Goal: Task Accomplishment & Management: Manage account settings

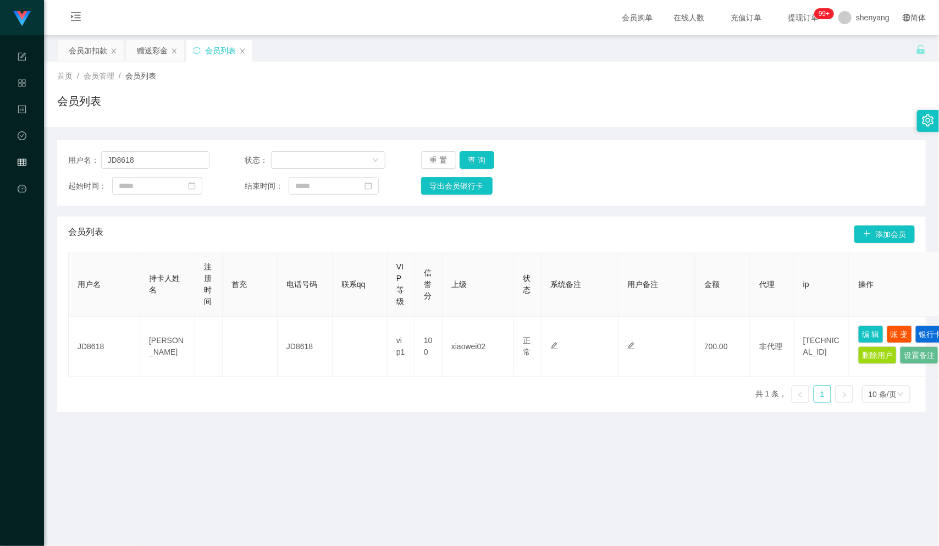
scroll to position [1, 0]
drag, startPoint x: 134, startPoint y: 156, endPoint x: 96, endPoint y: 159, distance: 38.1
click at [96, 159] on div "用户名： JD8618" at bounding box center [138, 160] width 141 height 18
click at [92, 47] on div "会员加扣款" at bounding box center [88, 50] width 38 height 21
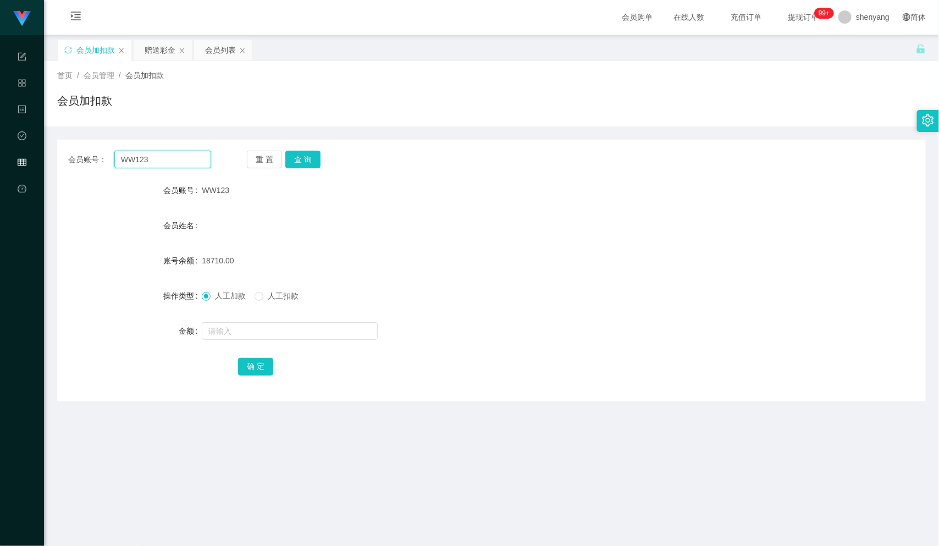
drag, startPoint x: 151, startPoint y: 162, endPoint x: 75, endPoint y: 162, distance: 75.9
click at [75, 162] on div "会员账号： WW123" at bounding box center [139, 160] width 143 height 18
click at [137, 162] on input "text" at bounding box center [162, 160] width 97 height 18
paste input "khchong76"
type input "khchong76"
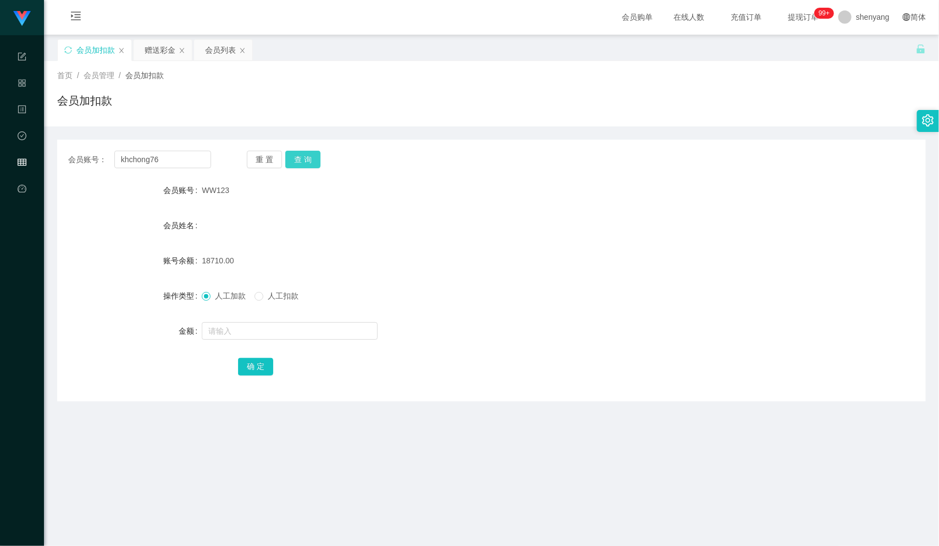
click at [304, 156] on button "查 询" at bounding box center [302, 160] width 35 height 18
click at [238, 320] on div at bounding box center [455, 331] width 507 height 22
click at [238, 324] on input "text" at bounding box center [290, 331] width 176 height 18
type input "10000"
click at [261, 368] on button "确 定" at bounding box center [255, 367] width 35 height 18
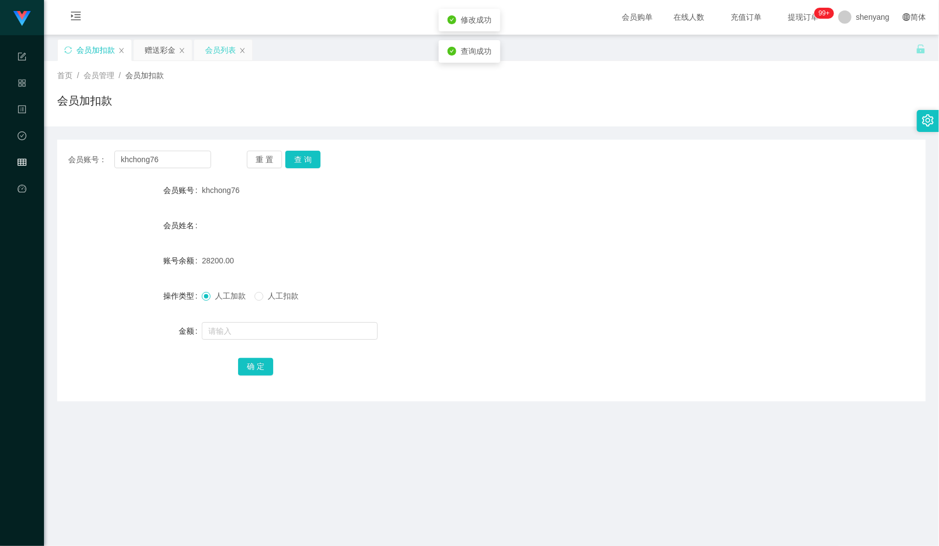
click at [218, 48] on div "会员列表" at bounding box center [220, 50] width 31 height 21
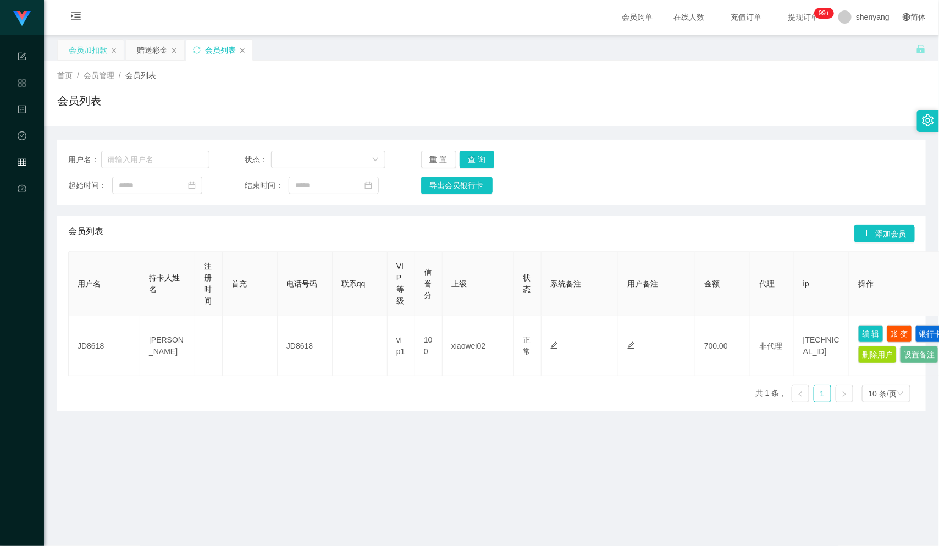
click at [86, 48] on div "会员加扣款" at bounding box center [88, 50] width 38 height 21
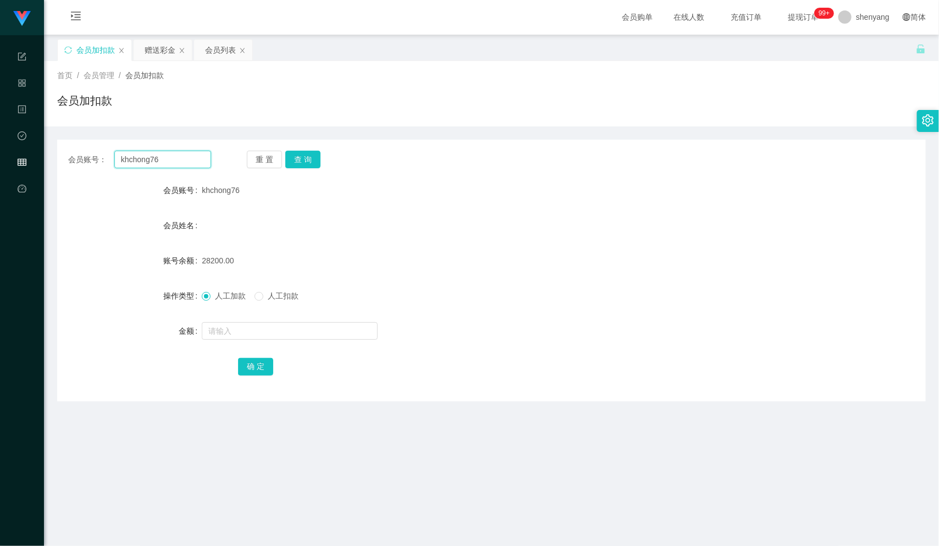
drag, startPoint x: 162, startPoint y: 161, endPoint x: 96, endPoint y: 162, distance: 66.0
click at [86, 163] on div "会员账号： khchong76" at bounding box center [139, 160] width 143 height 18
click at [220, 43] on div "会员列表" at bounding box center [220, 50] width 31 height 21
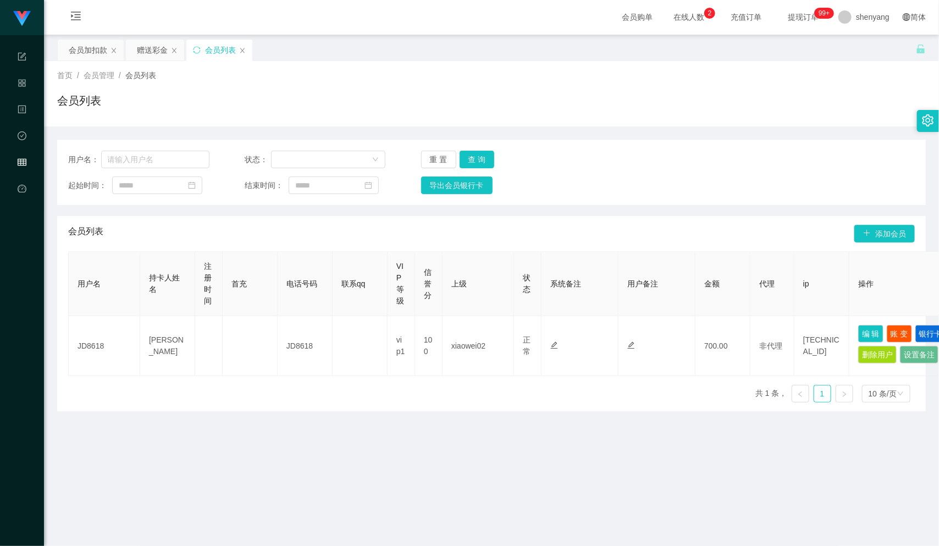
drag, startPoint x: 90, startPoint y: 48, endPoint x: 98, endPoint y: 61, distance: 15.1
click at [90, 48] on div "会员加扣款" at bounding box center [88, 50] width 38 height 21
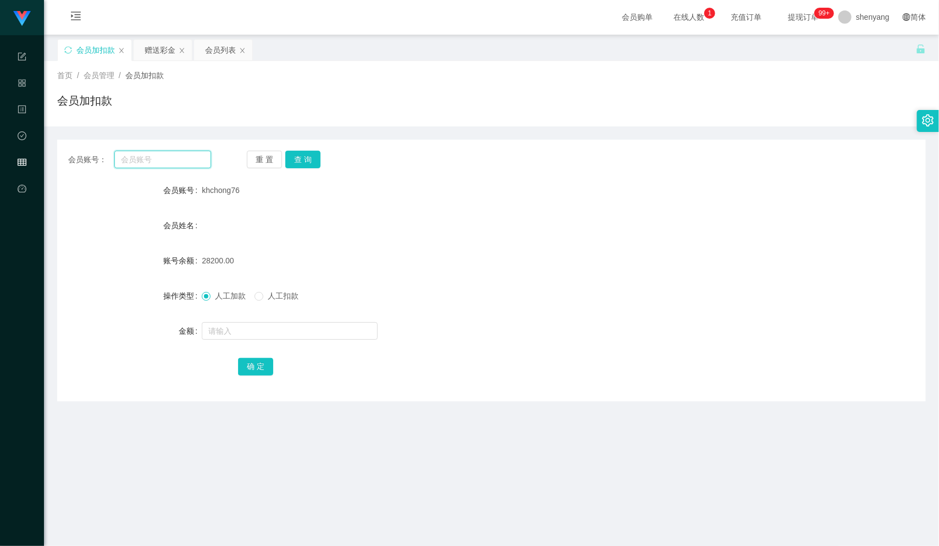
click at [150, 159] on input "text" at bounding box center [162, 160] width 97 height 18
paste input "WW123"
type input "WW123"
click at [297, 161] on button "查 询" at bounding box center [302, 160] width 35 height 18
click at [257, 332] on input "text" at bounding box center [290, 331] width 176 height 18
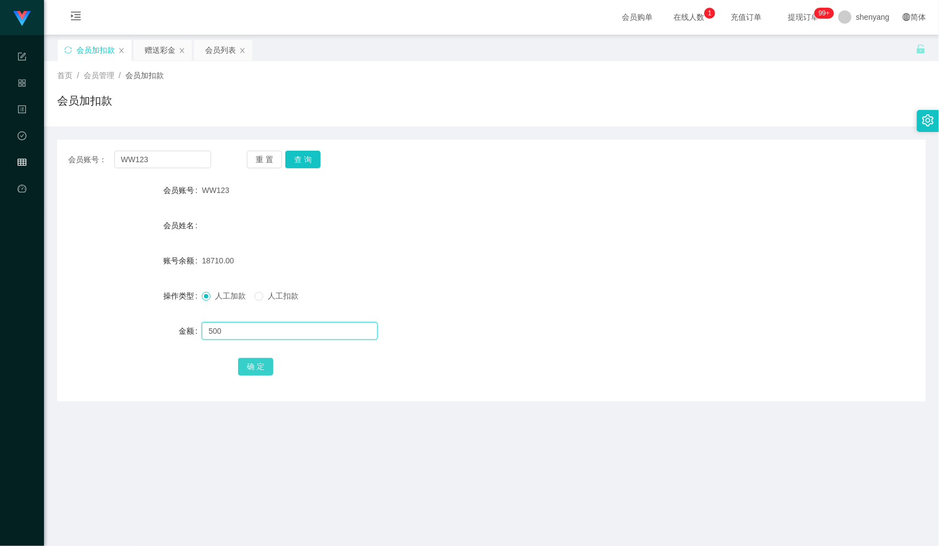
type input "500"
click at [248, 368] on button "确 定" at bounding box center [255, 367] width 35 height 18
click at [214, 53] on div "会员列表" at bounding box center [220, 50] width 31 height 21
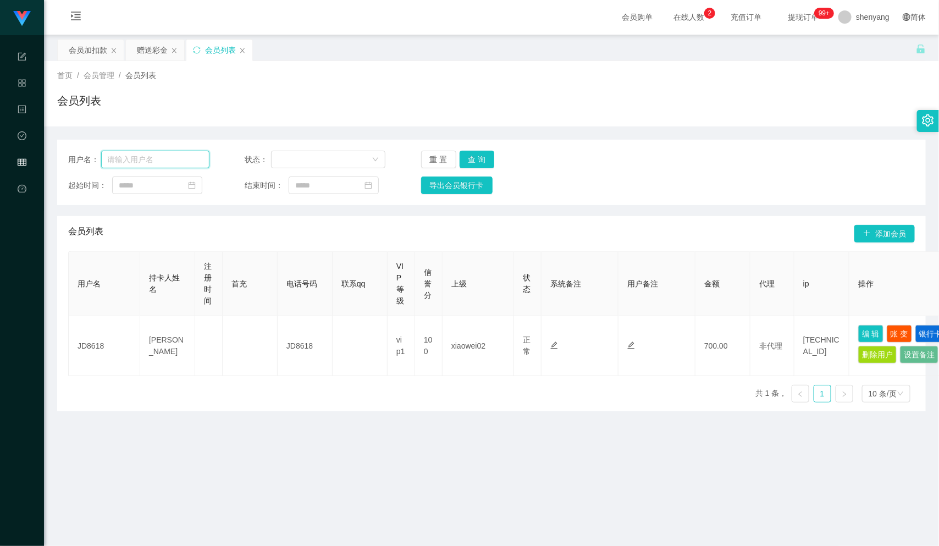
click at [151, 157] on input "text" at bounding box center [155, 160] width 108 height 18
paste input "jack28135"
type input "jack28135"
click at [476, 161] on button "查 询" at bounding box center [477, 160] width 35 height 18
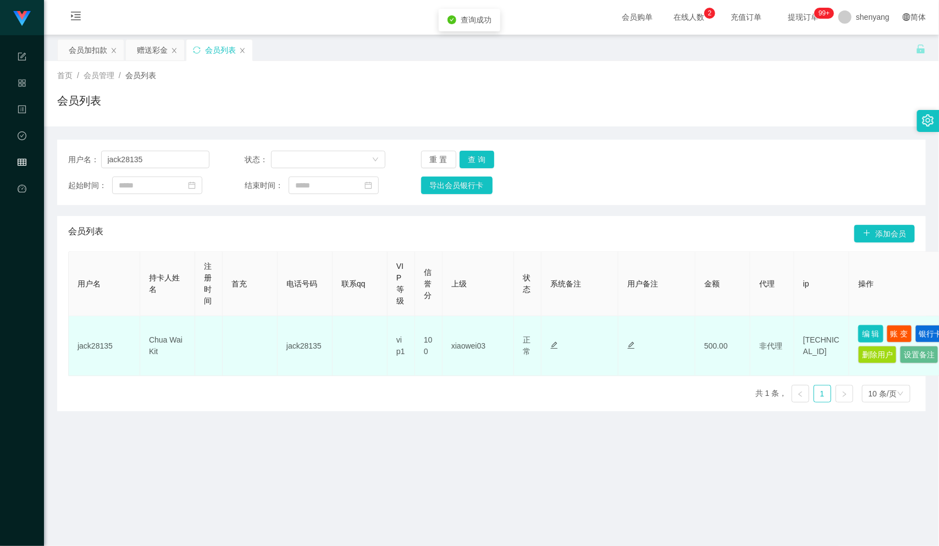
click at [864, 332] on button "编 辑" at bounding box center [870, 334] width 25 height 18
type input "jack28135"
type input "Chua Wai Kit"
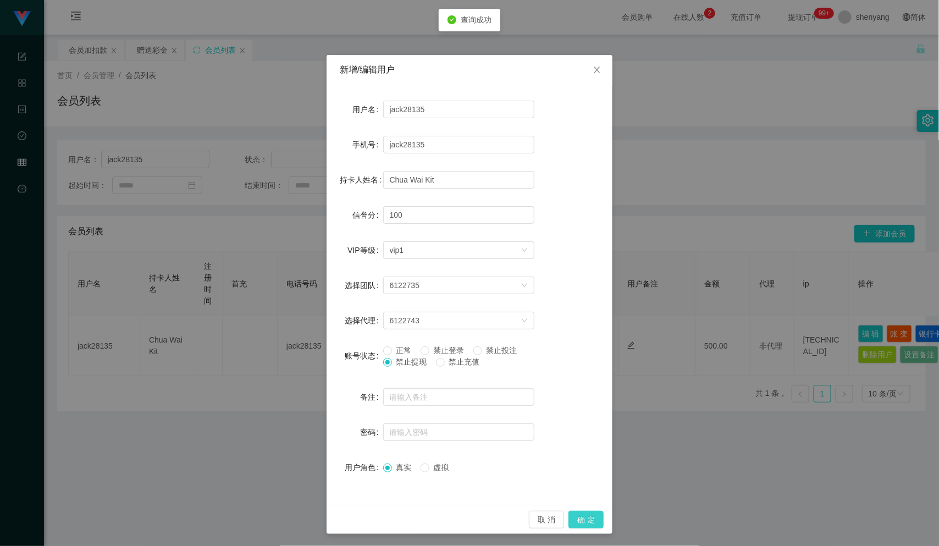
click at [580, 517] on button "确 定" at bounding box center [586, 520] width 35 height 18
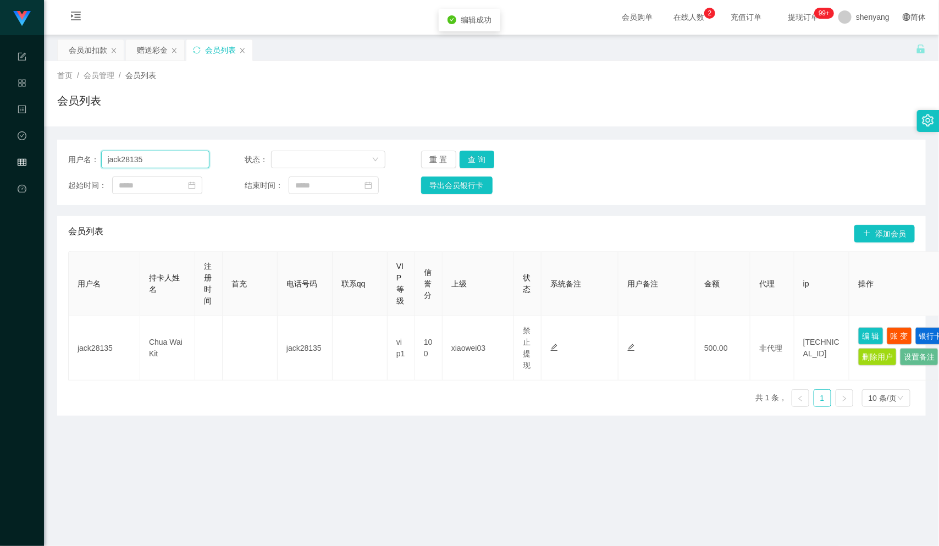
drag, startPoint x: 150, startPoint y: 159, endPoint x: 78, endPoint y: 172, distance: 73.1
click at [78, 172] on div "用户名： jack28135 状态： 重 置 查 询 起始时间： 结束时间： 导出会员银行卡" at bounding box center [491, 172] width 869 height 65
click at [162, 162] on input "text" at bounding box center [155, 160] width 108 height 18
paste input "adison614"
type input "adison614"
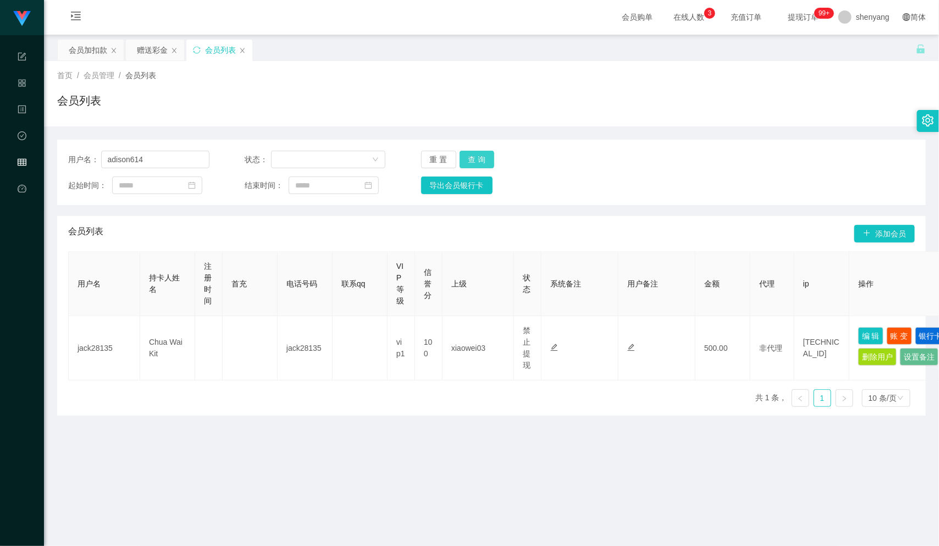
click at [477, 152] on button "查 询" at bounding box center [477, 160] width 35 height 18
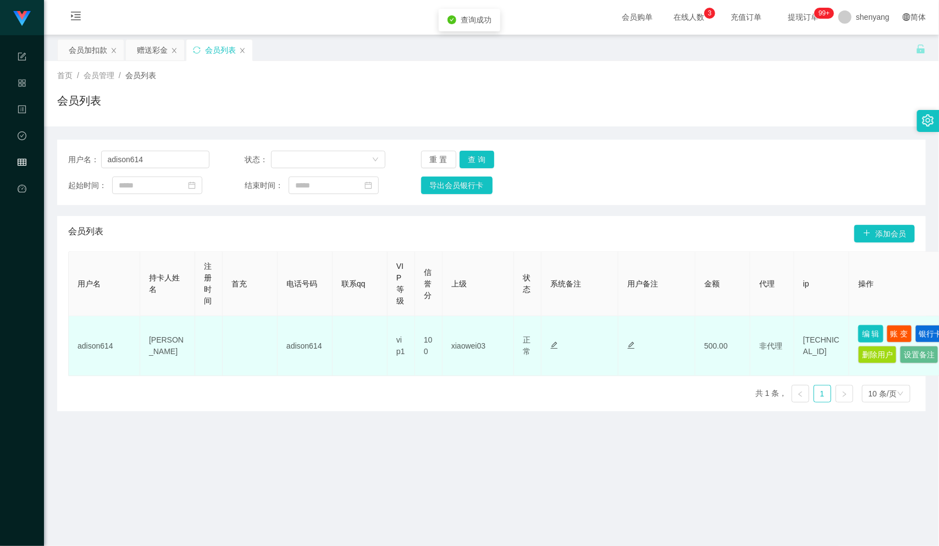
click at [870, 327] on button "编 辑" at bounding box center [870, 334] width 25 height 18
type input "adison614"
type input "[PERSON_NAME]"
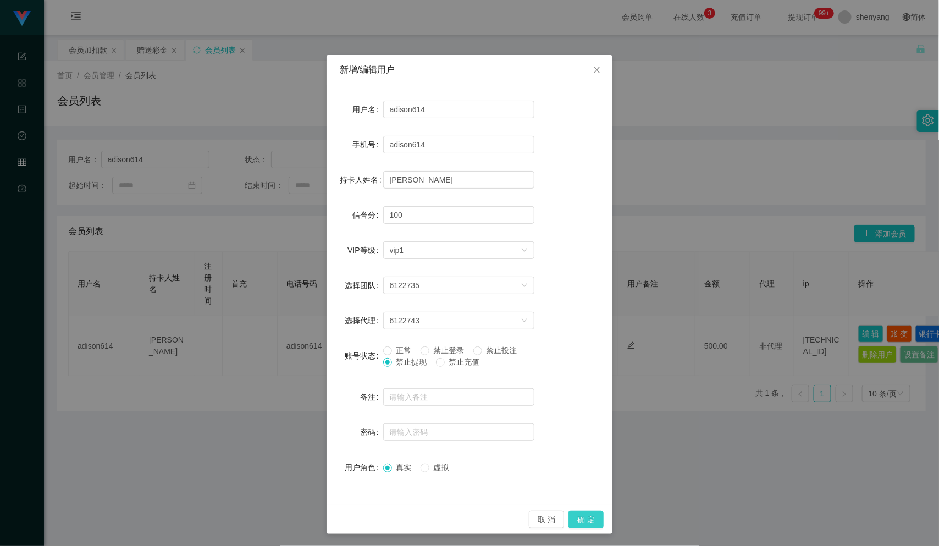
click at [581, 515] on button "确 定" at bounding box center [586, 520] width 35 height 18
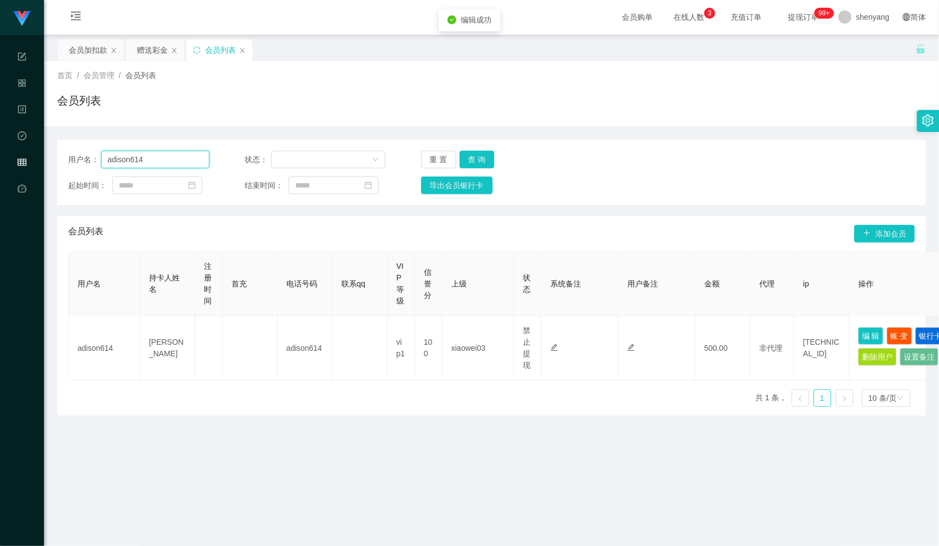
drag, startPoint x: 146, startPoint y: 156, endPoint x: 101, endPoint y: 161, distance: 45.4
click at [101, 161] on input "adison614" at bounding box center [155, 160] width 108 height 18
click at [144, 156] on input "text" at bounding box center [155, 160] width 108 height 18
paste input "Aixiiao"
type input "Aixiiao"
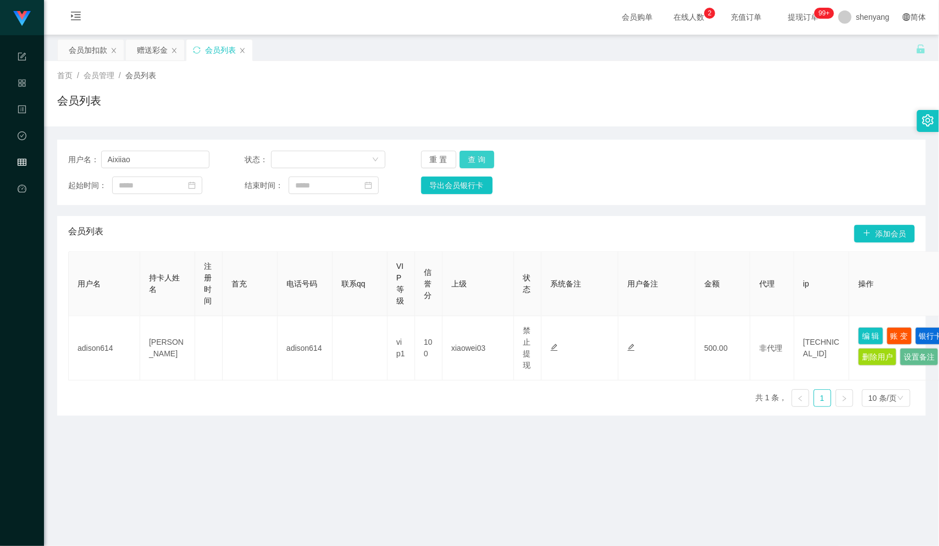
click at [481, 153] on button "查 询" at bounding box center [477, 160] width 35 height 18
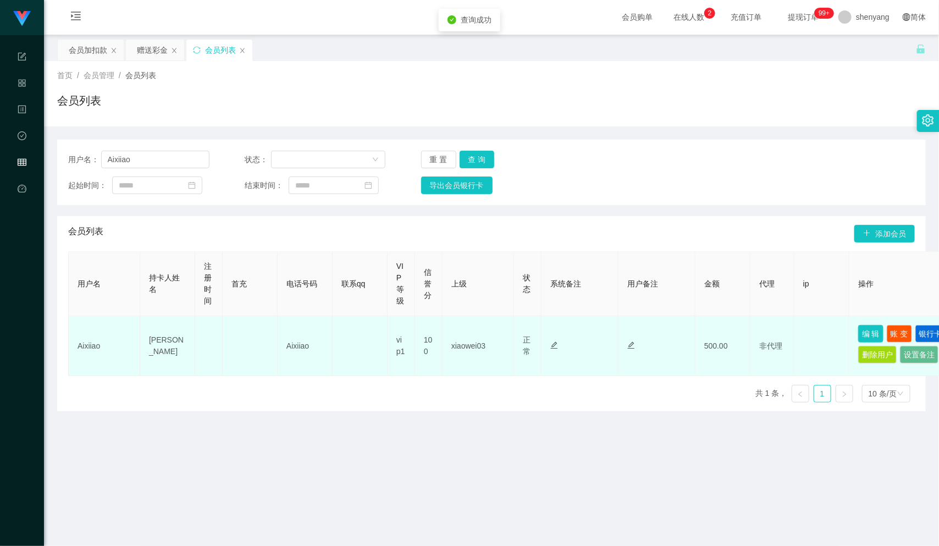
click at [867, 333] on button "编 辑" at bounding box center [870, 334] width 25 height 18
type input "Aixiiao"
type input "[PERSON_NAME]"
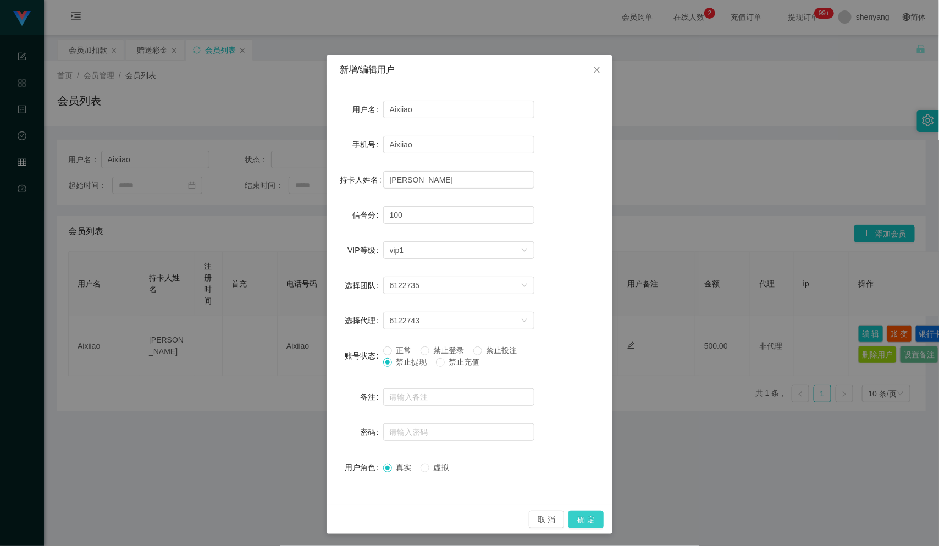
click at [581, 516] on button "确 定" at bounding box center [586, 520] width 35 height 18
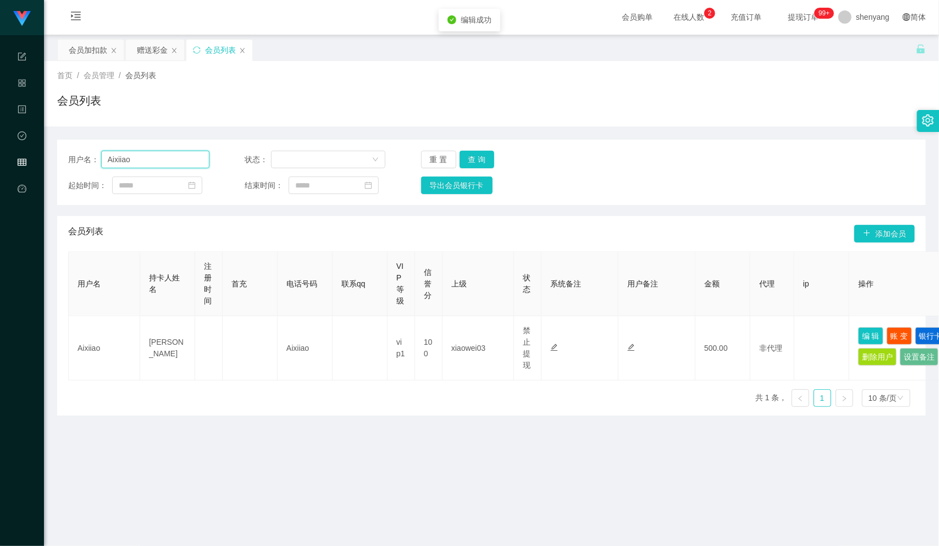
click at [91, 156] on div "用户名： Aixiiao" at bounding box center [138, 160] width 141 height 18
click at [87, 42] on div "会员加扣款" at bounding box center [88, 50] width 38 height 21
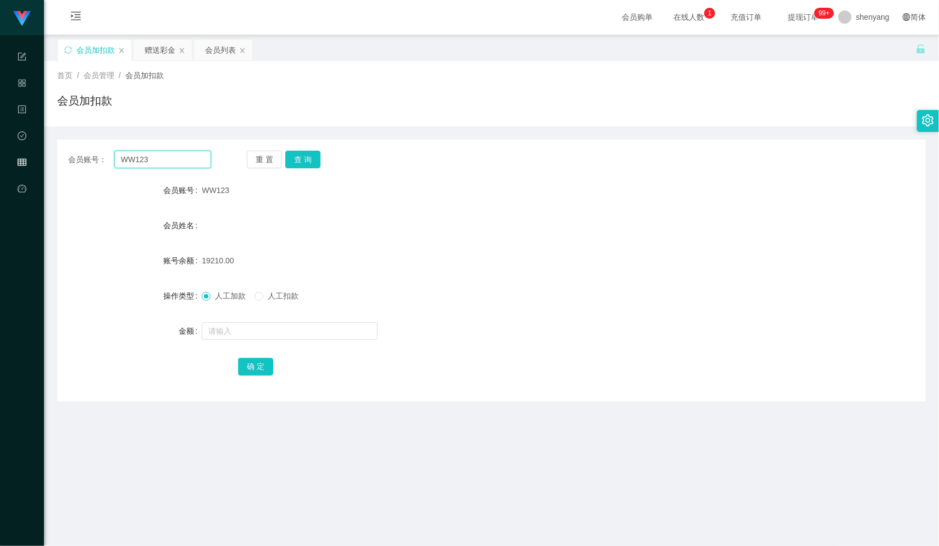
drag, startPoint x: 149, startPoint y: 160, endPoint x: 98, endPoint y: 158, distance: 51.2
click at [98, 158] on div "会员账号： WW123" at bounding box center [139, 160] width 143 height 18
paste input "ziying"
type input "ziying"
click at [308, 157] on button "查 询" at bounding box center [302, 160] width 35 height 18
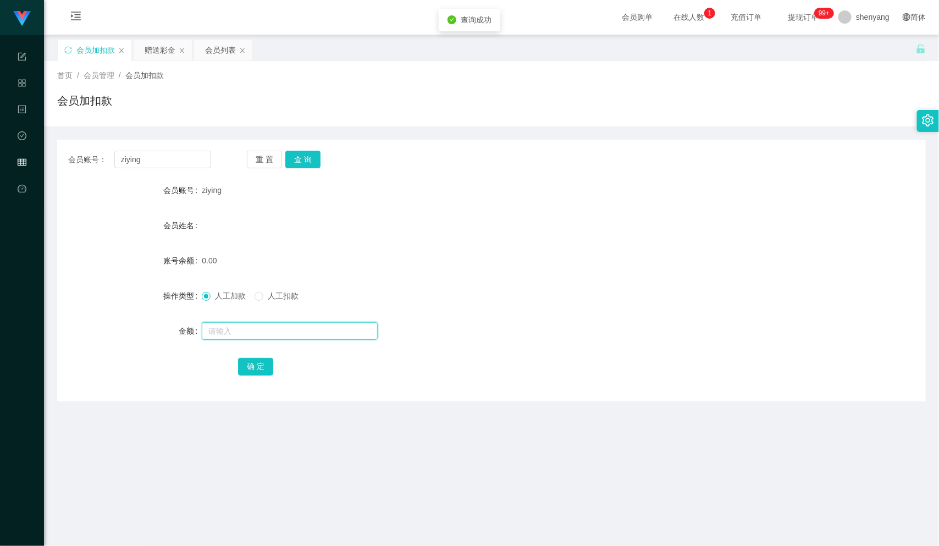
click at [256, 322] on input "text" at bounding box center [290, 331] width 176 height 18
type input "180"
click at [250, 367] on button "确 定" at bounding box center [255, 367] width 35 height 18
drag, startPoint x: 148, startPoint y: 160, endPoint x: 114, endPoint y: 165, distance: 34.4
click at [114, 165] on input "ziying" at bounding box center [162, 160] width 97 height 18
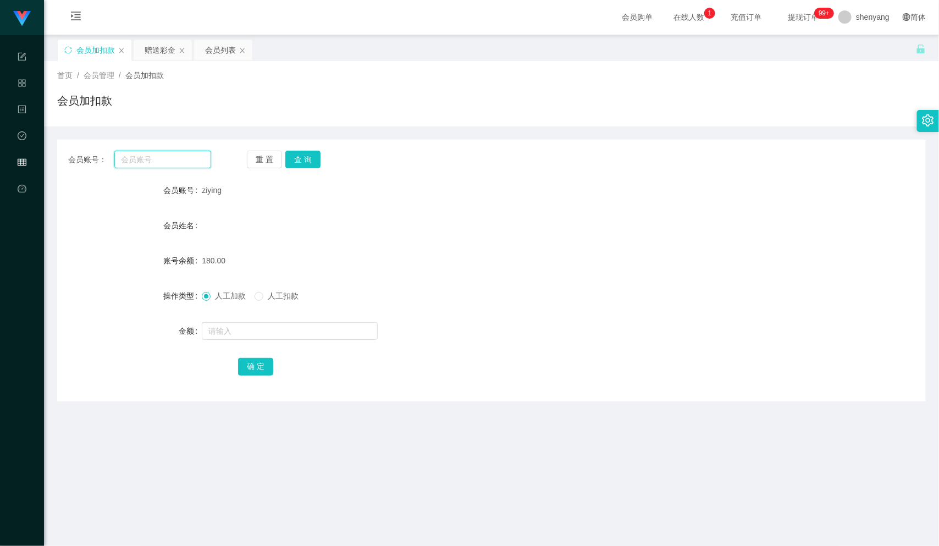
click at [161, 155] on input "text" at bounding box center [162, 160] width 97 height 18
paste input "ziying"
type input "ziying"
click at [307, 154] on button "查 询" at bounding box center [302, 160] width 35 height 18
click at [238, 332] on input "text" at bounding box center [290, 331] width 176 height 18
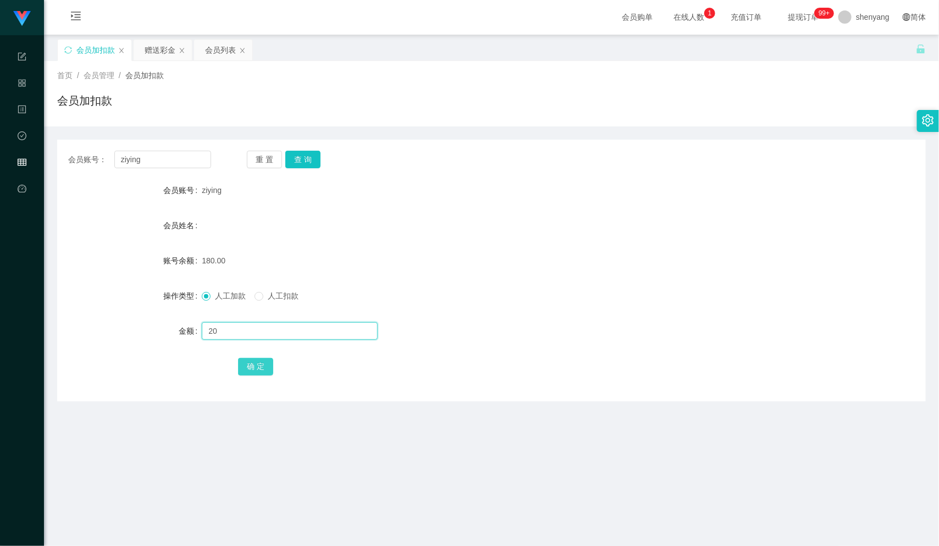
type input "20"
click at [257, 365] on button "确 定" at bounding box center [255, 367] width 35 height 18
drag, startPoint x: 152, startPoint y: 160, endPoint x: 120, endPoint y: 157, distance: 32.1
click at [112, 160] on div "会员账号： ziying" at bounding box center [139, 160] width 143 height 18
click at [219, 52] on div "会员列表" at bounding box center [220, 50] width 31 height 21
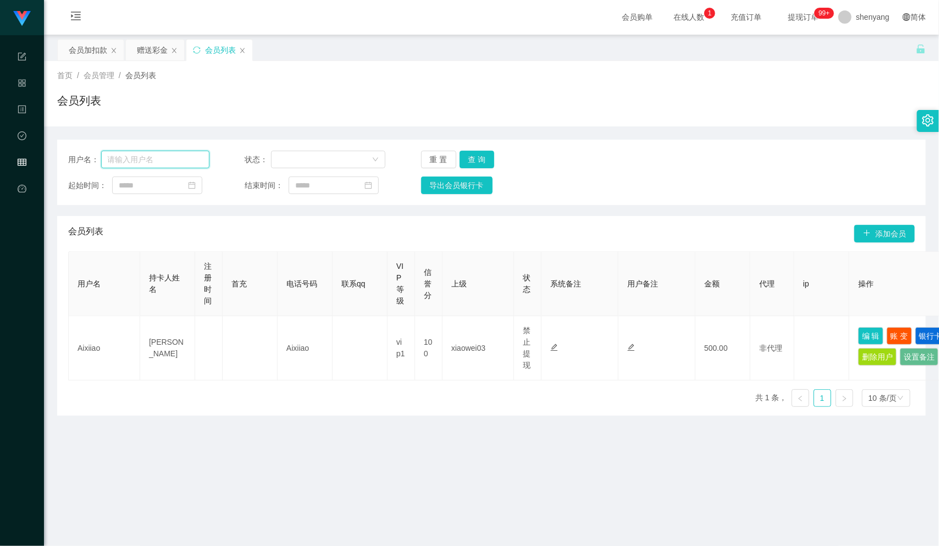
click at [154, 157] on input "text" at bounding box center [155, 160] width 108 height 18
paste input "abc8855"
type input "abc8855"
drag, startPoint x: 473, startPoint y: 154, endPoint x: 488, endPoint y: 160, distance: 16.0
click at [473, 154] on button "查 询" at bounding box center [477, 160] width 35 height 18
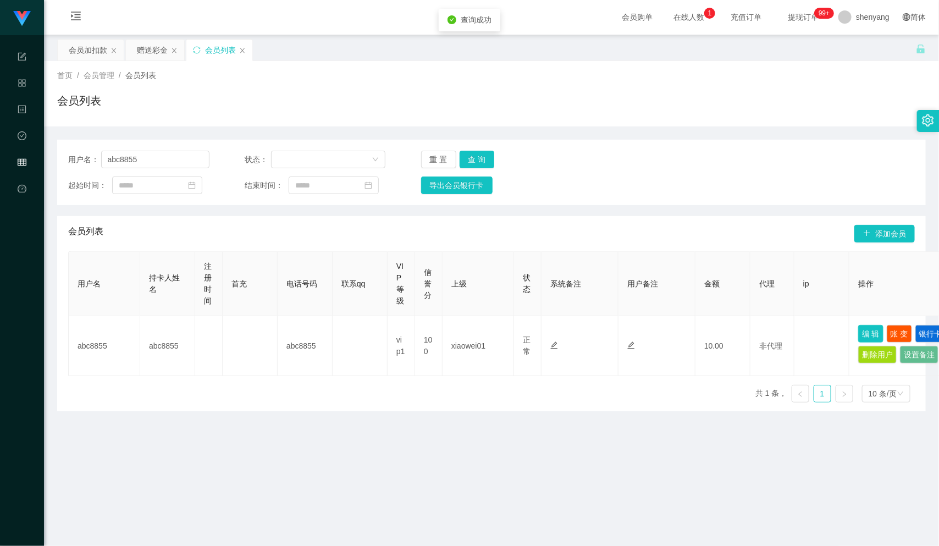
click at [873, 329] on button "编 辑" at bounding box center [870, 334] width 25 height 18
type input "abc8855"
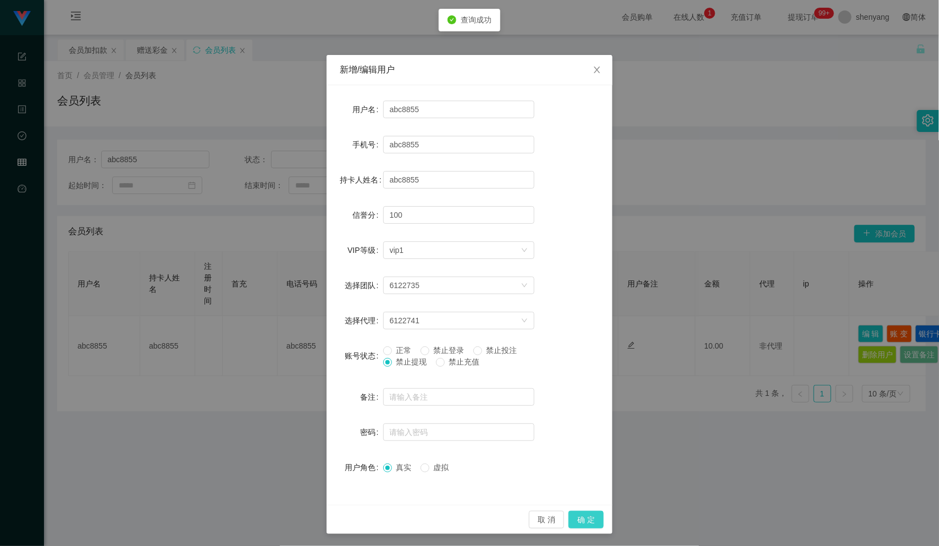
click at [583, 520] on button "确 定" at bounding box center [586, 520] width 35 height 18
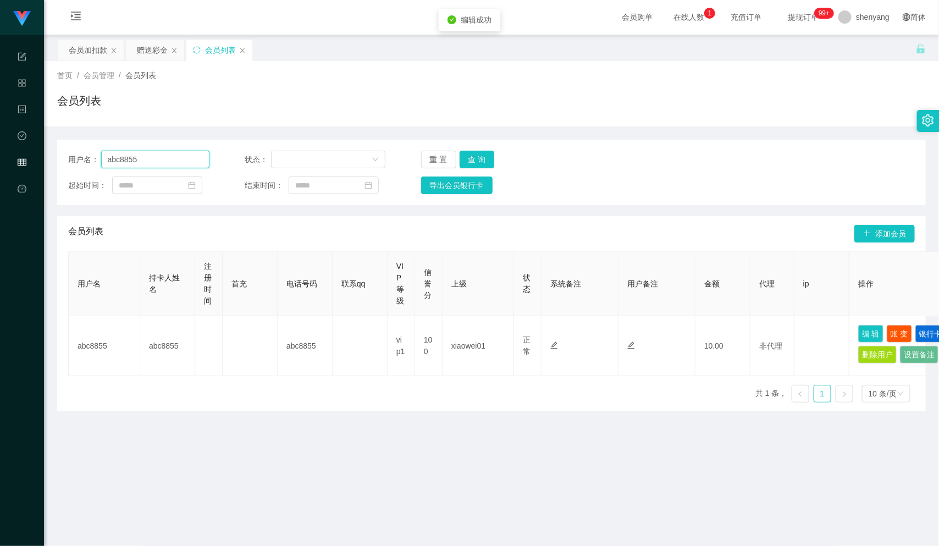
drag, startPoint x: 144, startPoint y: 159, endPoint x: 88, endPoint y: 167, distance: 56.1
click at [88, 167] on div "用户名： abc8855" at bounding box center [138, 160] width 141 height 18
click at [163, 161] on input "text" at bounding box center [155, 160] width 108 height 18
paste input "Lawrence89"
type input "Lawrence89"
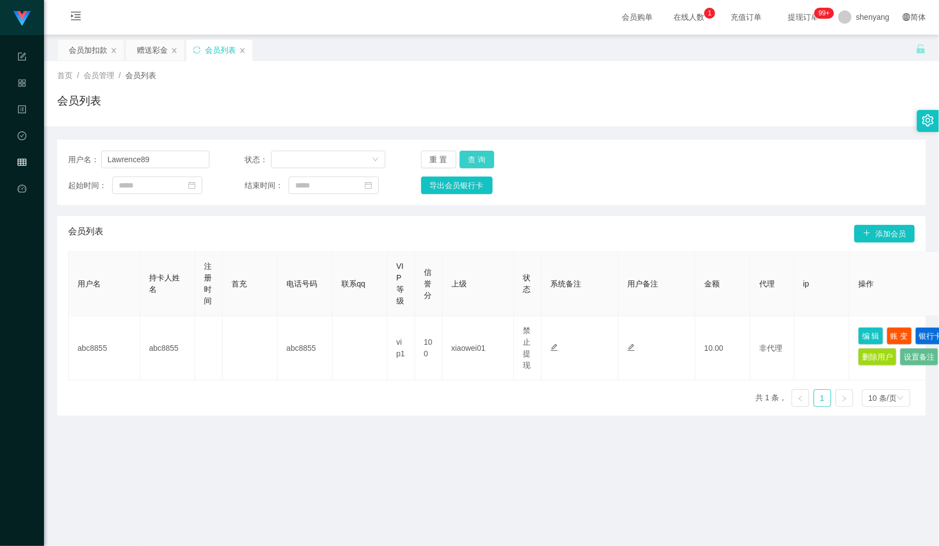
click at [477, 156] on button "查 询" at bounding box center [477, 160] width 35 height 18
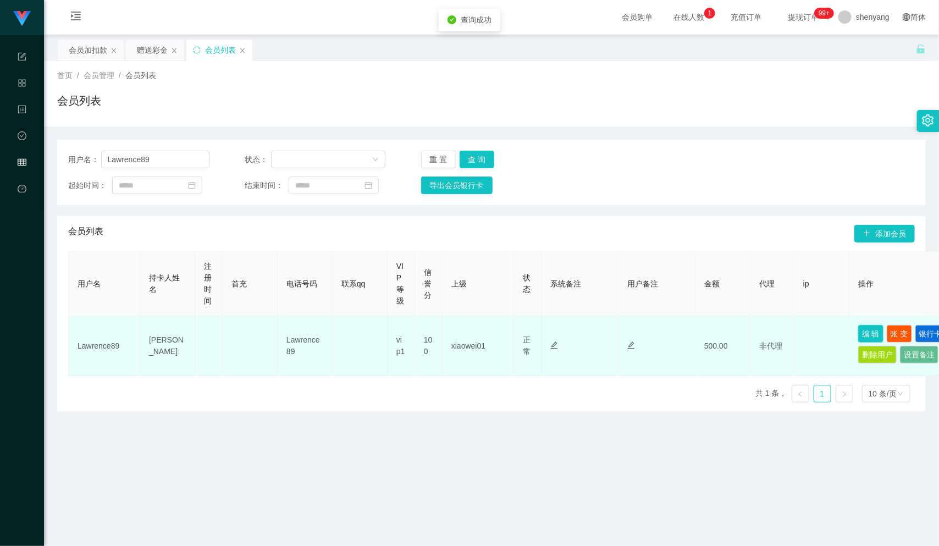
click at [870, 333] on button "编 辑" at bounding box center [870, 334] width 25 height 18
type input "Lawrence89"
type input "[PERSON_NAME]"
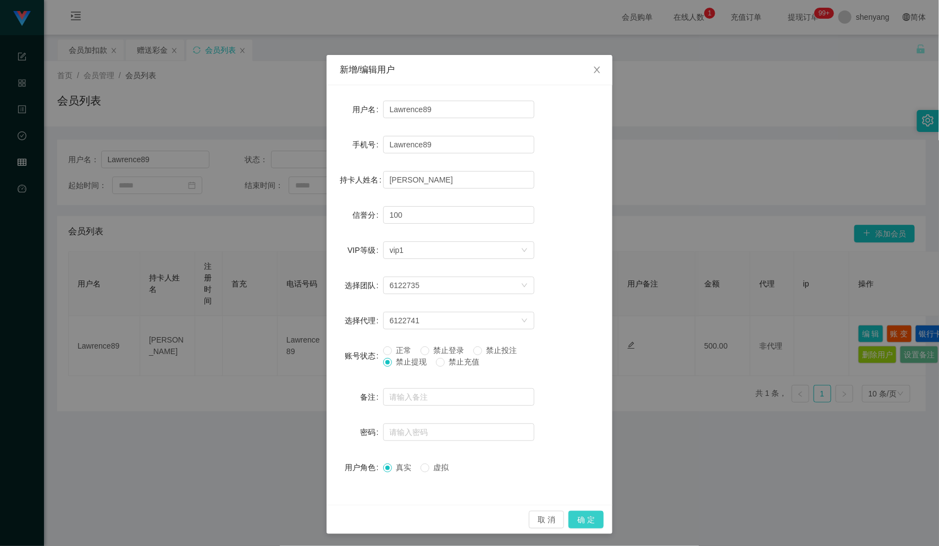
click at [581, 520] on button "确 定" at bounding box center [586, 520] width 35 height 18
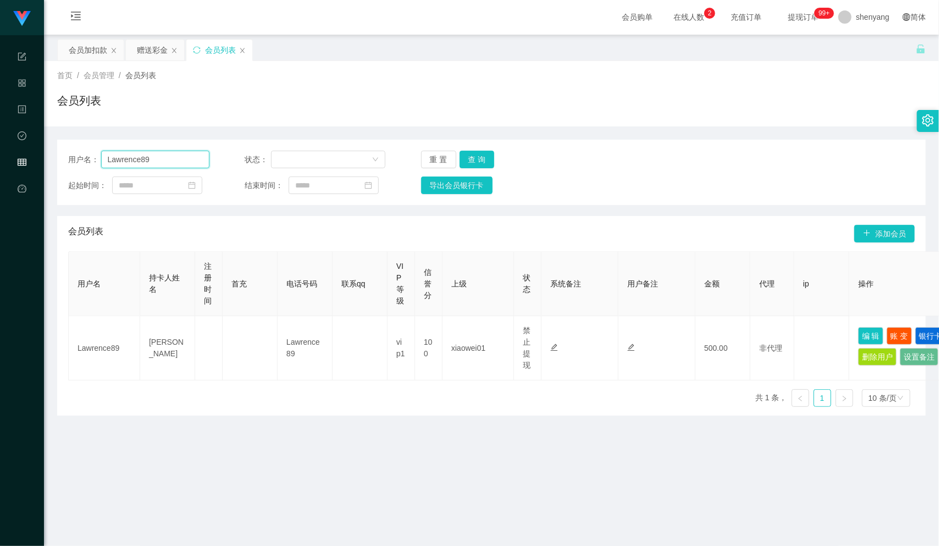
drag, startPoint x: 154, startPoint y: 162, endPoint x: 78, endPoint y: 167, distance: 76.6
click at [78, 167] on div "用户名： Lawrence89" at bounding box center [138, 160] width 141 height 18
paste input "yongsent"
type input "yongsent"
click at [480, 153] on button "查 询" at bounding box center [477, 160] width 35 height 18
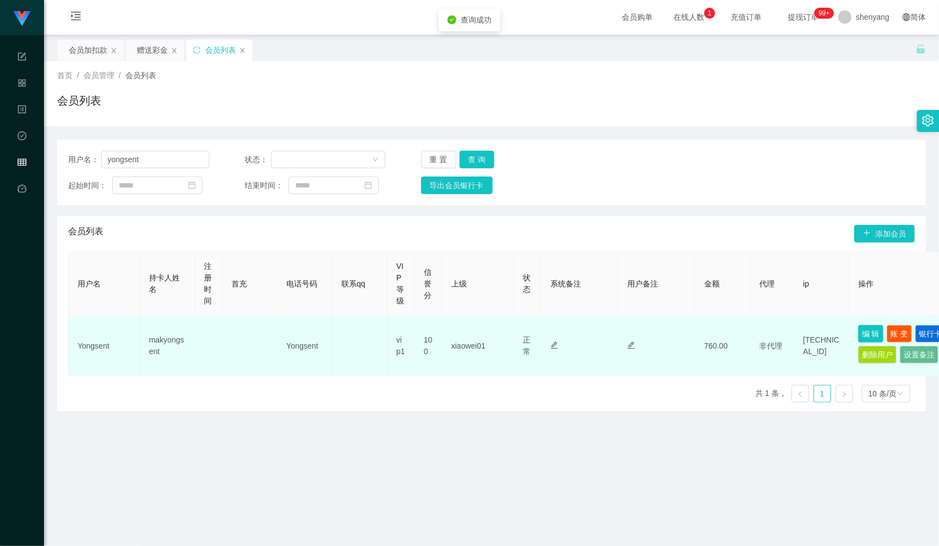
click at [871, 330] on button "编 辑" at bounding box center [870, 334] width 25 height 18
type input "Yongsent"
type input "makyongsent"
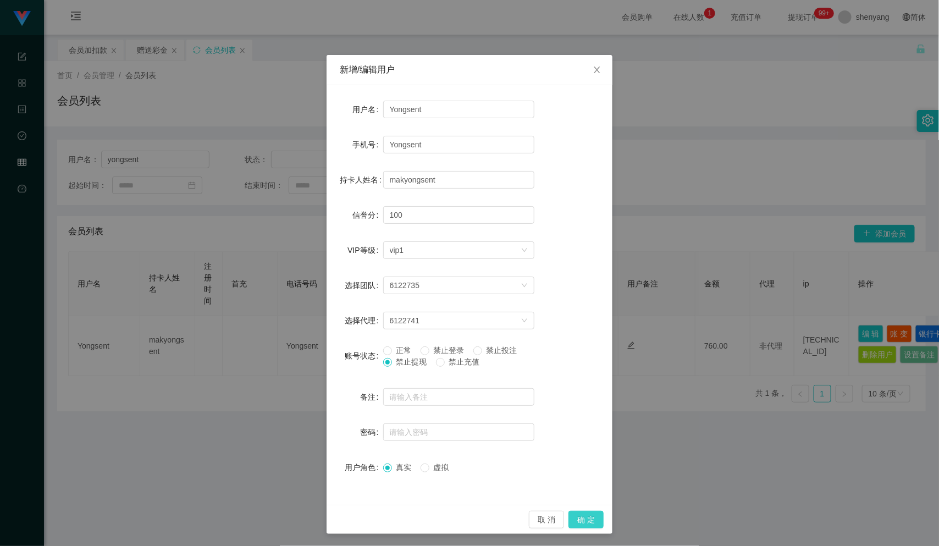
click at [577, 520] on button "确 定" at bounding box center [586, 520] width 35 height 18
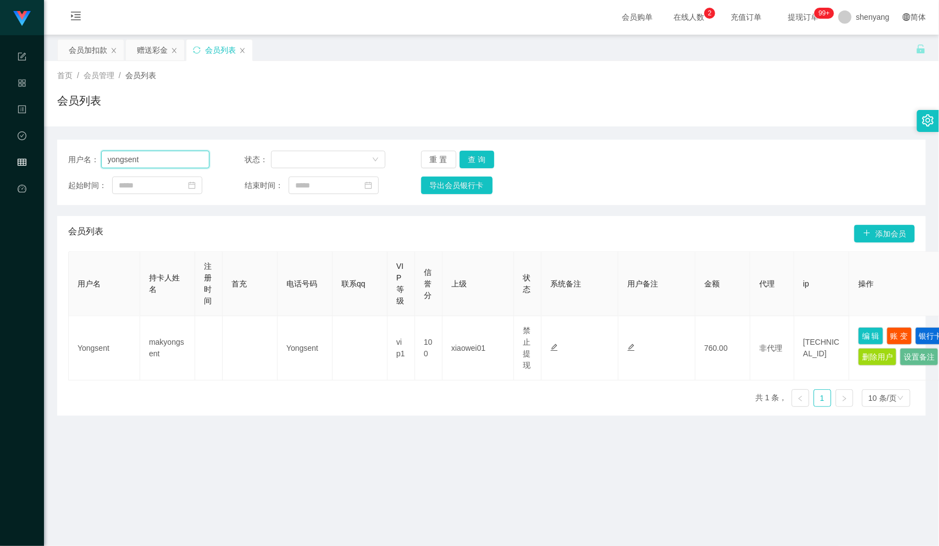
drag, startPoint x: 127, startPoint y: 156, endPoint x: 114, endPoint y: 157, distance: 12.8
click at [114, 157] on input "yongsent" at bounding box center [155, 160] width 108 height 18
drag, startPoint x: 104, startPoint y: 157, endPoint x: 98, endPoint y: 157, distance: 6.0
click at [98, 157] on div "用户名： [PERSON_NAME]" at bounding box center [138, 160] width 141 height 18
drag, startPoint x: 147, startPoint y: 154, endPoint x: 104, endPoint y: 160, distance: 43.3
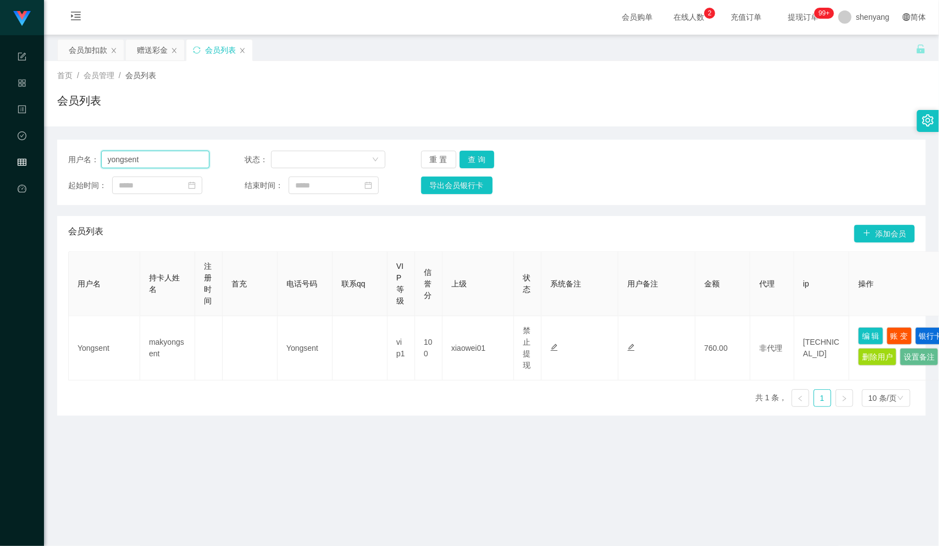
click at [104, 160] on input "yongsent" at bounding box center [155, 160] width 108 height 18
paste input "yap8657"
type input "yap8657"
click at [473, 151] on button "查 询" at bounding box center [477, 160] width 35 height 18
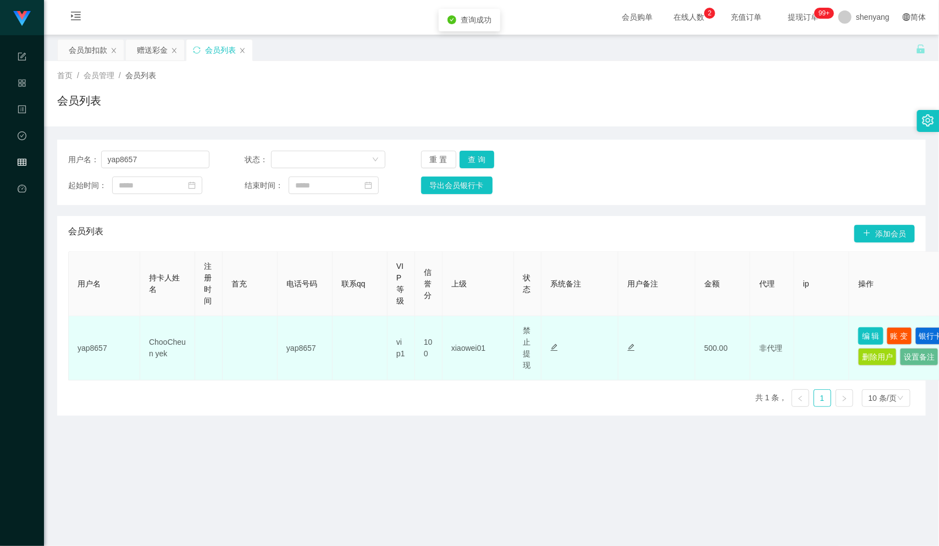
click at [872, 329] on button "编 辑" at bounding box center [870, 336] width 25 height 18
type input "yap8657"
type input "ChooCheun yek"
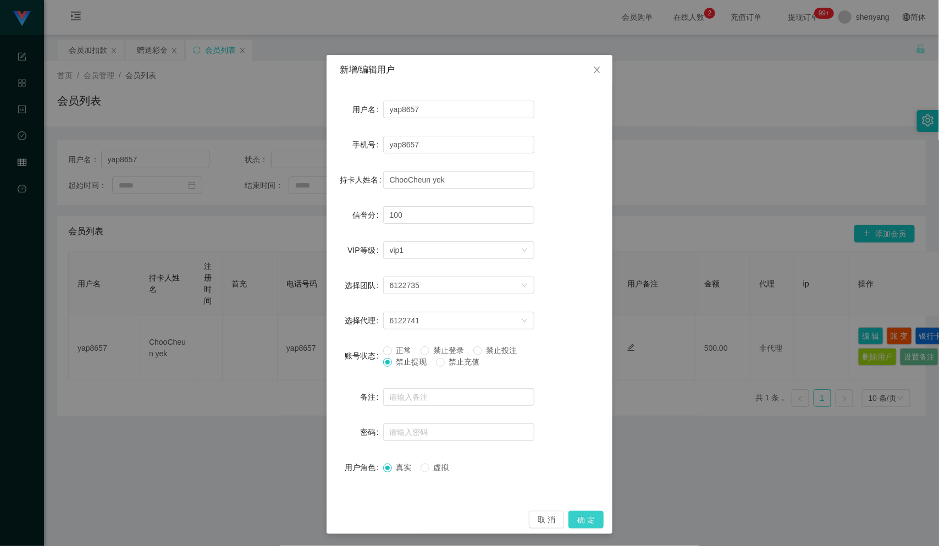
click at [575, 521] on button "确 定" at bounding box center [586, 520] width 35 height 18
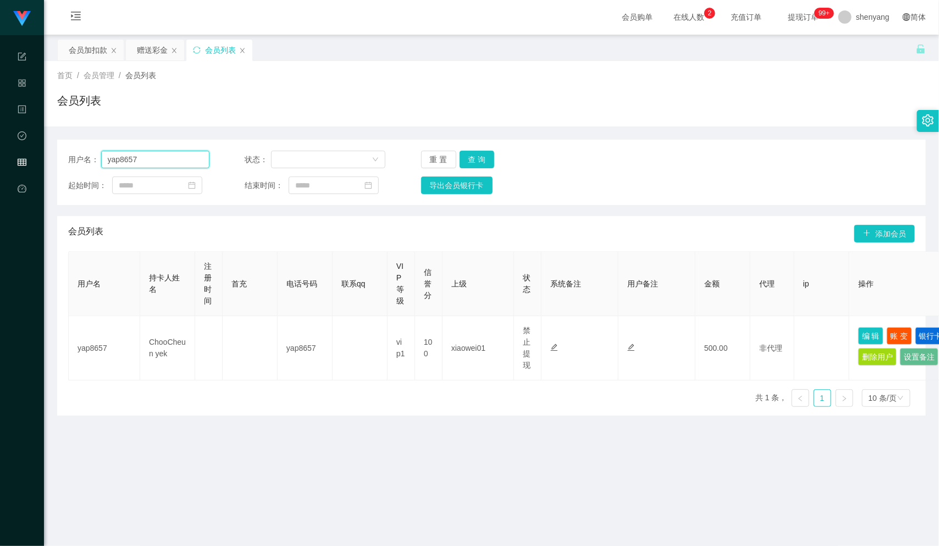
drag, startPoint x: 136, startPoint y: 155, endPoint x: 76, endPoint y: 158, distance: 60.0
click at [76, 158] on div "用户名： yap8657" at bounding box center [138, 160] width 141 height 18
paste input "con1234567"
type input "con1234567"
click at [473, 155] on button "查 询" at bounding box center [477, 160] width 35 height 18
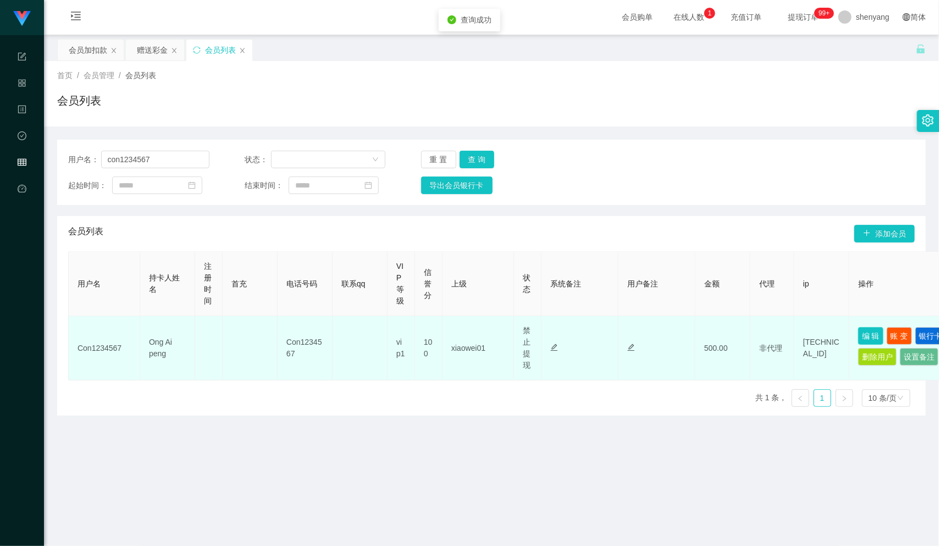
click at [861, 332] on button "编 辑" at bounding box center [870, 336] width 25 height 18
type input "Con1234567"
type input "Ong Ai peng"
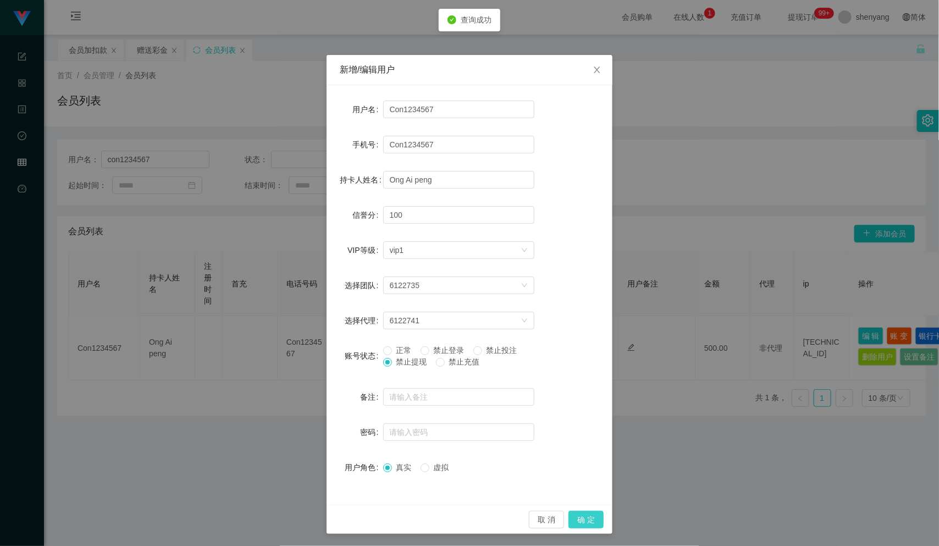
click at [582, 515] on button "确 定" at bounding box center [586, 520] width 35 height 18
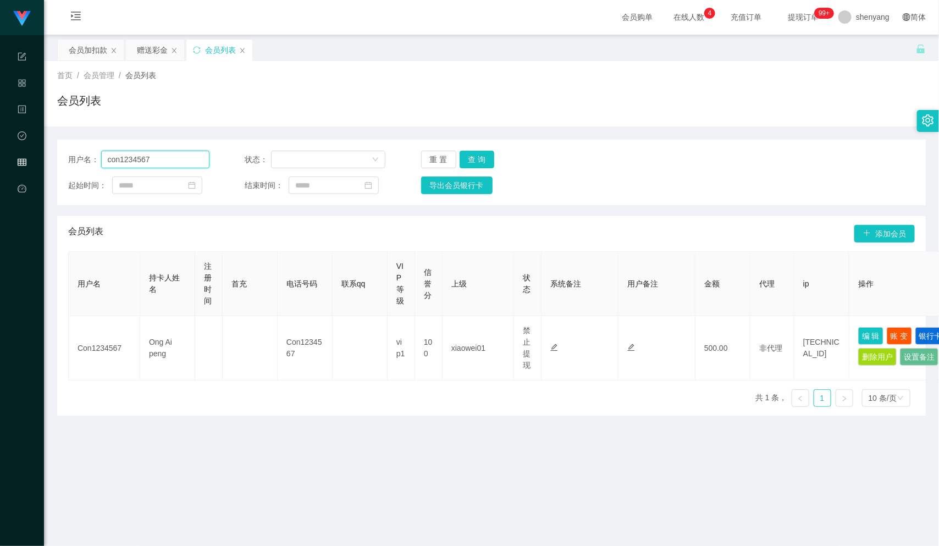
drag, startPoint x: 141, startPoint y: 156, endPoint x: 107, endPoint y: 160, distance: 33.8
click at [107, 160] on input "con1234567" at bounding box center [155, 160] width 108 height 18
paste input "con1234567"
type input "con1234567"
click at [484, 157] on button "查 询" at bounding box center [477, 160] width 35 height 18
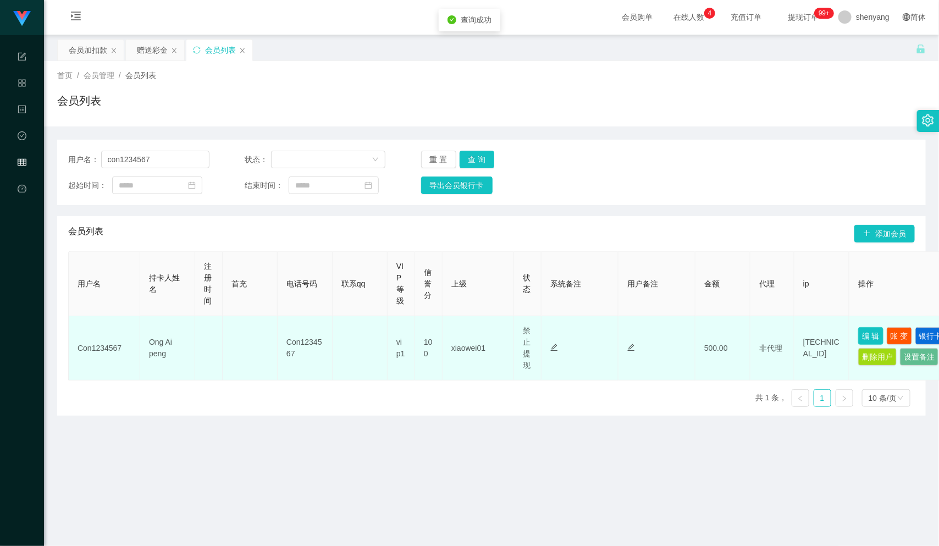
click at [863, 329] on button "编 辑" at bounding box center [870, 336] width 25 height 18
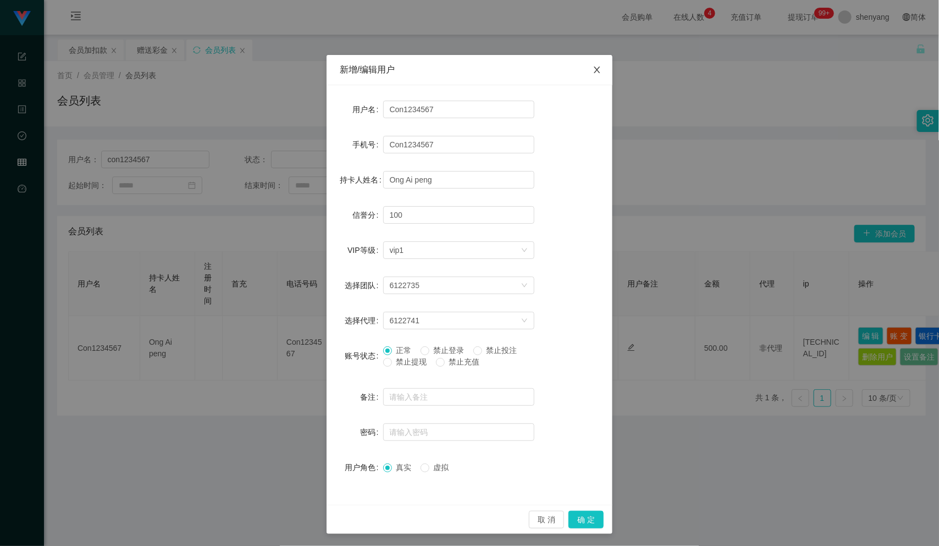
click at [593, 70] on icon "图标: close" at bounding box center [597, 69] width 9 height 9
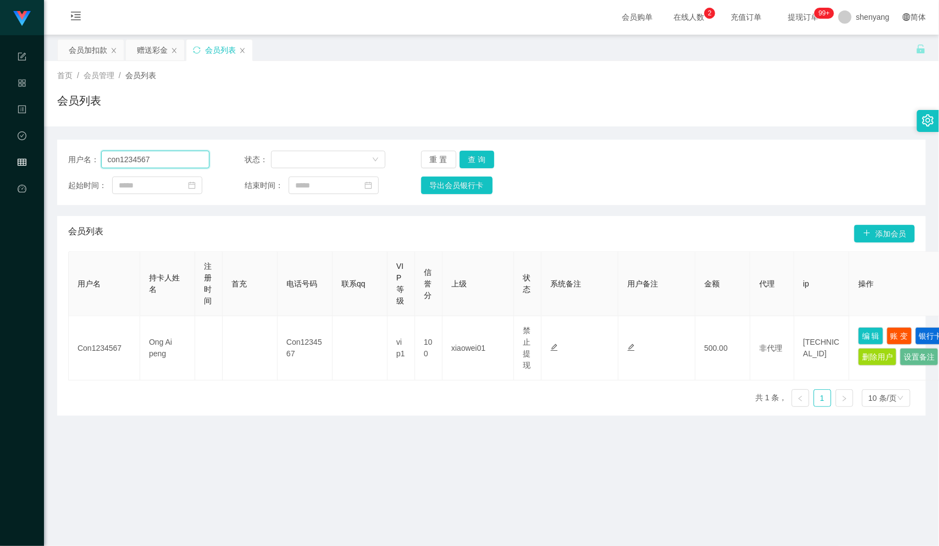
drag, startPoint x: 163, startPoint y: 158, endPoint x: 89, endPoint y: 168, distance: 74.9
click at [89, 168] on div "用户名： con1234567 状态： 重 置 查 询 起始时间： 结束时间： 导出会员银行卡" at bounding box center [491, 172] width 869 height 65
drag, startPoint x: 90, startPoint y: 52, endPoint x: 99, endPoint y: 70, distance: 20.4
click at [90, 52] on div "会员加扣款" at bounding box center [88, 50] width 38 height 21
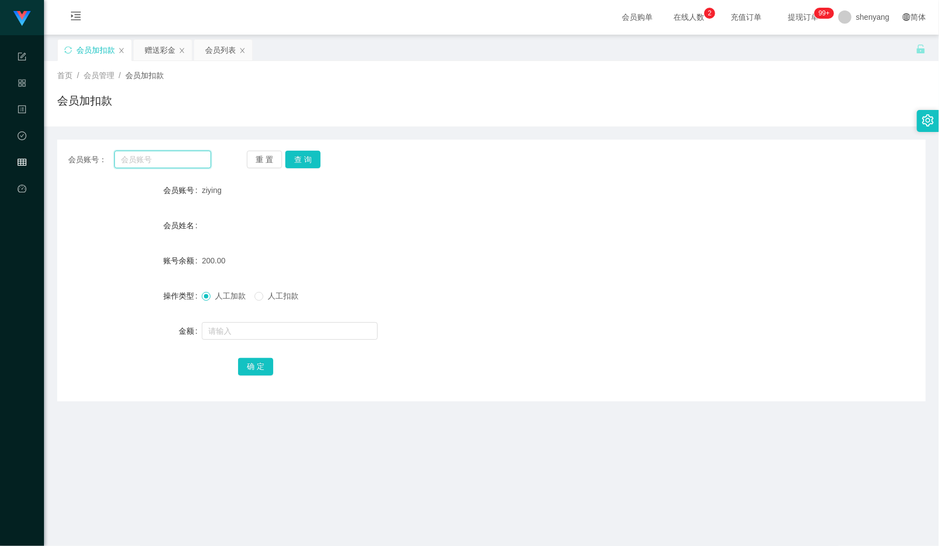
click at [137, 157] on input "text" at bounding box center [162, 160] width 97 height 18
paste input "Yongsent"
type input "Yongsent"
click at [299, 159] on button "查 询" at bounding box center [302, 160] width 35 height 18
click at [236, 328] on input "text" at bounding box center [290, 331] width 176 height 18
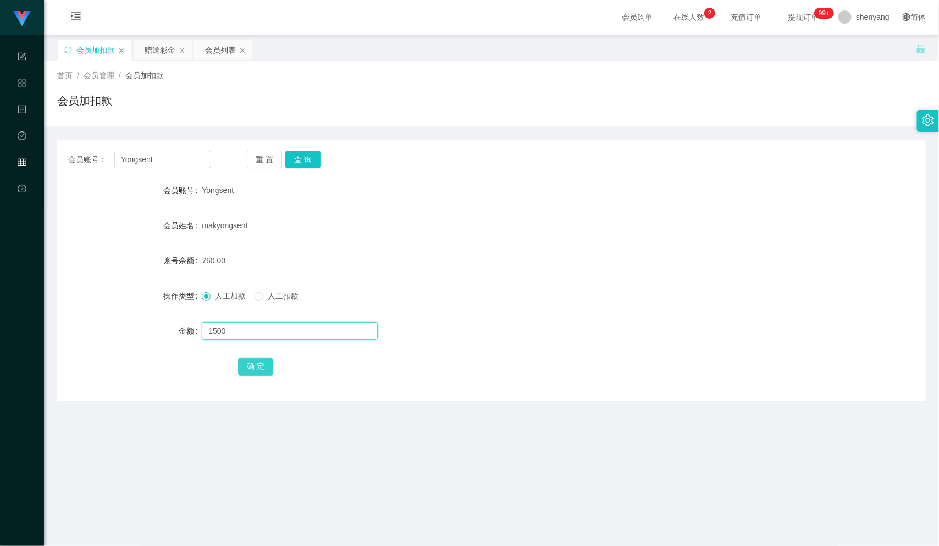
type input "1500"
click at [257, 367] on button "确 定" at bounding box center [255, 367] width 35 height 18
drag, startPoint x: 157, startPoint y: 158, endPoint x: 90, endPoint y: 170, distance: 68.1
click at [90, 170] on div "会员账号： [PERSON_NAME] 重 置 查 询 会员账号 Yongsent 会员姓名 makyongsent 账号余额 2260.00 操作类型 人工…" at bounding box center [491, 271] width 869 height 262
click at [226, 48] on div "会员列表" at bounding box center [220, 50] width 31 height 21
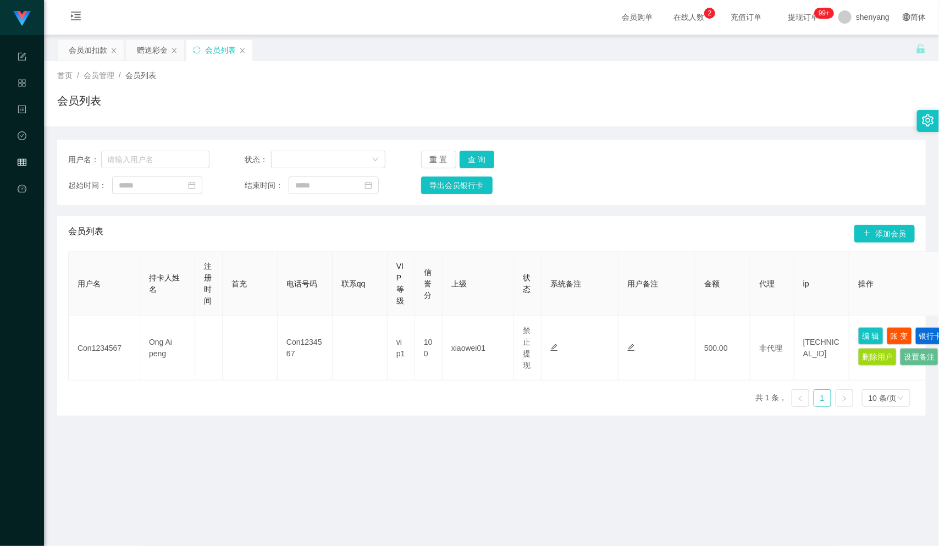
click at [716, 85] on div "首页 / 会员管理 / 会员列表 / 会员列表" at bounding box center [491, 94] width 869 height 48
click at [839, 523] on main "关闭左侧 关闭右侧 关闭其它 刷新页面 会员加扣款 赠送彩金 会员列表 首页 / 会员管理 / 会员列表 / 会员列表 用户名： 状态： 重 置 查 询 起始…" at bounding box center [491, 348] width 895 height 626
click at [91, 52] on div "会员加扣款" at bounding box center [88, 50] width 38 height 21
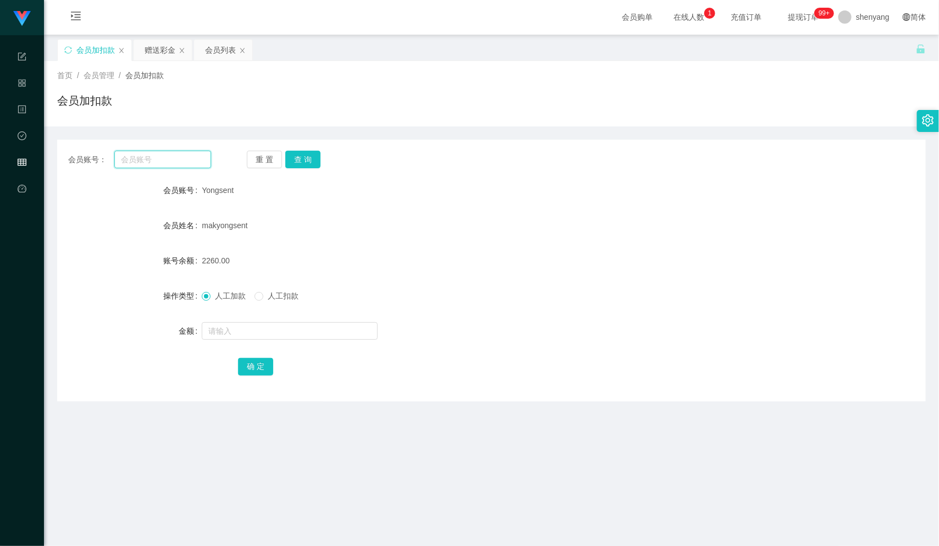
click at [160, 159] on input "text" at bounding box center [162, 160] width 97 height 18
paste input "qq123"
type input "qq123"
click at [307, 157] on button "查 询" at bounding box center [302, 160] width 35 height 18
click at [268, 329] on input "text" at bounding box center [290, 331] width 176 height 18
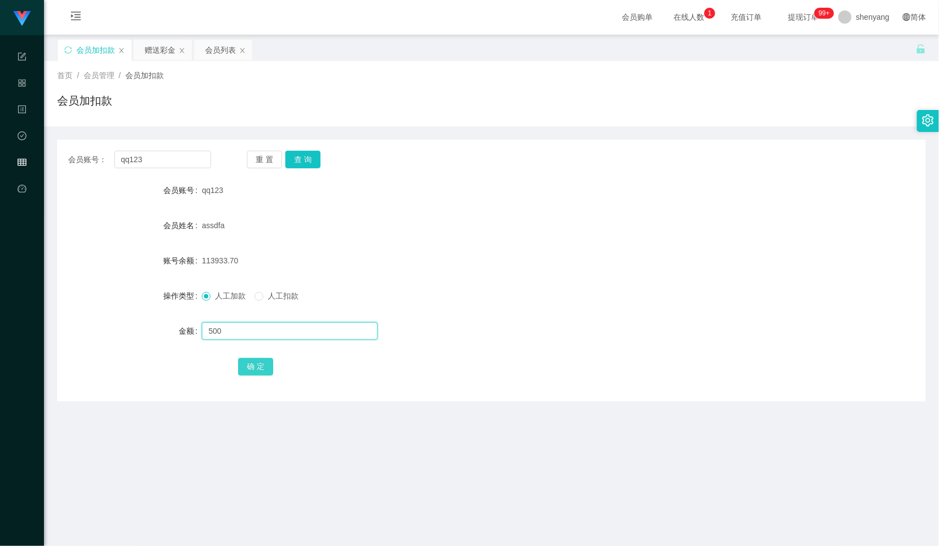
type input "500"
click at [256, 368] on button "确 定" at bounding box center [255, 367] width 35 height 18
click at [223, 45] on div "会员列表" at bounding box center [220, 50] width 31 height 21
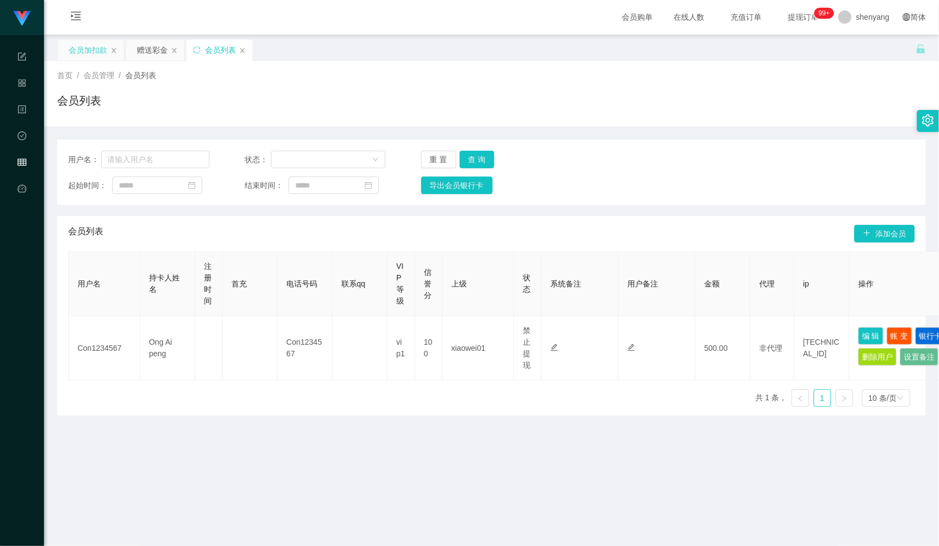
click at [81, 47] on div "会员加扣款" at bounding box center [88, 50] width 38 height 21
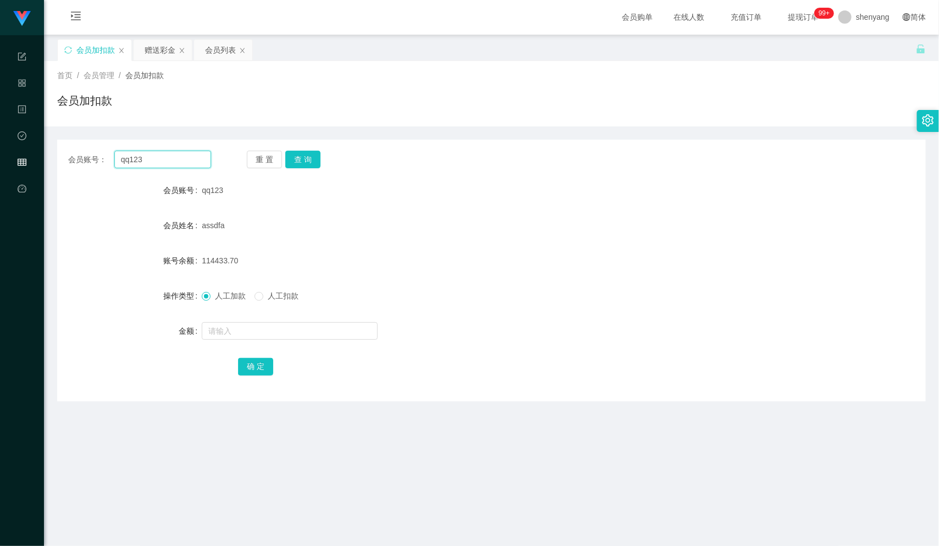
drag, startPoint x: 155, startPoint y: 158, endPoint x: 91, endPoint y: 165, distance: 64.7
click at [89, 165] on div "会员账号： qq123" at bounding box center [139, 160] width 143 height 18
paste input "卡金账户: WW123"
click at [158, 157] on input "卡金账户: WW123" at bounding box center [162, 160] width 97 height 18
type input "WW123"
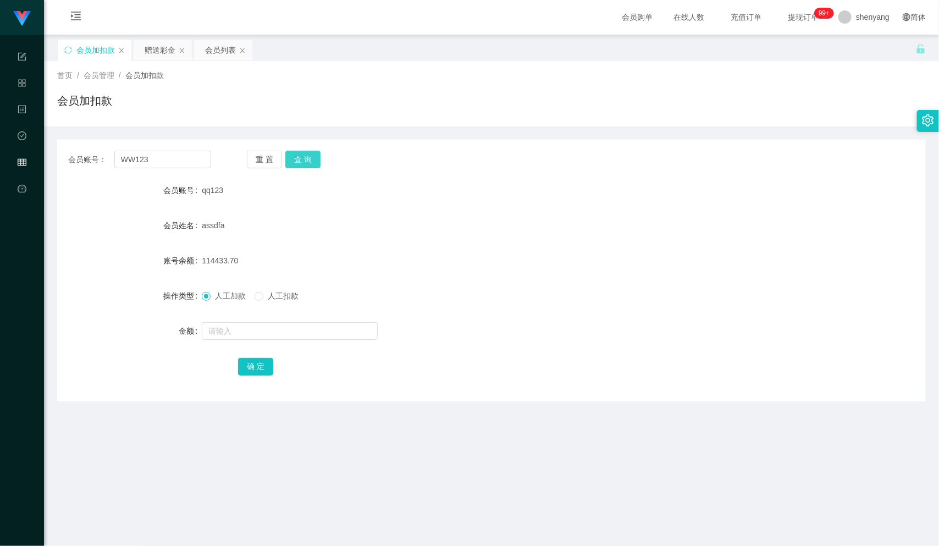
click at [299, 157] on button "查 询" at bounding box center [302, 160] width 35 height 18
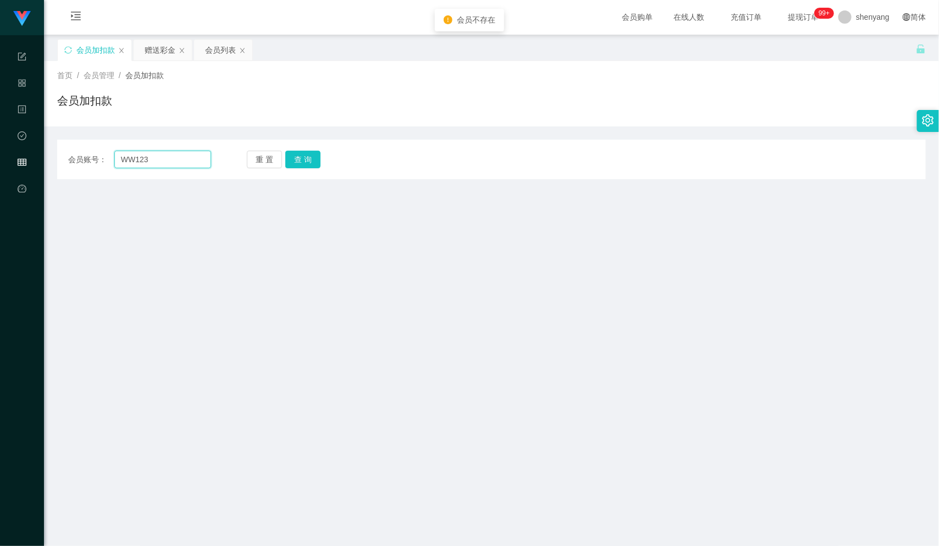
drag, startPoint x: 150, startPoint y: 162, endPoint x: 104, endPoint y: 168, distance: 46.7
click at [104, 168] on div "会员账号： WW123 重 置 查 询 会员账号 qq123 会员姓名 assdfa 账号余额 114433.70 操作类型 人工加款 人工扣款 金额 确 定" at bounding box center [491, 160] width 869 height 40
click at [139, 161] on input "text" at bounding box center [162, 160] width 97 height 18
paste input "WW123"
type input "WW123"
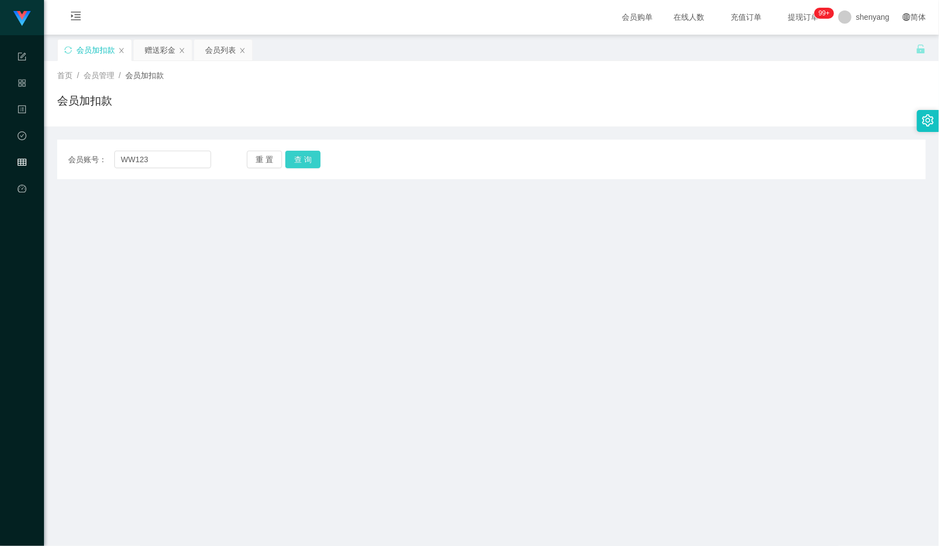
click at [305, 156] on button "查 询" at bounding box center [302, 160] width 35 height 18
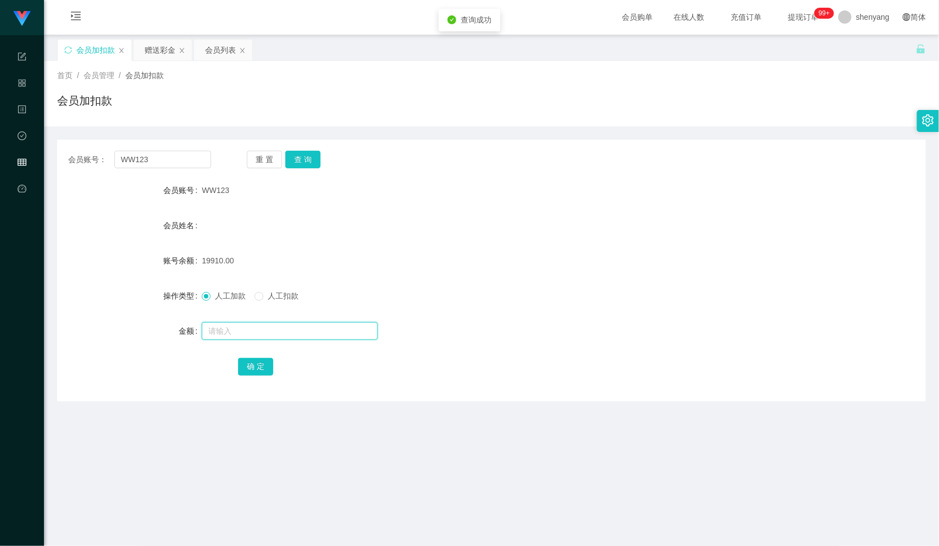
click at [228, 335] on input "text" at bounding box center [290, 331] width 176 height 18
type input "500"
click at [261, 363] on button "确 定" at bounding box center [255, 367] width 35 height 18
click at [221, 48] on div "会员列表" at bounding box center [220, 50] width 31 height 21
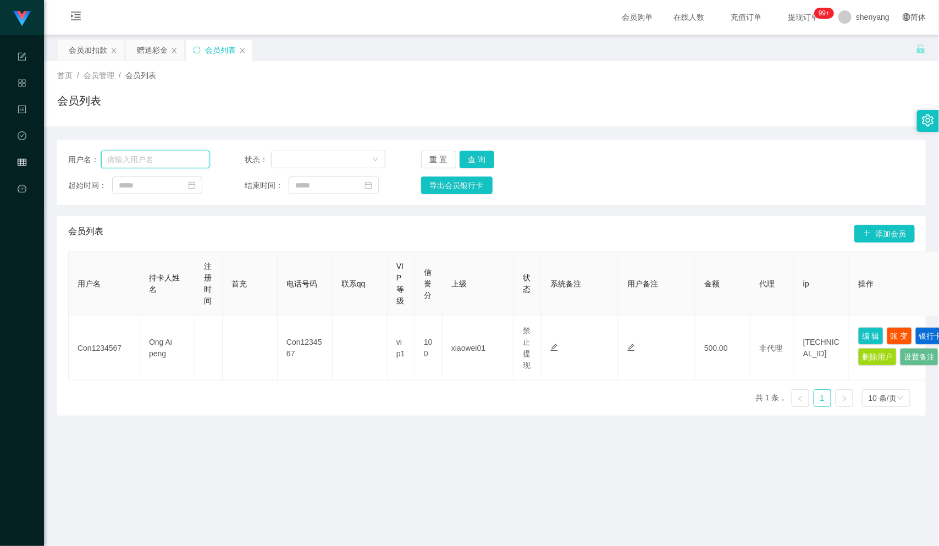
click at [147, 156] on input "text" at bounding box center [155, 160] width 108 height 18
paste input "Xuezhan"
type input "Xuezhan"
click at [476, 151] on button "查 询" at bounding box center [477, 160] width 35 height 18
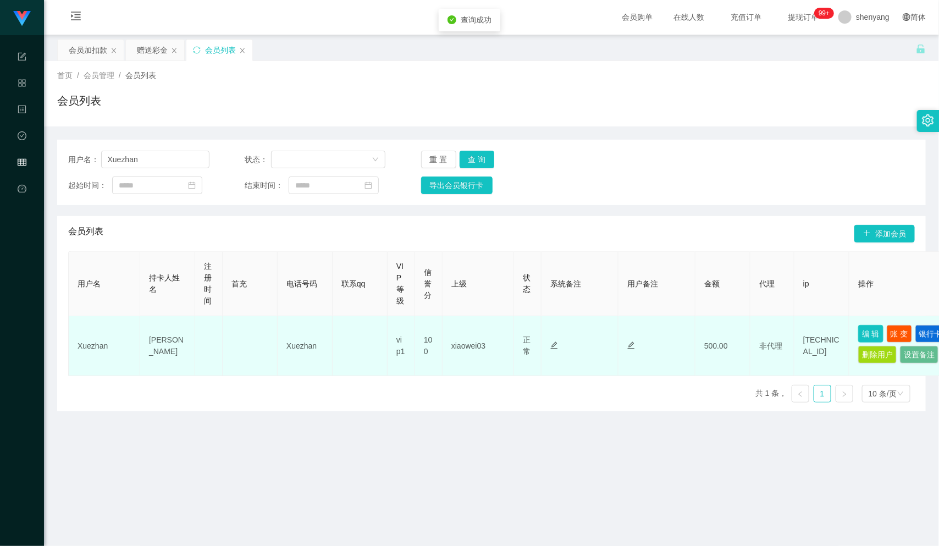
click at [870, 338] on button "编 辑" at bounding box center [870, 334] width 25 height 18
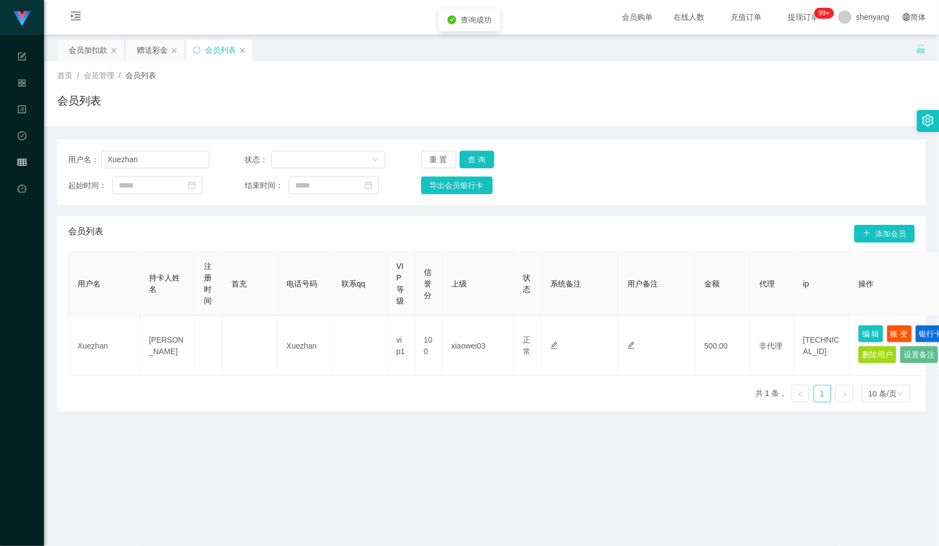
type input "Xuezhan"
type input "[PERSON_NAME]"
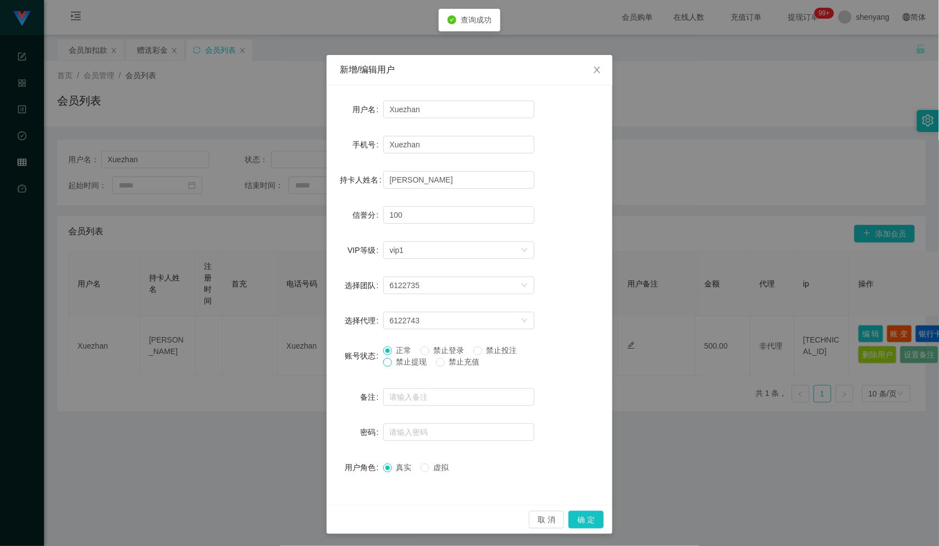
click at [383, 366] on span at bounding box center [387, 362] width 9 height 9
click at [576, 512] on button "确 定" at bounding box center [586, 520] width 35 height 18
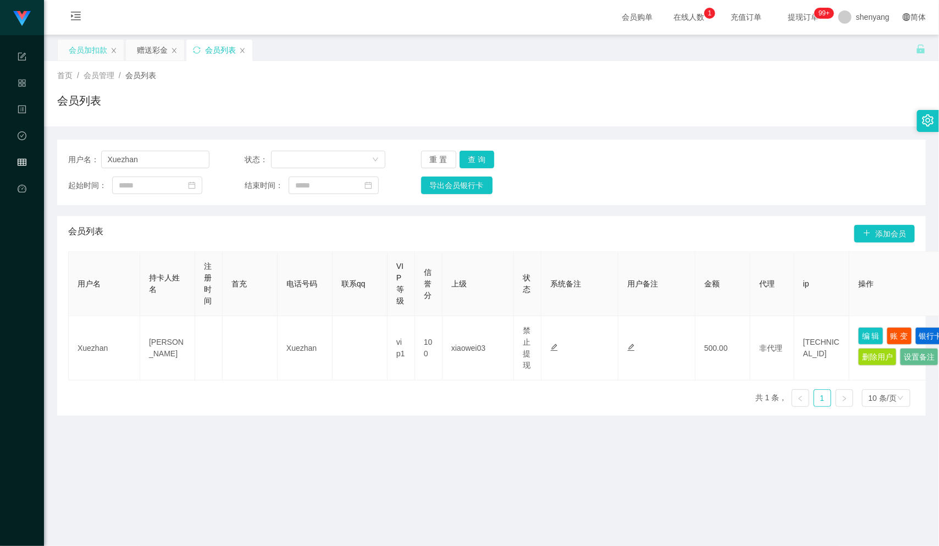
click at [85, 51] on div "会员加扣款" at bounding box center [88, 50] width 38 height 21
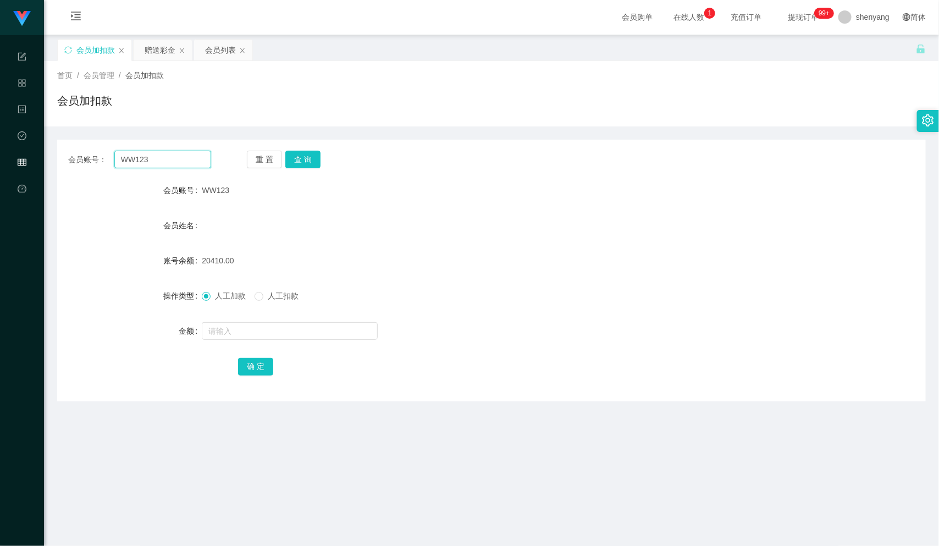
drag, startPoint x: 161, startPoint y: 164, endPoint x: 108, endPoint y: 160, distance: 52.9
click at [108, 160] on div "会员账号： WW123" at bounding box center [139, 160] width 143 height 18
drag, startPoint x: 219, startPoint y: 47, endPoint x: 226, endPoint y: 59, distance: 14.3
click at [222, 51] on div "会员列表" at bounding box center [220, 50] width 31 height 21
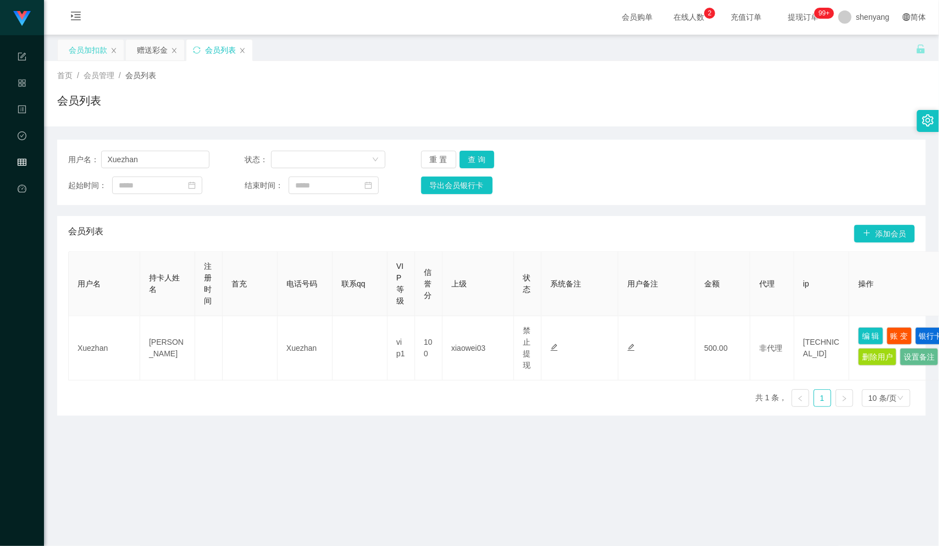
click at [89, 50] on div "会员加扣款" at bounding box center [88, 50] width 38 height 21
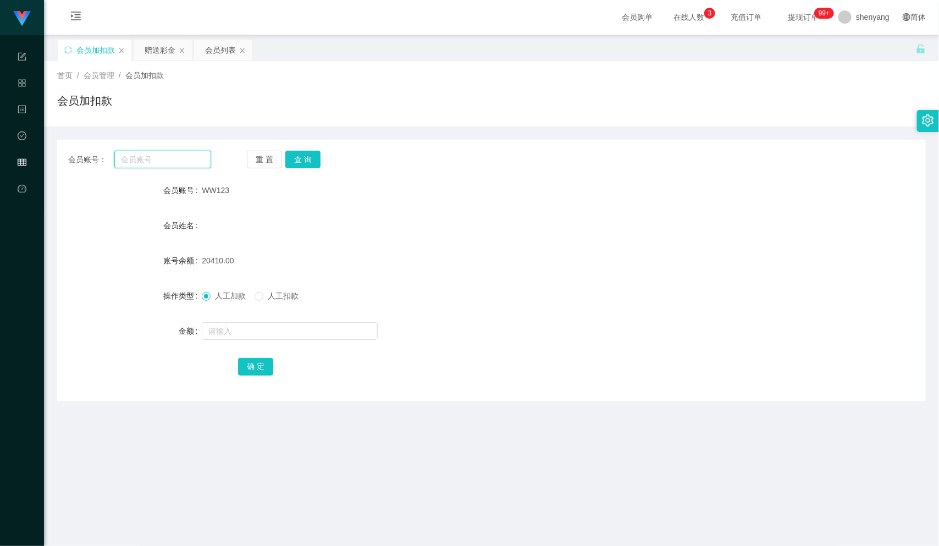
click at [161, 158] on input "text" at bounding box center [162, 160] width 97 height 18
paste input "JingWen"
type input "JingWen"
click at [302, 155] on button "查 询" at bounding box center [302, 160] width 35 height 18
click at [227, 323] on input "text" at bounding box center [290, 331] width 176 height 18
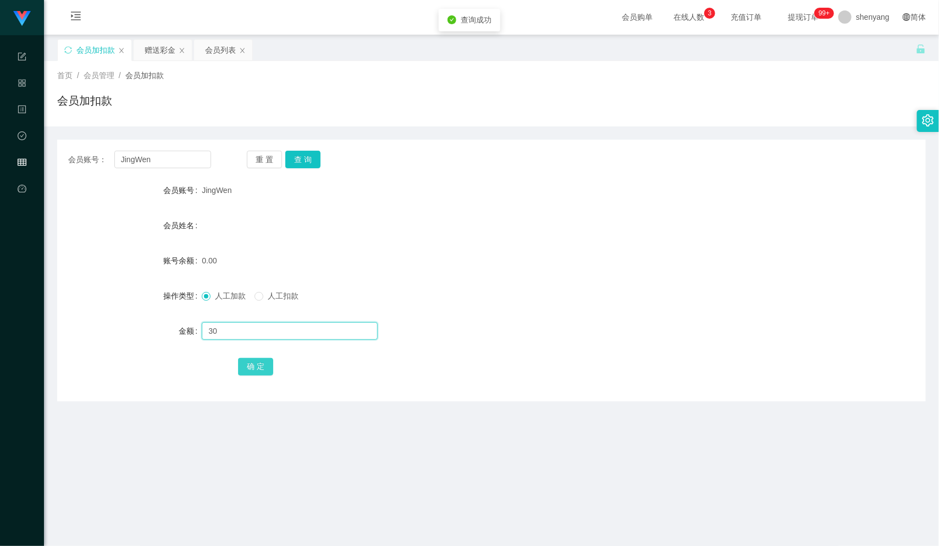
type input "30"
click at [244, 360] on button "确 定" at bounding box center [255, 367] width 35 height 18
drag, startPoint x: 122, startPoint y: 164, endPoint x: 101, endPoint y: 170, distance: 21.8
click at [95, 168] on div "会员账号： JingWen 重 置 查 询 会员账号 JingWen 会员姓名 账号余额 30.00 操作类型 人工加款 人工扣款 金额 确 定" at bounding box center [491, 271] width 869 height 262
paste input "yongsent"
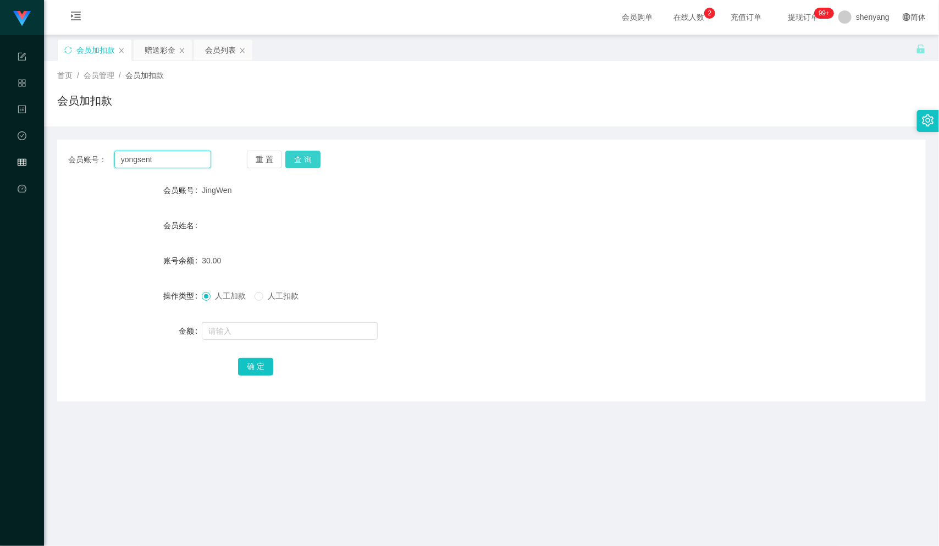
type input "yongsent"
click at [307, 151] on button "查 询" at bounding box center [302, 160] width 35 height 18
click at [246, 335] on input "text" at bounding box center [290, 331] width 176 height 18
type input "1500"
click at [255, 368] on button "确 定" at bounding box center [255, 367] width 35 height 18
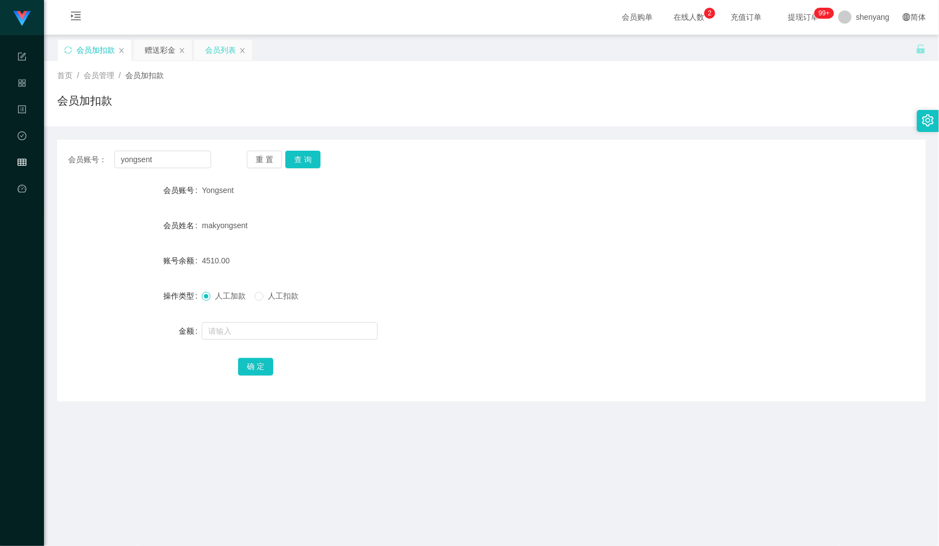
click at [221, 53] on div "会员列表" at bounding box center [220, 50] width 31 height 21
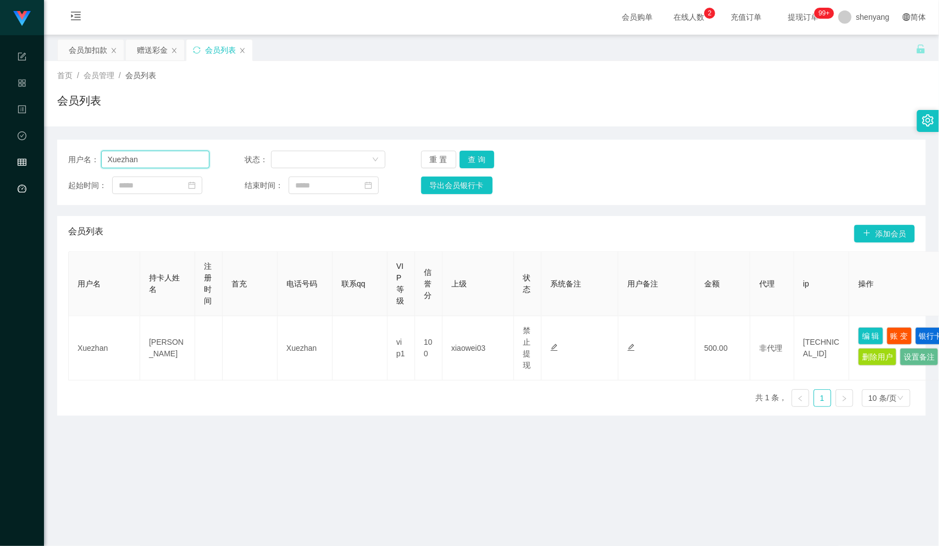
drag, startPoint x: 141, startPoint y: 158, endPoint x: 42, endPoint y: 167, distance: 99.3
click at [38, 167] on section "工作台 系统配置 产品管理 内容中心 数据中心 会员管理 平台首页 保存配置 重置配置 整体风格设置 主题色 导航设置 内容区域宽度 定宽 固定Header …" at bounding box center [469, 355] width 939 height 712
click at [134, 156] on input "text" at bounding box center [155, 160] width 108 height 18
click at [140, 152] on input "text" at bounding box center [155, 160] width 108 height 18
paste input "yap8657"
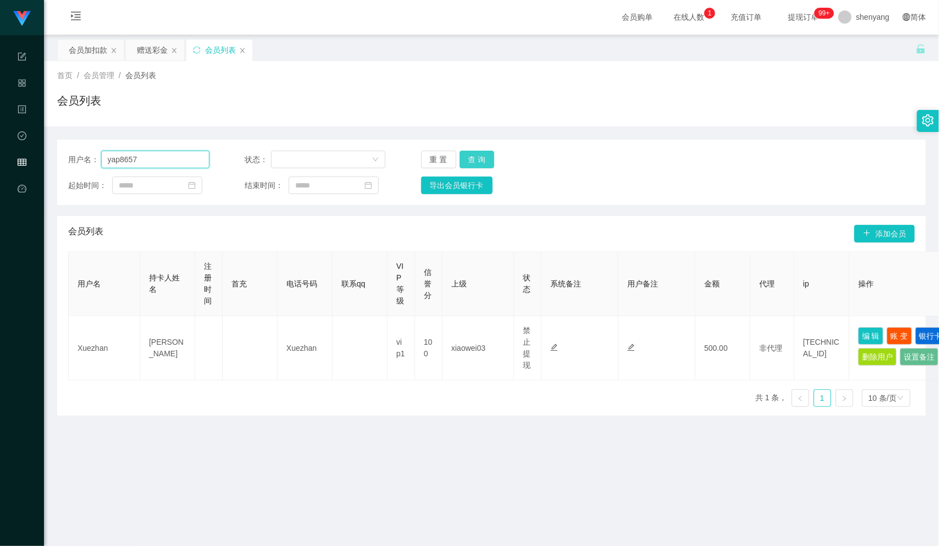
type input "yap8657"
drag, startPoint x: 472, startPoint y: 156, endPoint x: 503, endPoint y: 163, distance: 32.3
click at [472, 156] on button "查 询" at bounding box center [477, 160] width 35 height 18
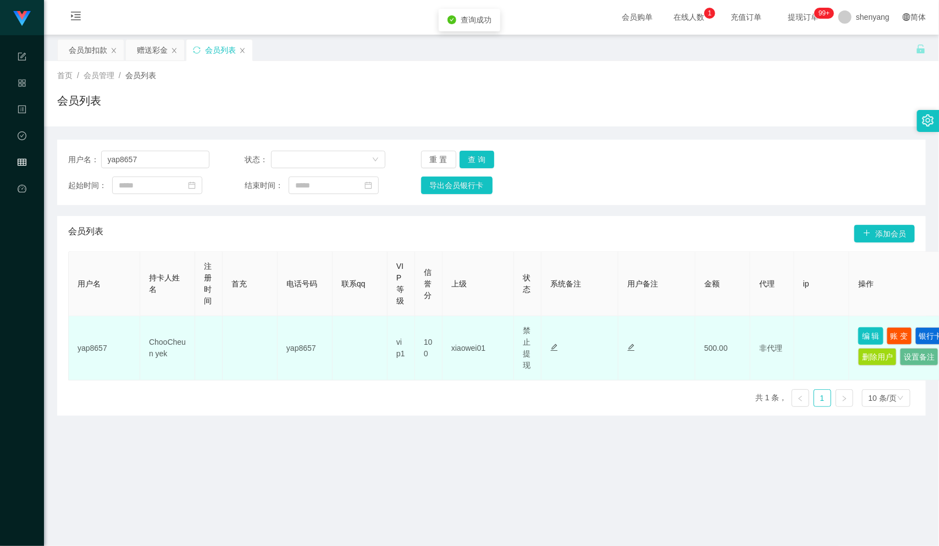
click at [865, 327] on button "编 辑" at bounding box center [870, 336] width 25 height 18
type input "yap8657"
type input "ChooCheun yek"
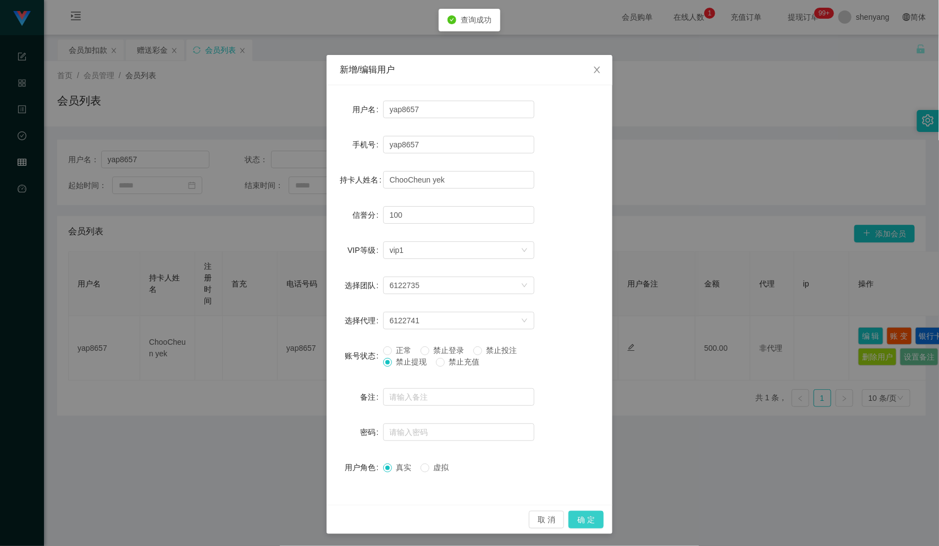
click at [575, 523] on button "确 定" at bounding box center [586, 520] width 35 height 18
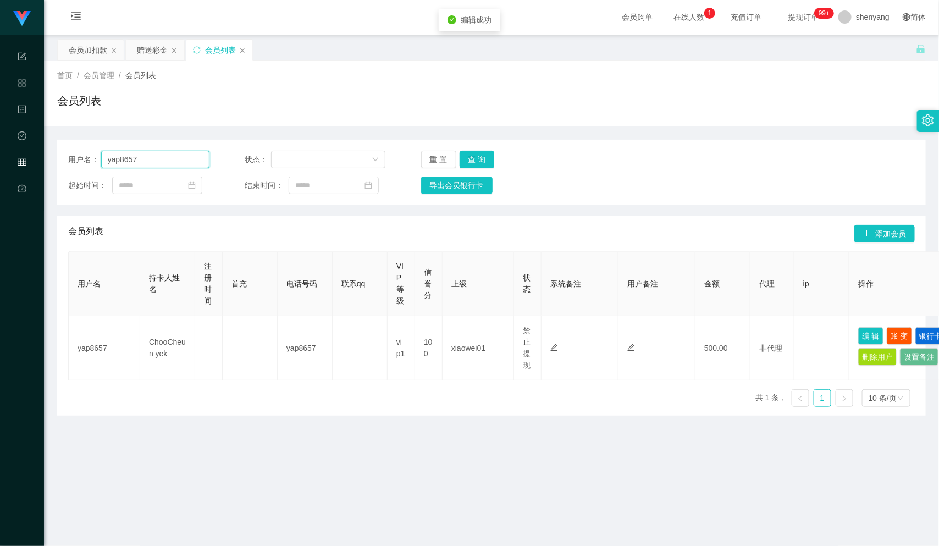
drag, startPoint x: 147, startPoint y: 156, endPoint x: 78, endPoint y: 167, distance: 69.6
click at [78, 167] on div "用户名： yap8657" at bounding box center [138, 160] width 141 height 18
click at [147, 162] on input "text" at bounding box center [155, 160] width 108 height 18
paste input "sharon8821"
type input "sharon8821"
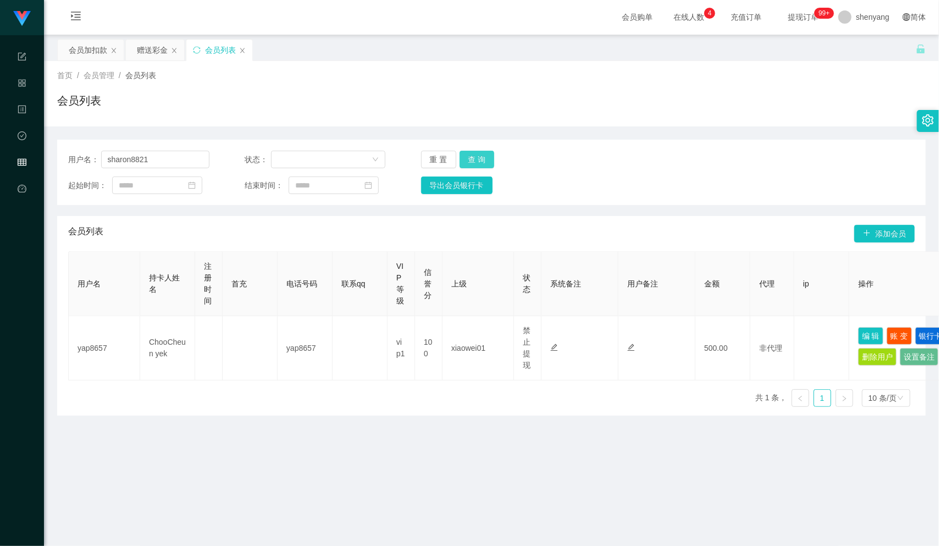
click at [487, 153] on button "查 询" at bounding box center [477, 160] width 35 height 18
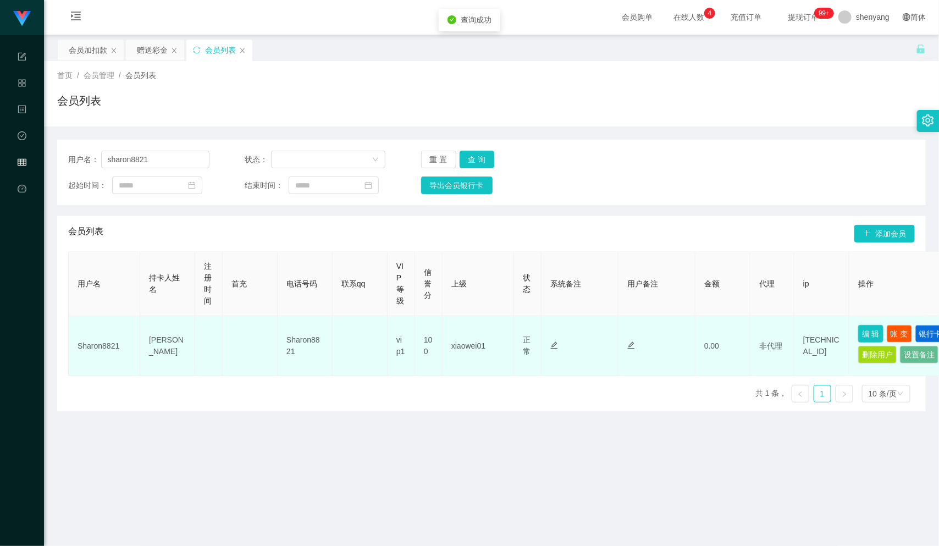
click at [868, 329] on button "编 辑" at bounding box center [870, 334] width 25 height 18
type input "Sharon8821"
type input "[PERSON_NAME]"
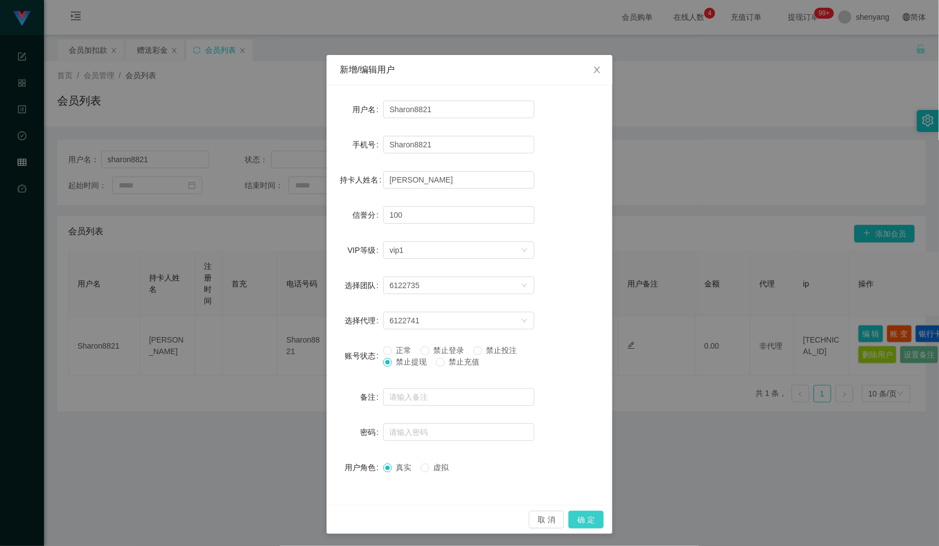
click at [575, 514] on button "确 定" at bounding box center [586, 520] width 35 height 18
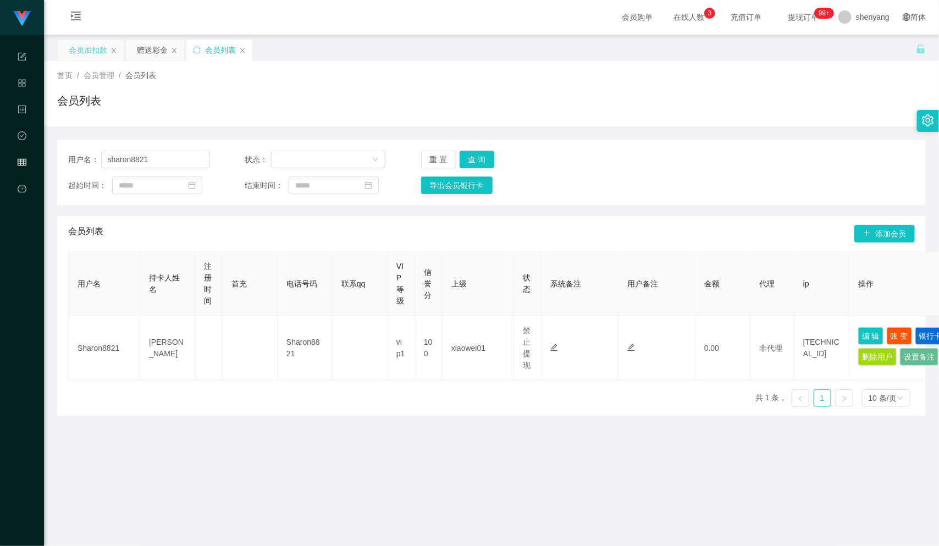
click at [84, 50] on div "会员加扣款" at bounding box center [88, 50] width 38 height 21
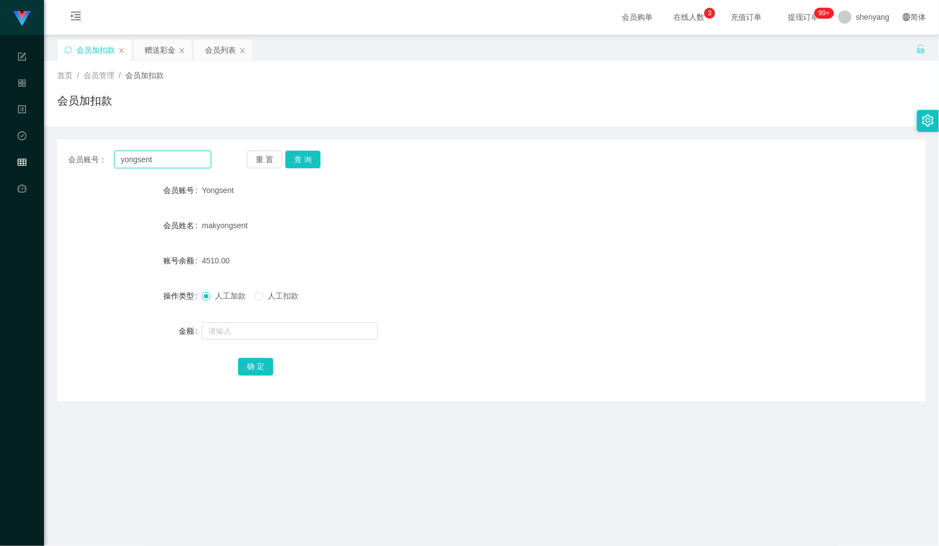
drag, startPoint x: 168, startPoint y: 161, endPoint x: 97, endPoint y: 161, distance: 70.9
click at [97, 161] on div "会员账号： [PERSON_NAME]" at bounding box center [139, 160] width 143 height 18
paste input "qq123"
type input "qq123"
click at [306, 153] on button "查 询" at bounding box center [302, 160] width 35 height 18
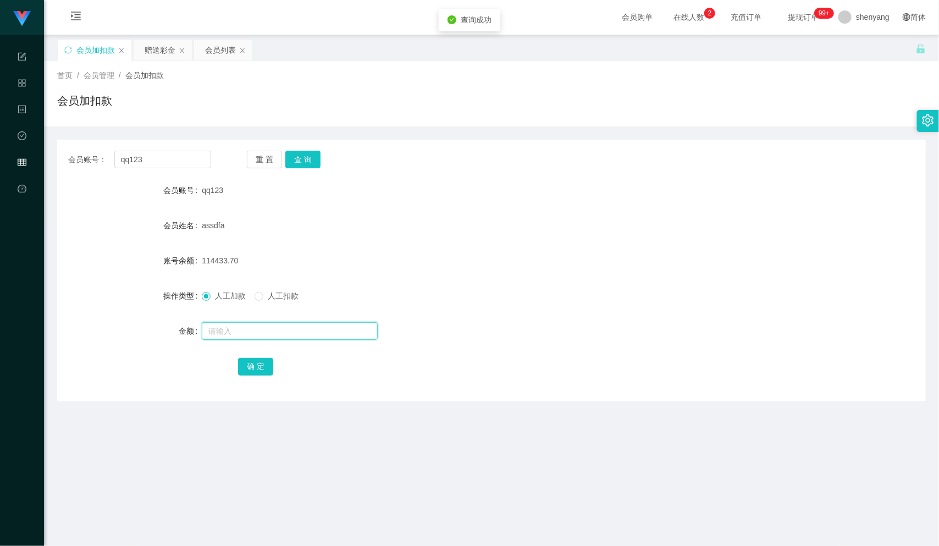
click at [251, 322] on input "text" at bounding box center [290, 331] width 176 height 18
type input "500"
click at [255, 363] on button "确 定" at bounding box center [255, 367] width 35 height 18
drag, startPoint x: 139, startPoint y: 157, endPoint x: 129, endPoint y: 159, distance: 10.0
click at [129, 159] on input "qq123" at bounding box center [162, 160] width 97 height 18
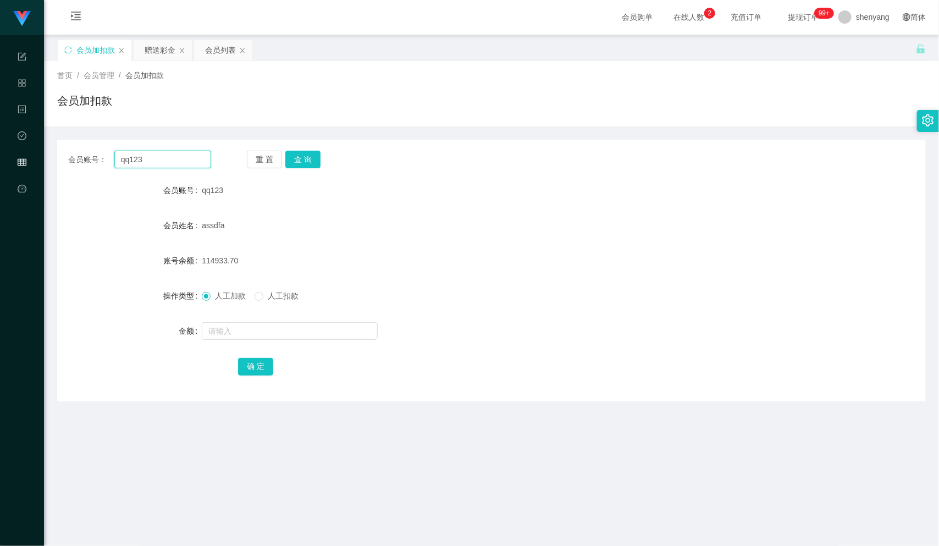
click at [151, 156] on input "qq123" at bounding box center [162, 160] width 97 height 18
click at [106, 166] on div "会员账号： qq123" at bounding box center [139, 160] width 143 height 18
click at [223, 48] on div "会员列表" at bounding box center [220, 50] width 31 height 21
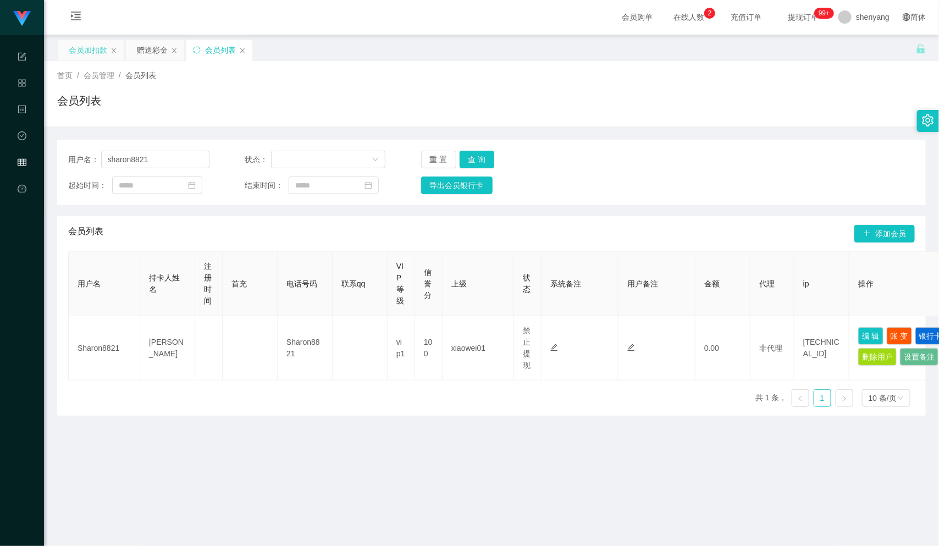
click at [87, 48] on div "会员加扣款" at bounding box center [88, 50] width 38 height 21
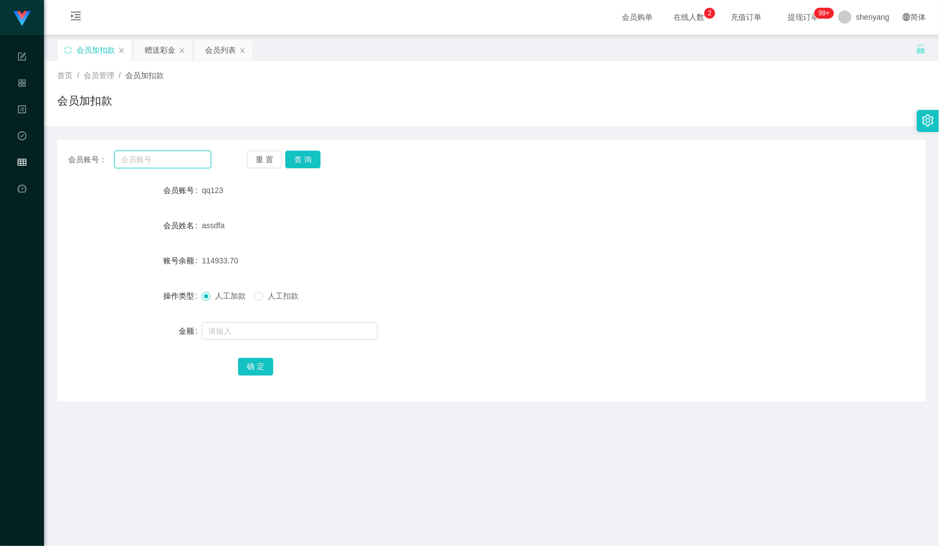
click at [157, 166] on input "text" at bounding box center [162, 160] width 97 height 18
paste input "Girlgirl1997"
type input "Girlgirl1997"
click at [302, 159] on button "查 询" at bounding box center [302, 160] width 35 height 18
click at [257, 330] on input "text" at bounding box center [290, 331] width 176 height 18
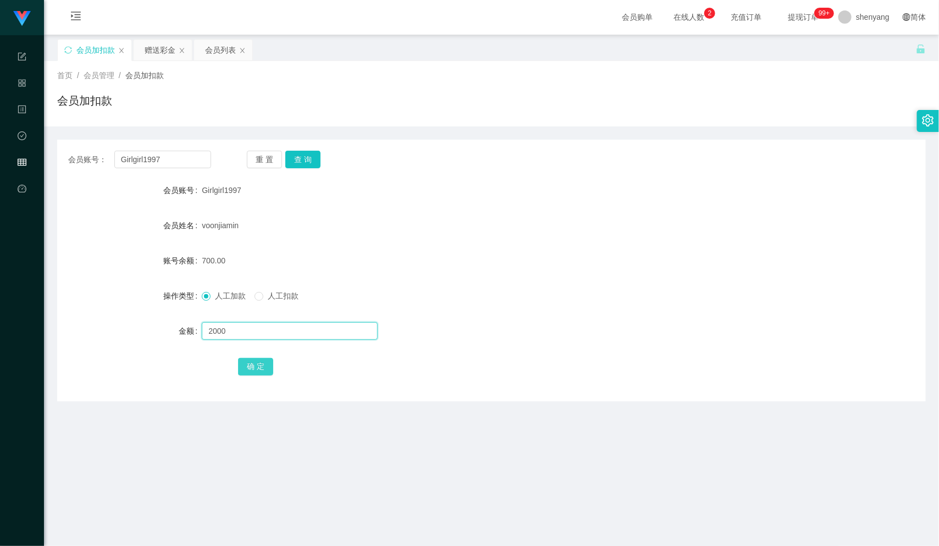
type input "2000"
click at [243, 365] on button "确 定" at bounding box center [255, 367] width 35 height 18
click at [222, 46] on div "会员列表" at bounding box center [220, 50] width 31 height 21
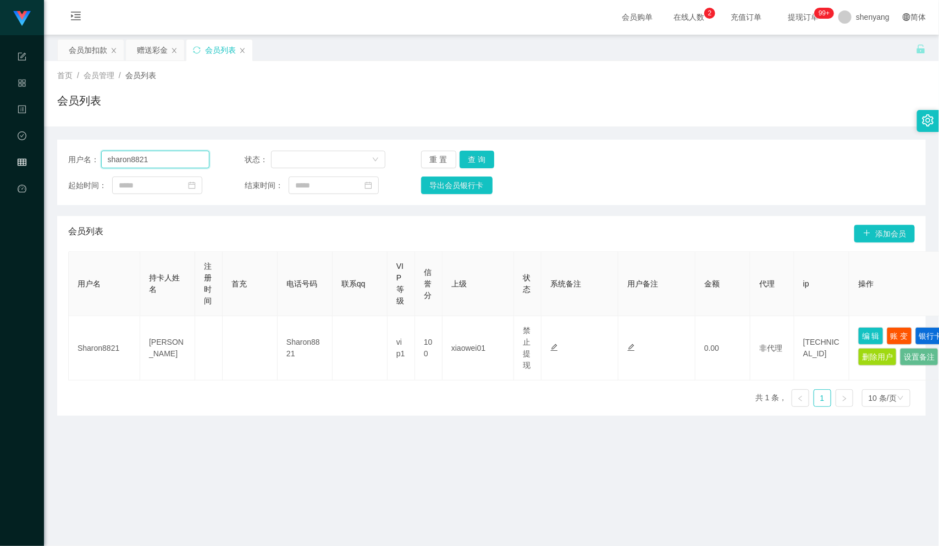
drag, startPoint x: 142, startPoint y: 159, endPoint x: 78, endPoint y: 160, distance: 64.3
click at [78, 160] on div "用户名： sharon8821" at bounding box center [138, 160] width 141 height 18
paste input "sharon8821"
type input "sharon8821"
click at [468, 151] on button "查 询" at bounding box center [477, 160] width 35 height 18
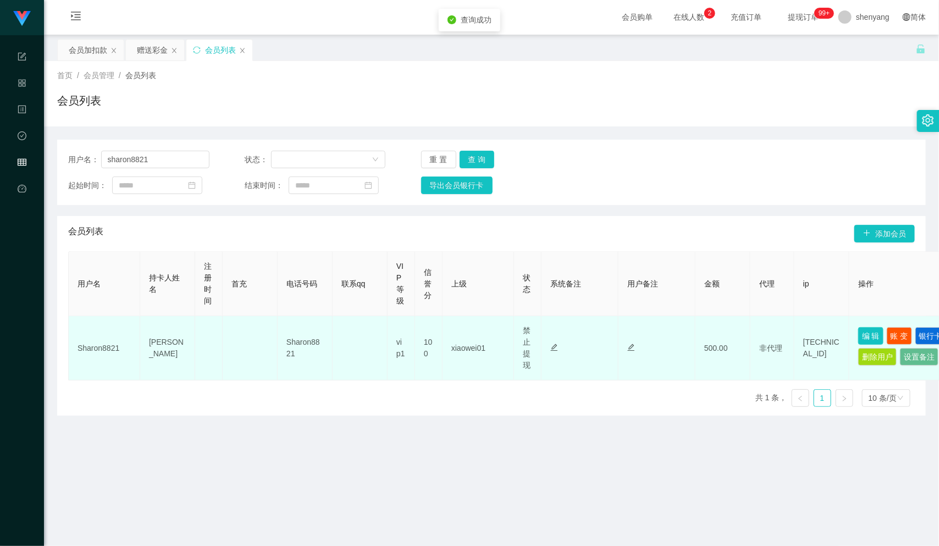
click at [863, 330] on button "编 辑" at bounding box center [870, 336] width 25 height 18
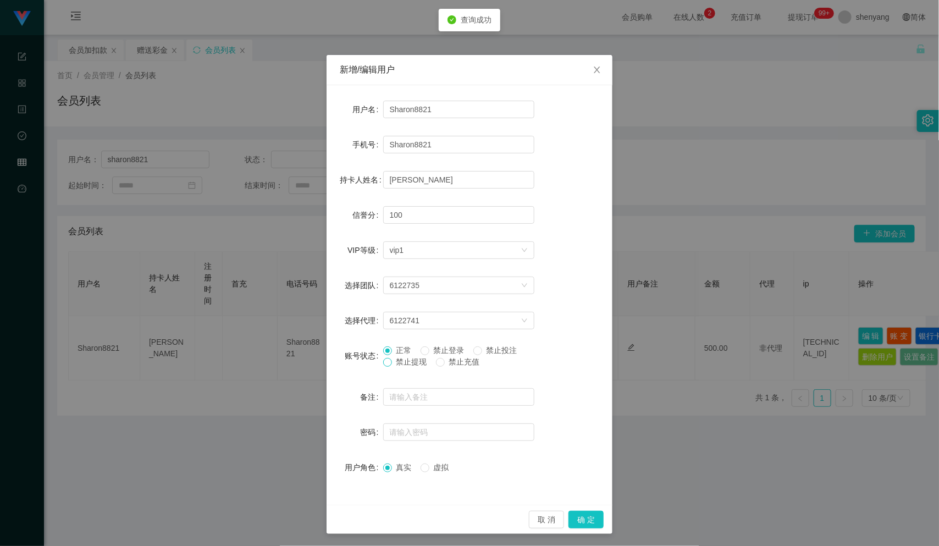
click at [385, 363] on span at bounding box center [387, 362] width 9 height 9
click at [584, 516] on button "确 定" at bounding box center [586, 520] width 35 height 18
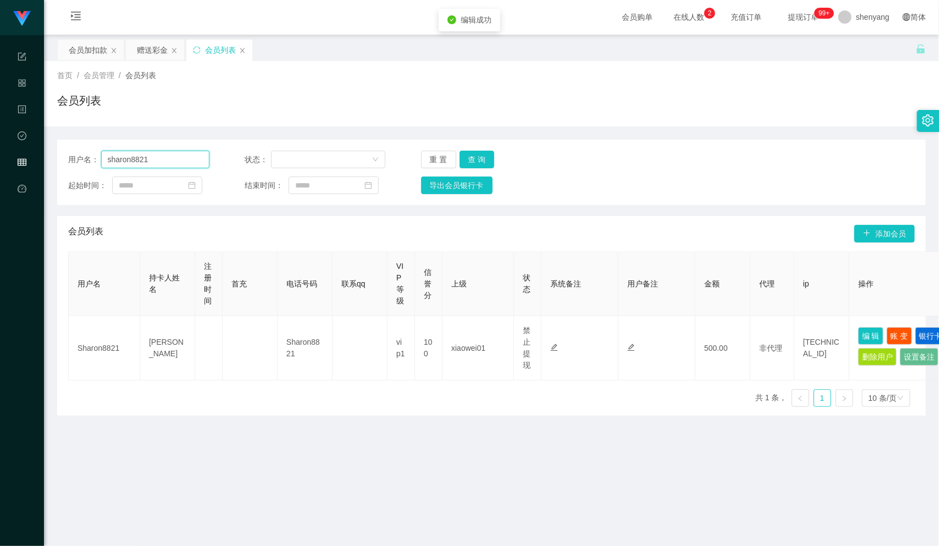
drag, startPoint x: 154, startPoint y: 152, endPoint x: 81, endPoint y: 162, distance: 73.8
click at [81, 162] on div "用户名： sharon8821" at bounding box center [138, 160] width 141 height 18
click at [84, 50] on div "会员加扣款" at bounding box center [88, 50] width 38 height 21
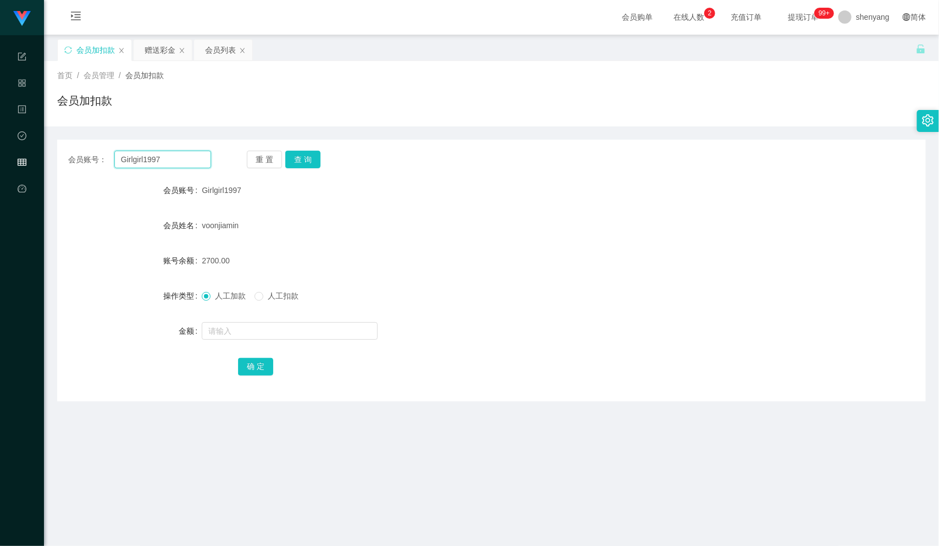
drag, startPoint x: 162, startPoint y: 160, endPoint x: 101, endPoint y: 164, distance: 60.6
click at [101, 164] on div "会员账号： Girlgirl1997" at bounding box center [139, 160] width 143 height 18
paste input "adison614"
type input "adison614"
click at [301, 157] on button "查 询" at bounding box center [302, 160] width 35 height 18
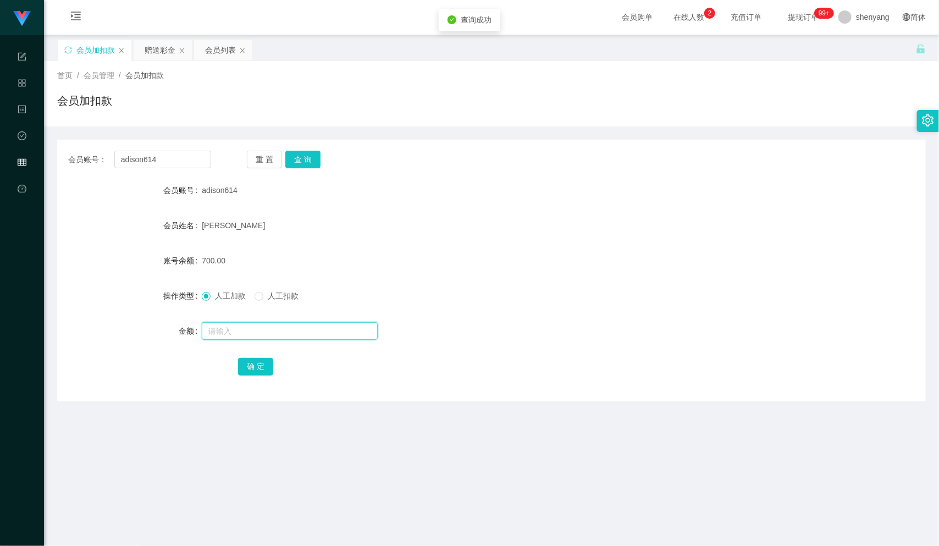
click at [259, 323] on input "text" at bounding box center [290, 331] width 176 height 18
type input "1600"
click at [267, 368] on button "确 定" at bounding box center [255, 367] width 35 height 18
drag, startPoint x: 161, startPoint y: 157, endPoint x: 90, endPoint y: 162, distance: 71.1
click at [90, 162] on div "会员账号： adison614" at bounding box center [139, 160] width 143 height 18
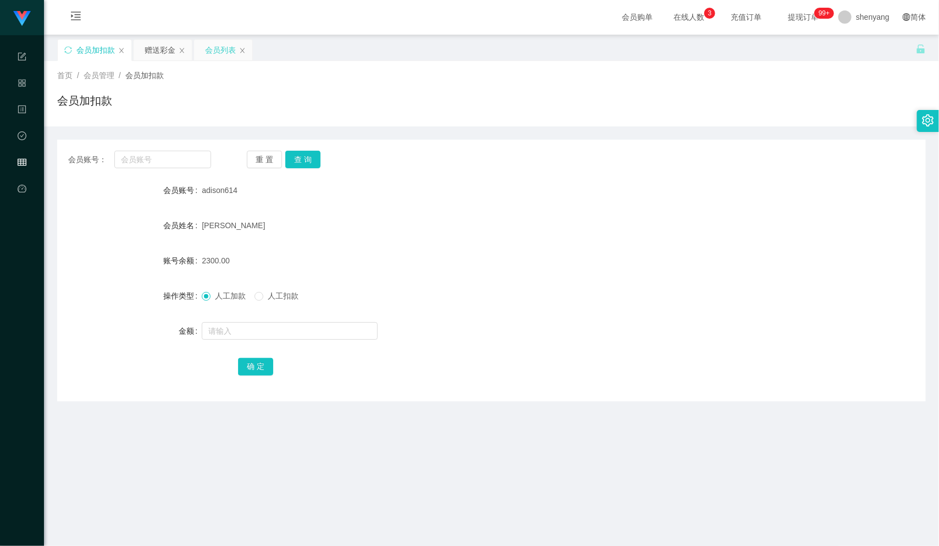
click at [225, 46] on div "会员列表" at bounding box center [220, 50] width 31 height 21
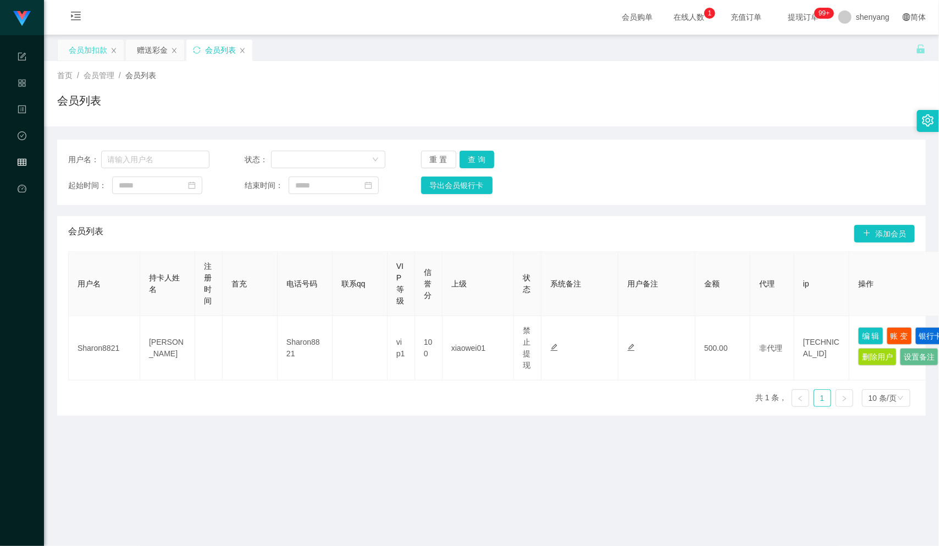
click at [88, 48] on div "会员加扣款" at bounding box center [88, 50] width 38 height 21
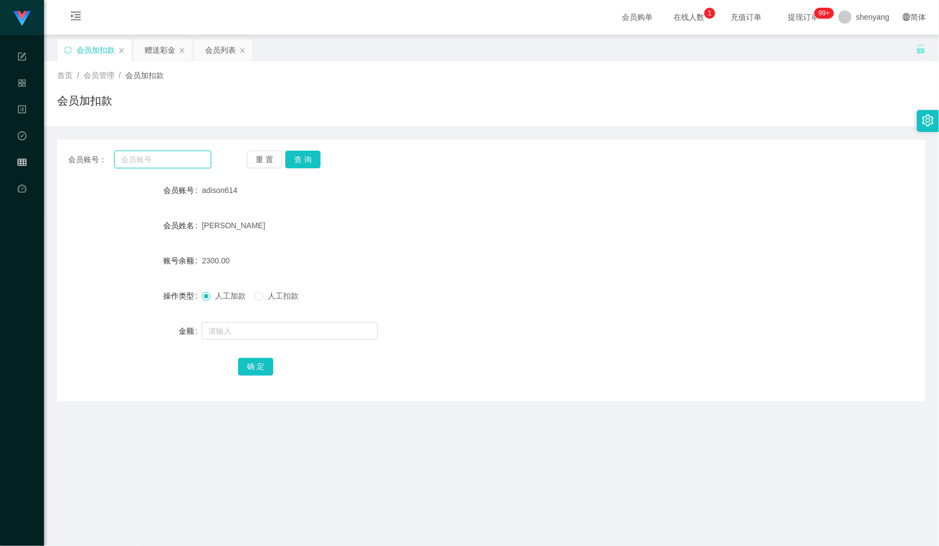
click at [163, 158] on input "text" at bounding box center [162, 160] width 97 height 18
paste input "adison614"
type input "adison614"
click at [96, 161] on div "会员账号： adison614" at bounding box center [139, 160] width 143 height 18
click at [155, 157] on input "text" at bounding box center [162, 160] width 97 height 18
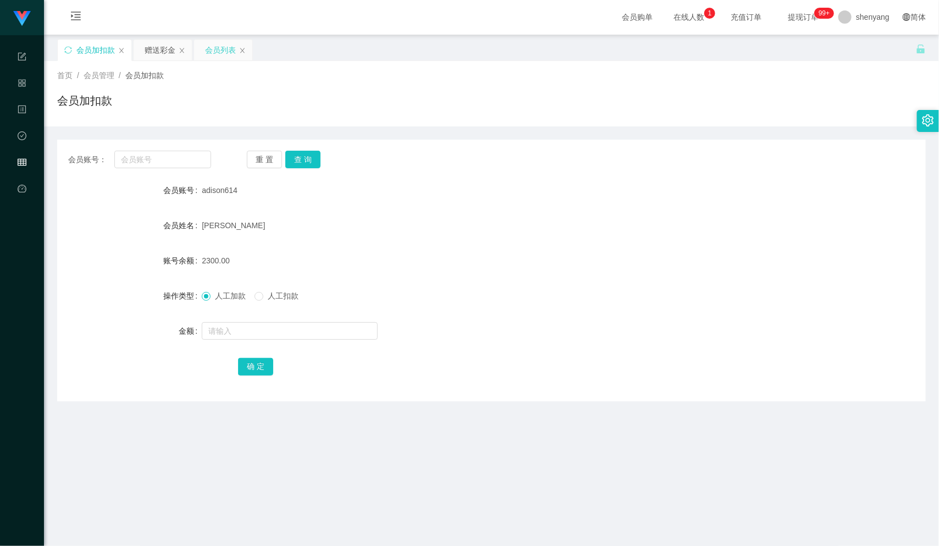
click at [228, 46] on div "会员列表" at bounding box center [220, 50] width 31 height 21
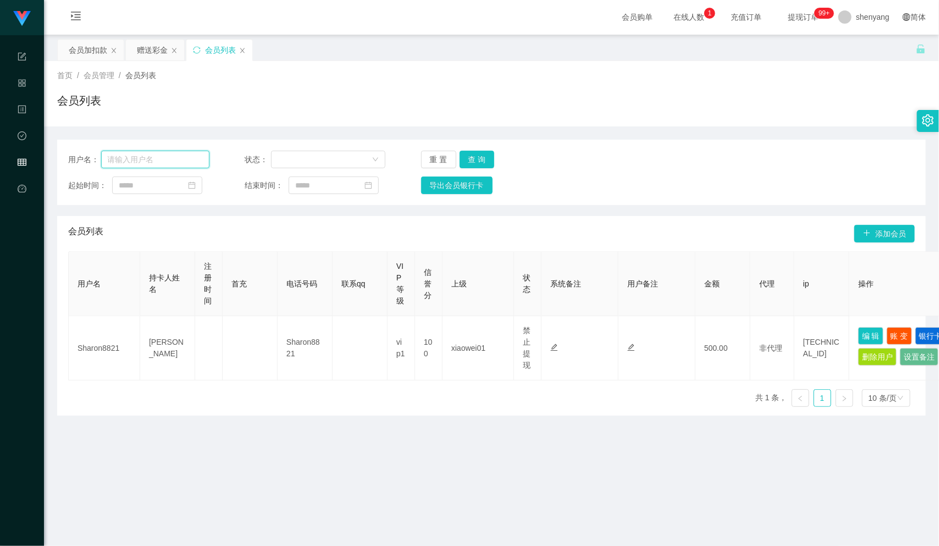
click at [144, 160] on input "text" at bounding box center [155, 160] width 108 height 18
paste input "jiamin"
type input "jiamin"
click at [477, 153] on button "查 询" at bounding box center [477, 160] width 35 height 18
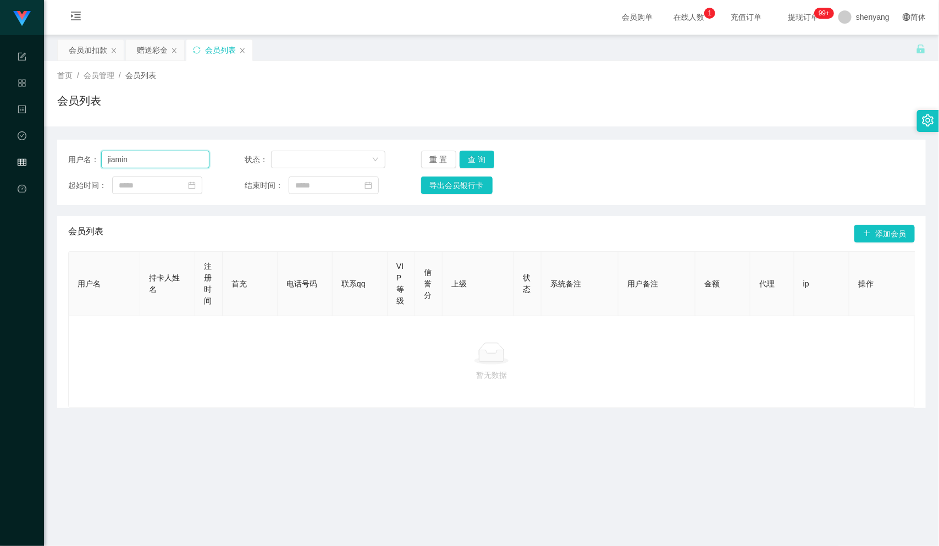
drag, startPoint x: 135, startPoint y: 156, endPoint x: 99, endPoint y: 160, distance: 36.6
click at [99, 160] on div "用户名： [PERSON_NAME]" at bounding box center [138, 160] width 141 height 18
click at [83, 40] on div "会员加扣款" at bounding box center [88, 50] width 38 height 21
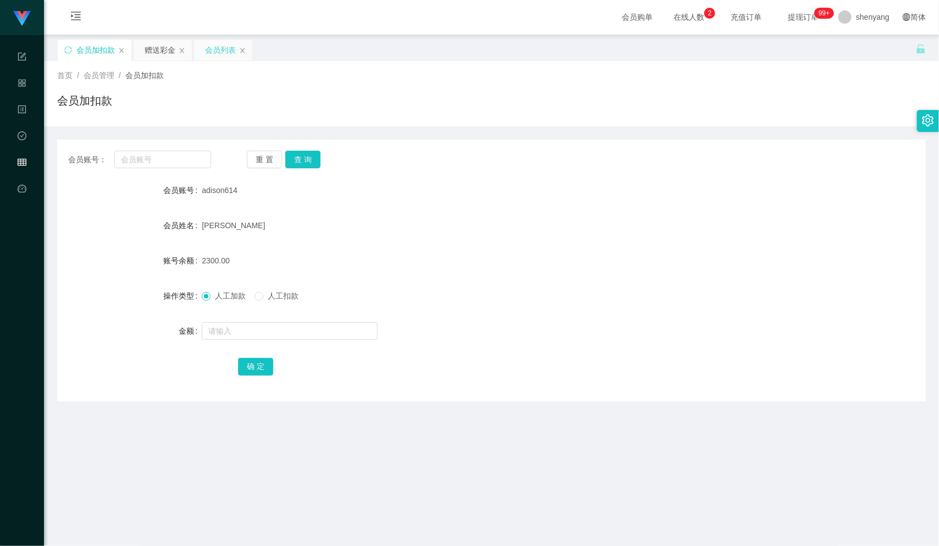
click at [216, 47] on div "会员列表" at bounding box center [220, 50] width 31 height 21
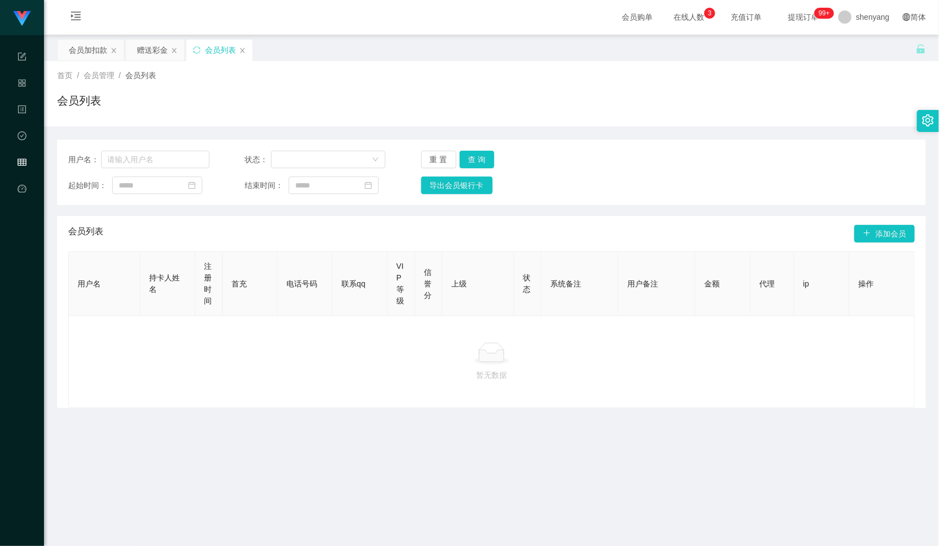
click at [721, 76] on div "首页 / 会员管理 / 会员列表 /" at bounding box center [491, 76] width 869 height 12
click at [91, 46] on div "会员加扣款" at bounding box center [88, 50] width 38 height 21
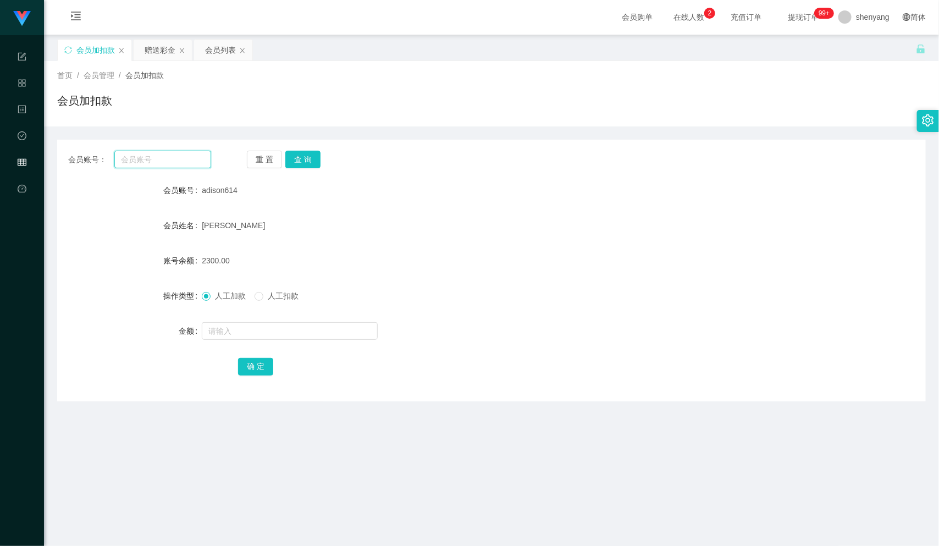
click at [157, 160] on input "text" at bounding box center [162, 160] width 97 height 18
paste input "sharon8821"
type input "sharon8821"
click at [307, 156] on button "查 询" at bounding box center [302, 160] width 35 height 18
click at [245, 328] on input "text" at bounding box center [290, 331] width 176 height 18
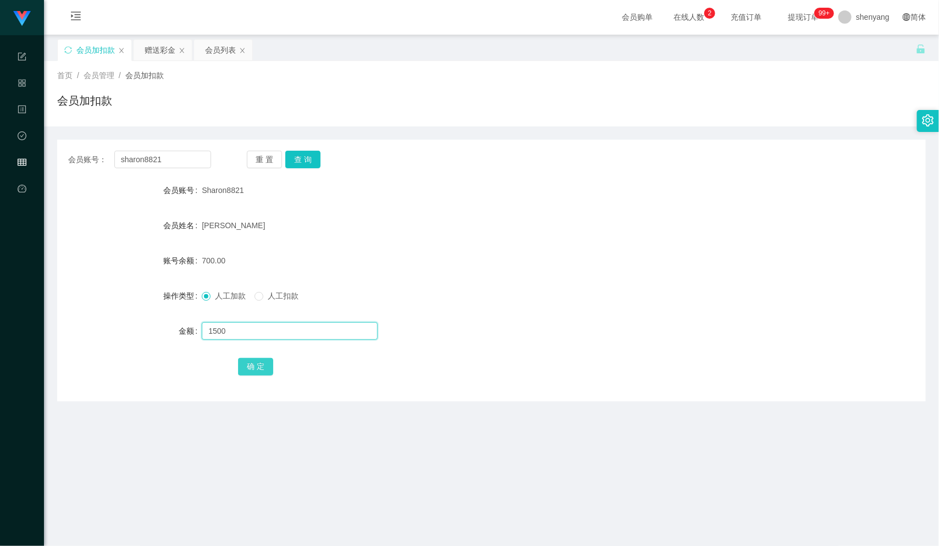
type input "1500"
click at [261, 365] on button "确 定" at bounding box center [255, 367] width 35 height 18
click at [227, 48] on div "会员列表" at bounding box center [220, 50] width 31 height 21
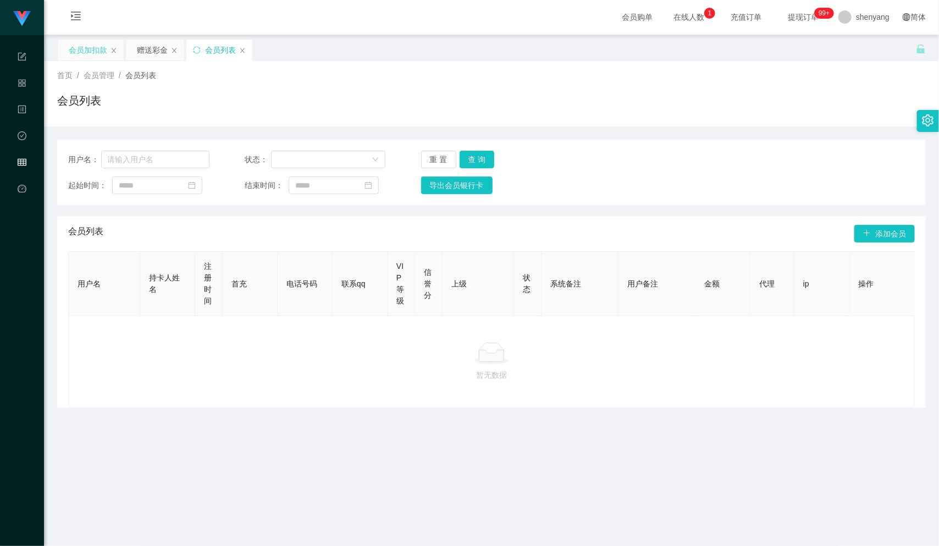
click at [83, 48] on div "会员加扣款" at bounding box center [88, 50] width 38 height 21
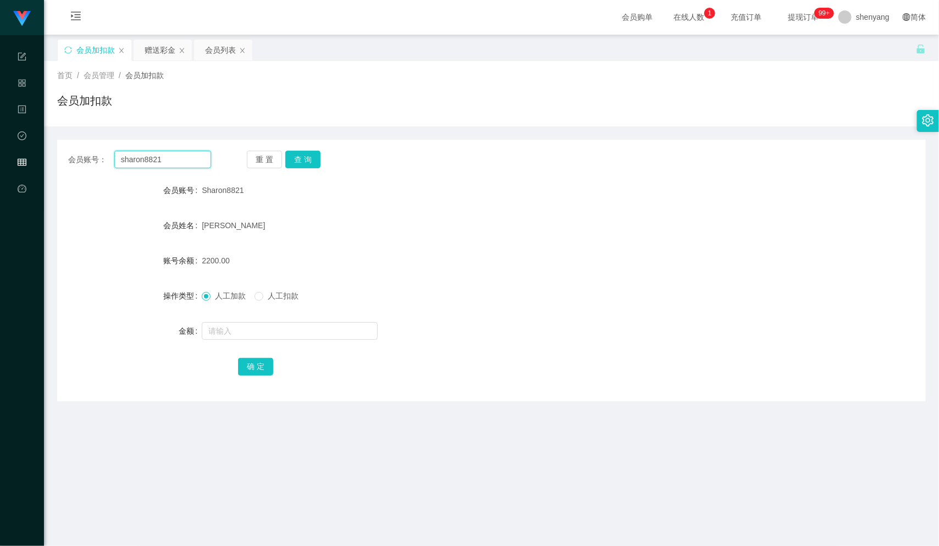
drag, startPoint x: 163, startPoint y: 162, endPoint x: 87, endPoint y: 167, distance: 76.0
click at [87, 167] on div "会员账号： sharon8821" at bounding box center [139, 160] width 143 height 18
paste input "Cheamanhoe"
type input "Cheamanhoe"
click at [301, 157] on button "查 询" at bounding box center [302, 160] width 35 height 18
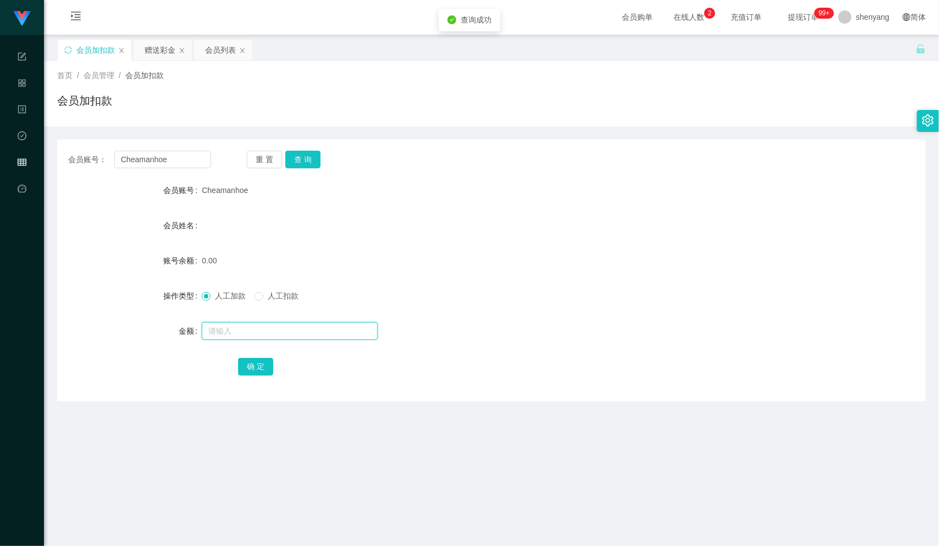
click at [263, 334] on input "text" at bounding box center [290, 331] width 176 height 18
type input "200"
click at [242, 367] on button "确 定" at bounding box center [255, 367] width 35 height 18
click at [221, 49] on div "会员列表" at bounding box center [220, 50] width 31 height 21
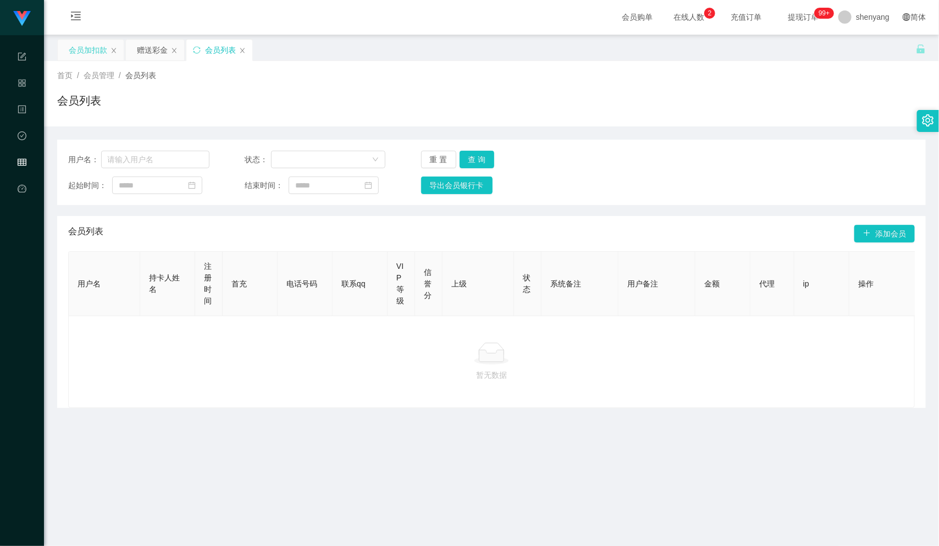
click at [88, 48] on div "会员加扣款" at bounding box center [88, 50] width 38 height 21
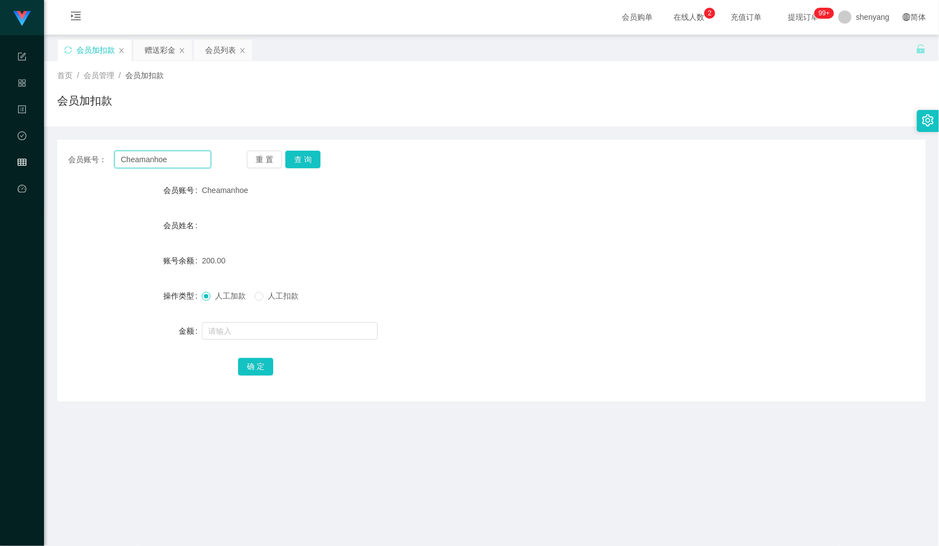
drag, startPoint x: 170, startPoint y: 158, endPoint x: 111, endPoint y: 158, distance: 59.4
click at [106, 158] on div "会员账号： [PERSON_NAME]" at bounding box center [139, 160] width 143 height 18
paste input "Natelie"
type input "Natelie"
click at [309, 161] on button "查 询" at bounding box center [302, 160] width 35 height 18
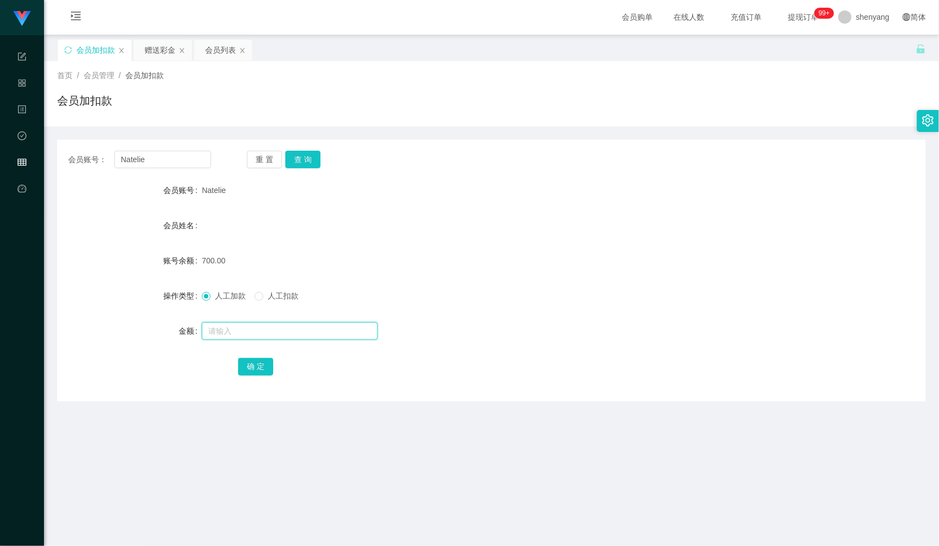
click at [223, 329] on input "text" at bounding box center [290, 331] width 176 height 18
type input "2000"
click at [262, 365] on button "确 定" at bounding box center [255, 367] width 35 height 18
click at [224, 47] on div "会员列表" at bounding box center [220, 50] width 31 height 21
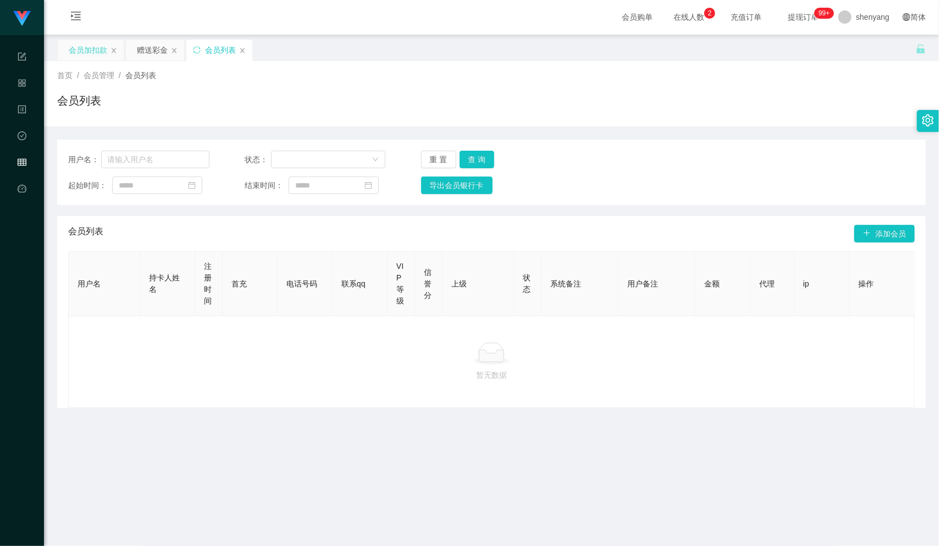
click at [88, 45] on div "会员加扣款" at bounding box center [88, 50] width 38 height 21
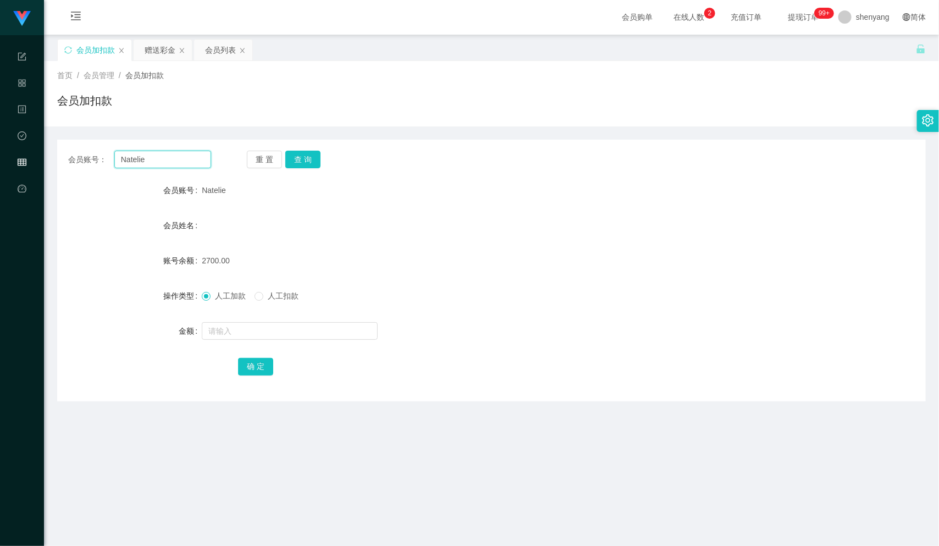
drag, startPoint x: 154, startPoint y: 161, endPoint x: 78, endPoint y: 170, distance: 77.1
click at [78, 170] on div "会员账号： [PERSON_NAME] 重 置 查 询 会员账号 Natelie 会员姓名 账号余额 2700.00 操作类型 人工加款 人工扣款 金额 确 定" at bounding box center [491, 271] width 869 height 262
paste input "adison614"
type input "adison614"
click at [304, 149] on div "会员账号： adison614 重 置 查 询 会员账号 Natelie 会员姓名 账号余额 2700.00 操作类型 人工加款 人工扣款 金额 确 定" at bounding box center [491, 271] width 869 height 262
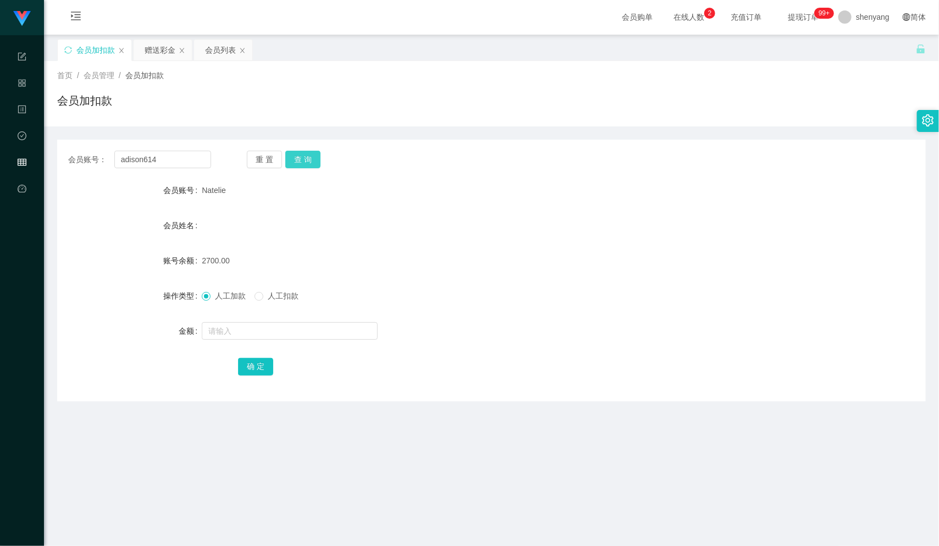
click at [299, 159] on button "查 询" at bounding box center [302, 160] width 35 height 18
click at [267, 324] on input "text" at bounding box center [290, 331] width 176 height 18
type input "1600"
click at [251, 365] on button "确 定" at bounding box center [255, 367] width 35 height 18
click at [218, 46] on div "会员列表" at bounding box center [220, 50] width 31 height 21
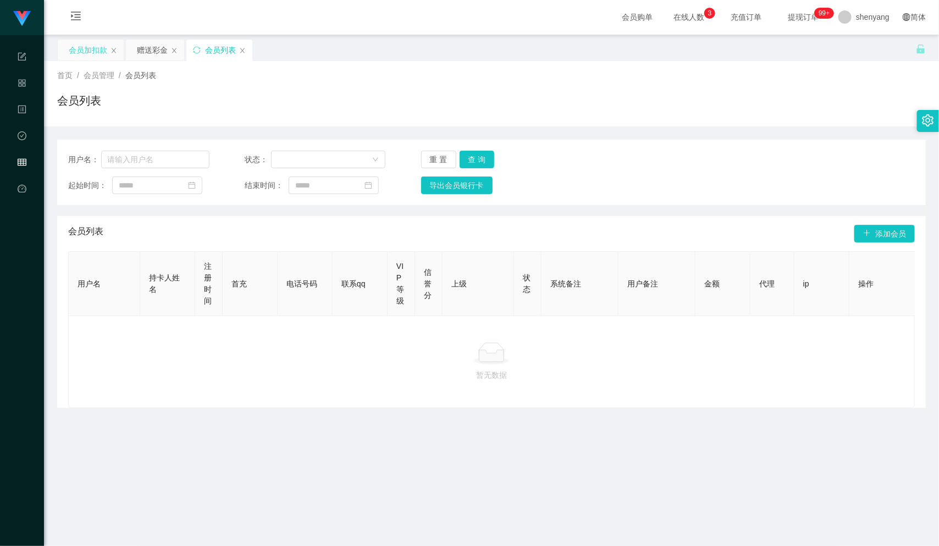
click at [82, 53] on div "会员加扣款" at bounding box center [88, 50] width 38 height 21
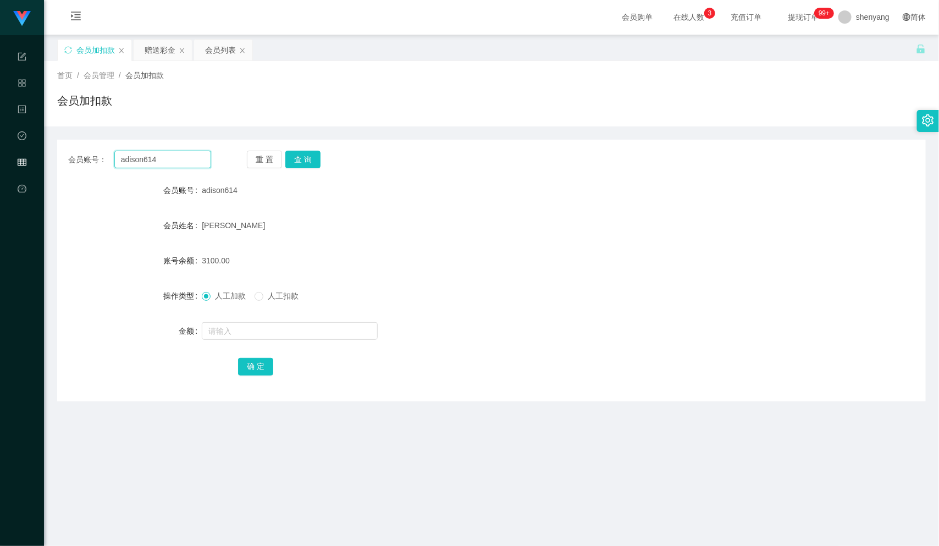
drag, startPoint x: 157, startPoint y: 156, endPoint x: 129, endPoint y: 162, distance: 28.7
click at [88, 162] on div "会员账号： adison614" at bounding box center [139, 160] width 143 height 18
paste input "yongsent"
type input "yongsent"
click at [297, 152] on button "查 询" at bounding box center [302, 160] width 35 height 18
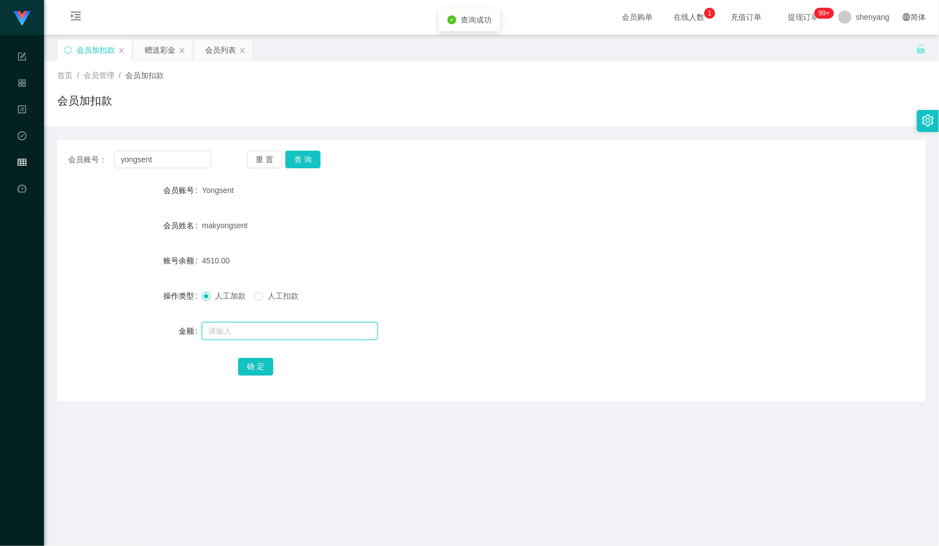
click at [248, 328] on input "text" at bounding box center [290, 331] width 176 height 18
type input "2500"
click at [254, 365] on button "确 定" at bounding box center [255, 367] width 35 height 18
click at [210, 48] on div "会员列表" at bounding box center [220, 50] width 31 height 21
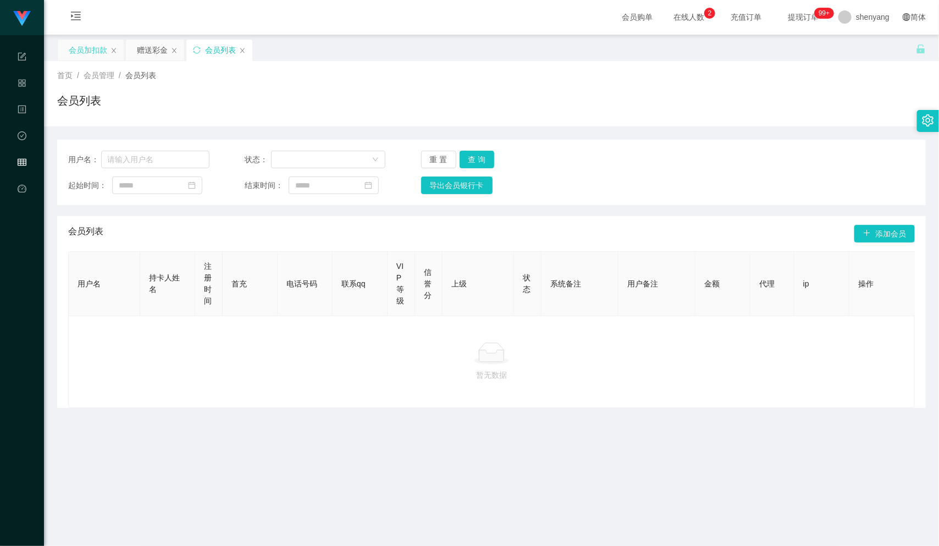
click at [90, 53] on div "会员加扣款" at bounding box center [88, 50] width 38 height 21
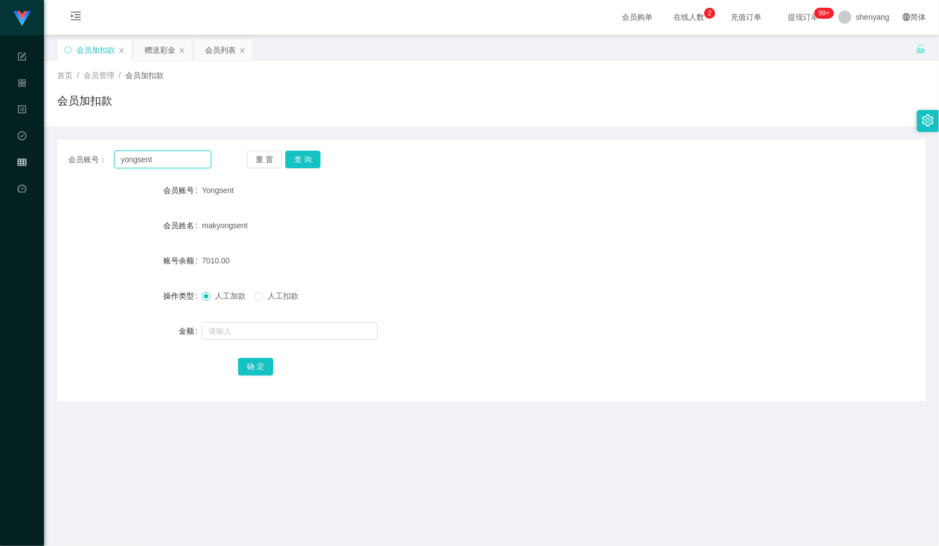
click at [149, 158] on input "yongsent" at bounding box center [162, 160] width 97 height 18
drag, startPoint x: 160, startPoint y: 159, endPoint x: 113, endPoint y: 159, distance: 47.3
click at [113, 159] on div "会员账号： [PERSON_NAME]" at bounding box center [139, 160] width 143 height 18
paste input "sharon8821"
type input "sharon8821"
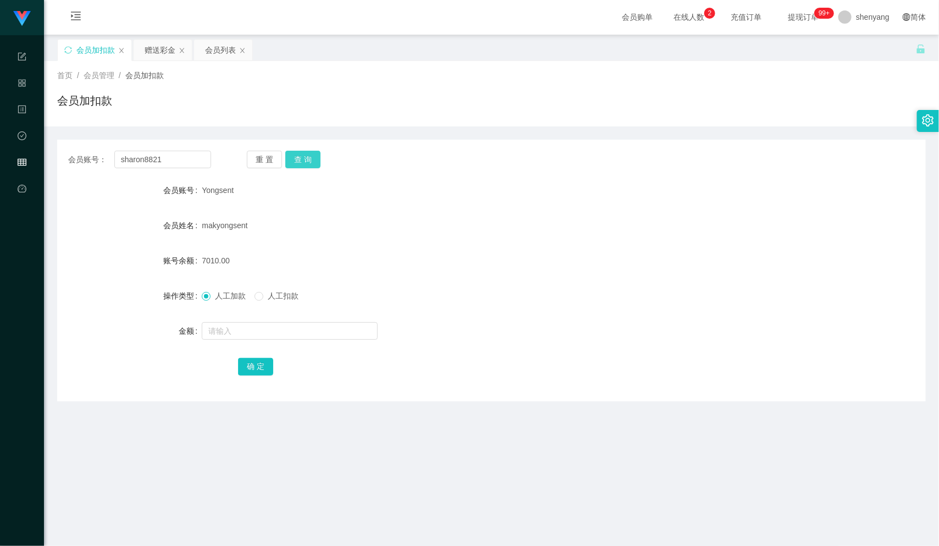
click at [296, 162] on button "查 询" at bounding box center [302, 160] width 35 height 18
click at [246, 333] on input "text" at bounding box center [290, 331] width 176 height 18
type input "1000"
click at [248, 367] on button "确 定" at bounding box center [255, 367] width 35 height 18
click at [216, 48] on div "会员列表" at bounding box center [220, 50] width 31 height 21
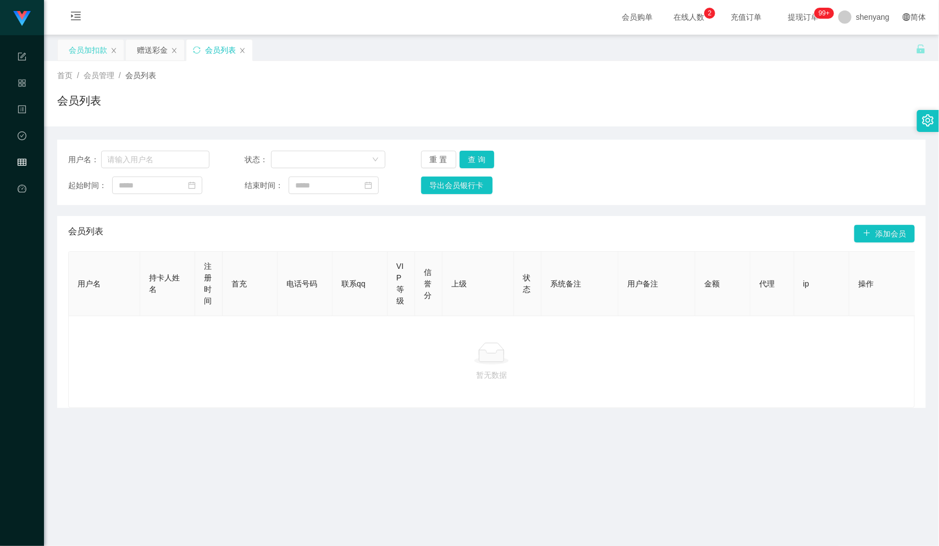
click at [94, 48] on div "会员加扣款" at bounding box center [88, 50] width 38 height 21
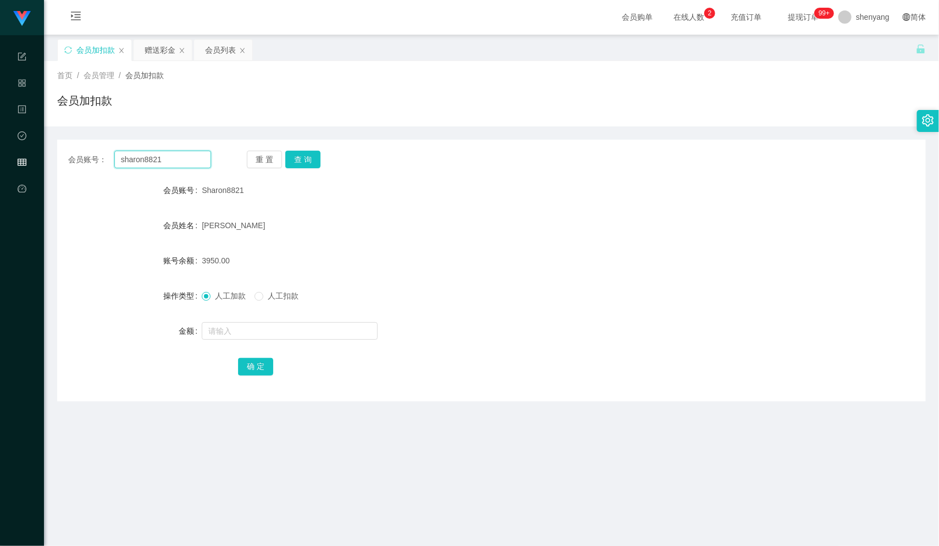
drag, startPoint x: 122, startPoint y: 160, endPoint x: 91, endPoint y: 162, distance: 31.4
click at [91, 162] on div "会员账号： sharon8821" at bounding box center [139, 160] width 143 height 18
click at [153, 160] on input "text" at bounding box center [162, 160] width 97 height 18
paste input "sharon8821"
type input "sharon8821"
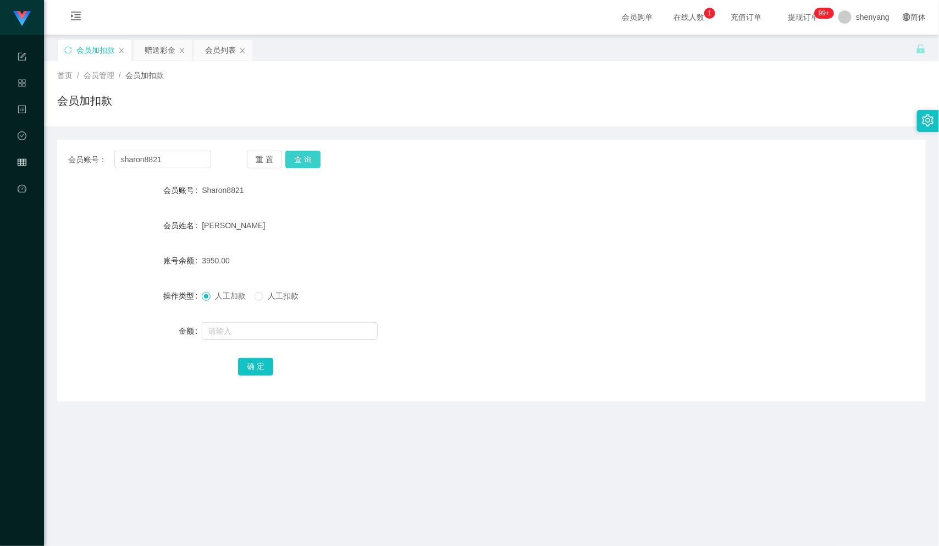
click at [305, 157] on button "查 询" at bounding box center [302, 160] width 35 height 18
click at [304, 329] on input "text" at bounding box center [290, 331] width 176 height 18
type input "3000"
click at [299, 149] on div "会员账号： sharon8821 重 置 查 询 会员账号 Sharon8821 会员姓名 Kung zi [PERSON_NAME] 账号余额 3950.0…" at bounding box center [491, 271] width 869 height 262
click at [260, 368] on button "确 定" at bounding box center [255, 367] width 35 height 18
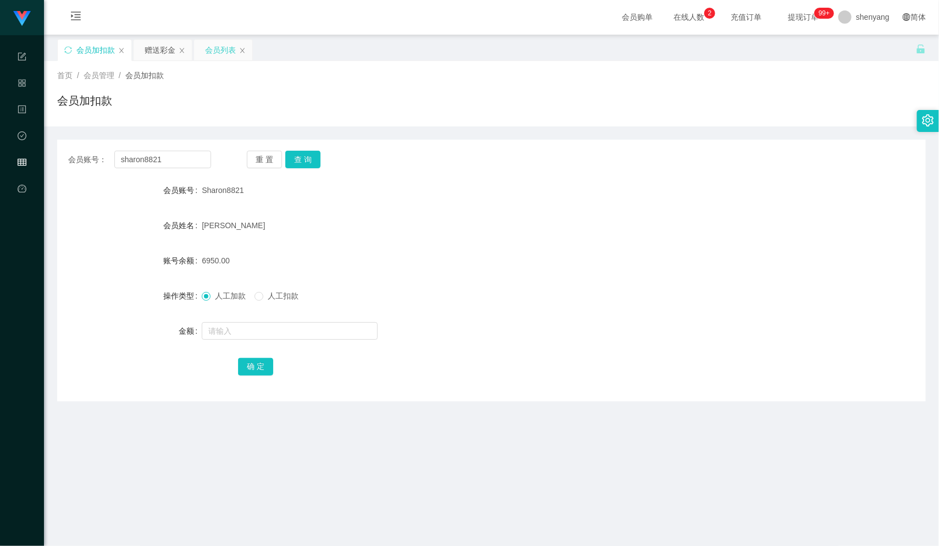
click at [223, 53] on div "会员列表" at bounding box center [220, 50] width 31 height 21
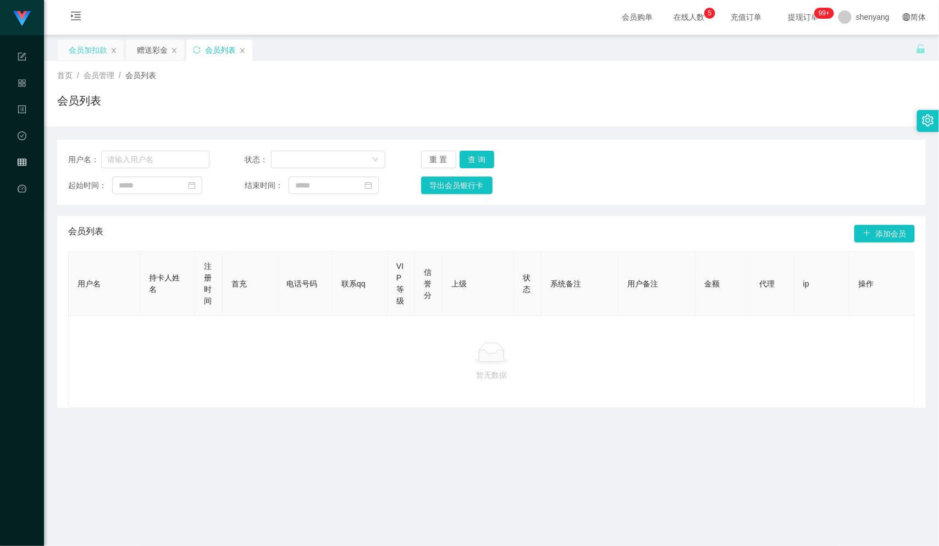
click at [86, 47] on div "会员加扣款" at bounding box center [88, 50] width 38 height 21
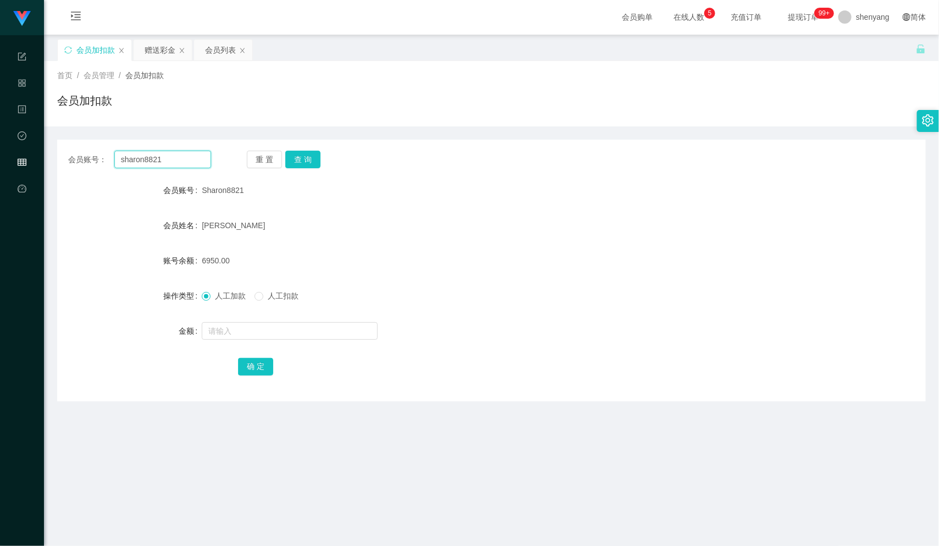
drag, startPoint x: 173, startPoint y: 158, endPoint x: 100, endPoint y: 158, distance: 73.7
click at [100, 158] on div "会员账号： sharon8821" at bounding box center [139, 160] width 143 height 18
paste input "qq123"
type input "qq123"
click at [304, 163] on button "查 询" at bounding box center [302, 160] width 35 height 18
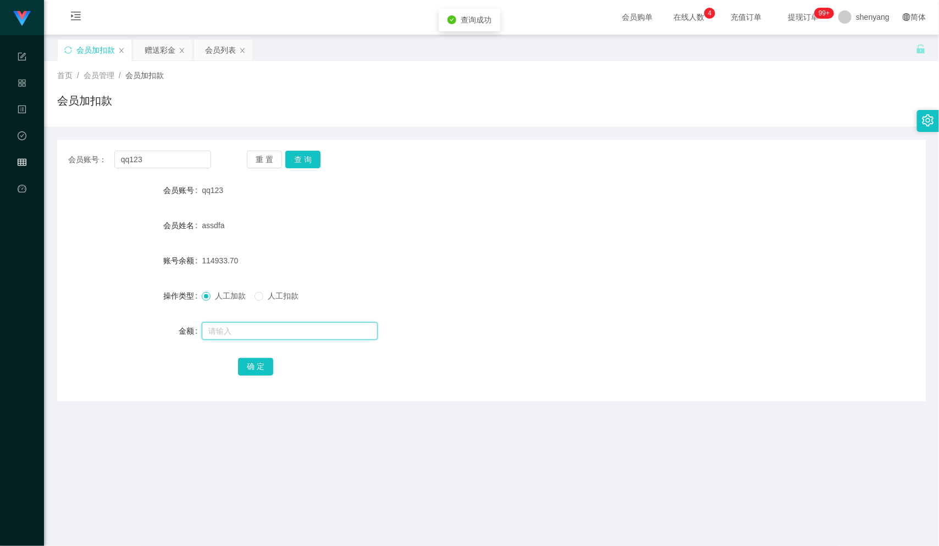
click at [271, 335] on input "text" at bounding box center [290, 331] width 176 height 18
type input "30"
click at [252, 372] on button "确 定" at bounding box center [255, 367] width 35 height 18
click at [223, 52] on div "会员列表" at bounding box center [220, 50] width 31 height 21
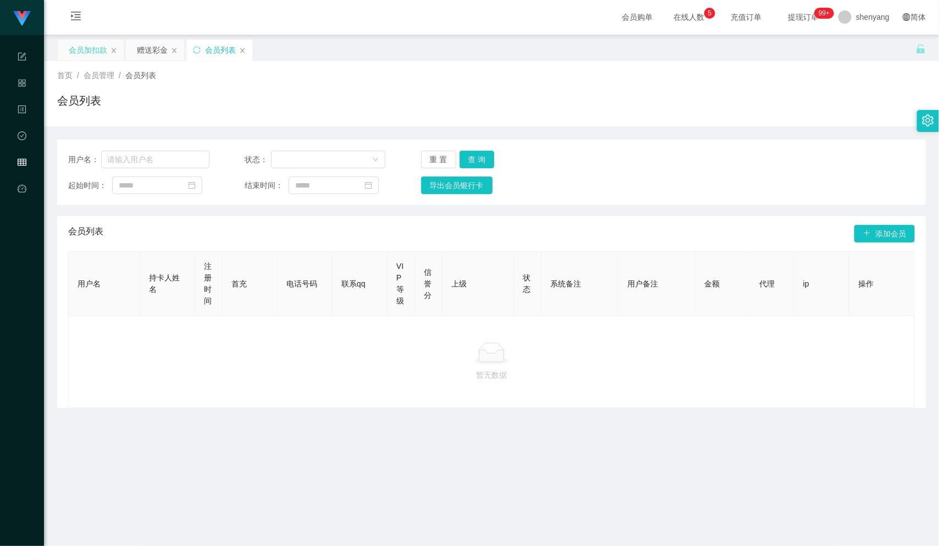
click at [87, 51] on div "会员加扣款" at bounding box center [88, 50] width 38 height 21
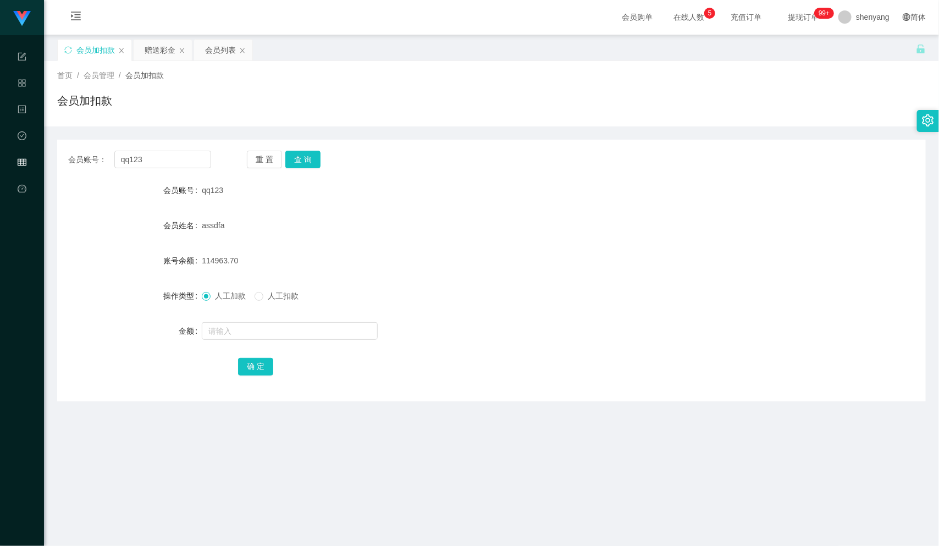
drag, startPoint x: 164, startPoint y: 149, endPoint x: 103, endPoint y: 160, distance: 62.0
click at [103, 160] on div "会员账号： qq123 重 置 查 询 会员账号 qq123 会员姓名 assdfa 账号余额 114963.70 操作类型 人工加款 人工扣款 金额 确 定" at bounding box center [491, 271] width 869 height 262
click at [163, 163] on input "qq123" at bounding box center [162, 160] width 97 height 18
click at [144, 153] on input "qq123" at bounding box center [162, 160] width 97 height 18
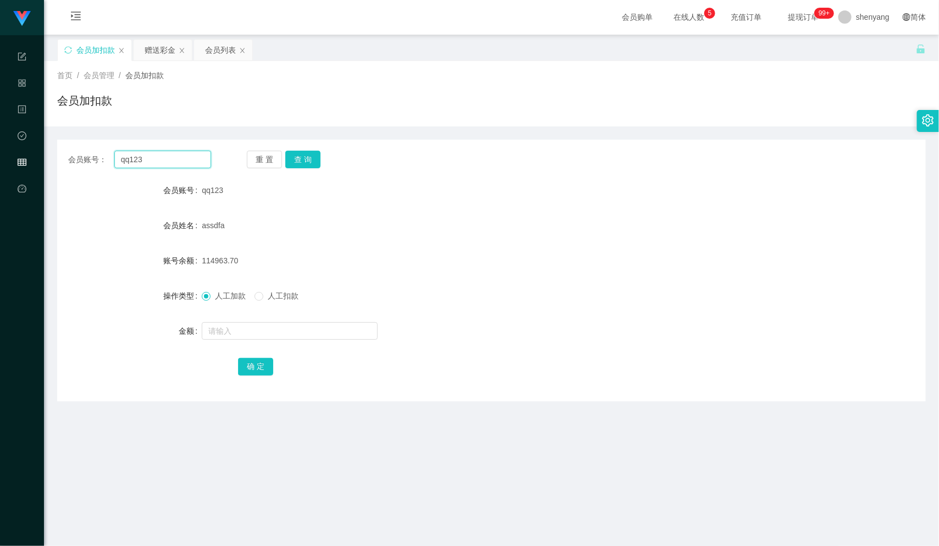
click at [144, 153] on input "qq123" at bounding box center [162, 160] width 97 height 18
click at [147, 162] on input "qq123" at bounding box center [162, 160] width 97 height 18
drag, startPoint x: 144, startPoint y: 162, endPoint x: 119, endPoint y: 158, distance: 24.4
click at [119, 158] on input "qq123" at bounding box center [162, 160] width 97 height 18
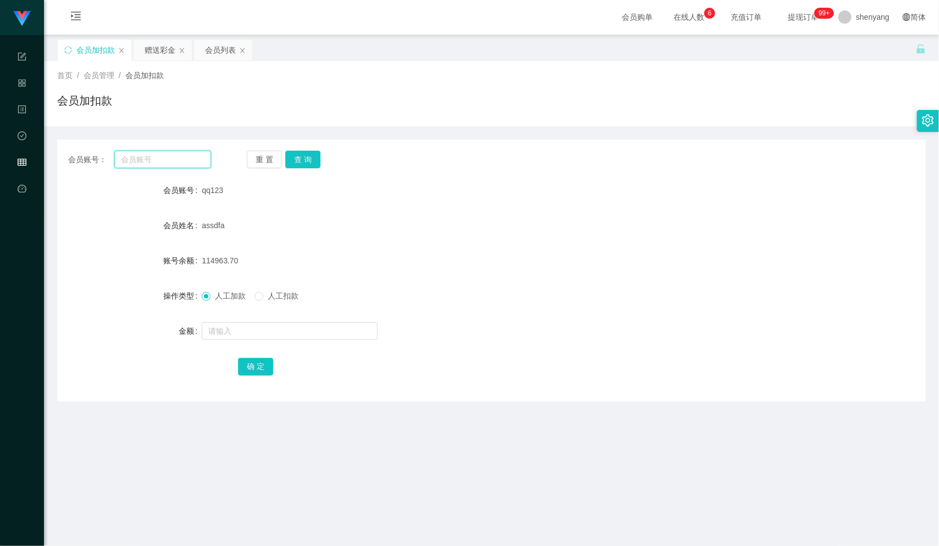
paste input "Lawrence89"
type input "Lawrence89"
click at [302, 159] on button "查 询" at bounding box center [302, 160] width 35 height 18
click at [258, 327] on input "text" at bounding box center [290, 331] width 176 height 18
type input "2000"
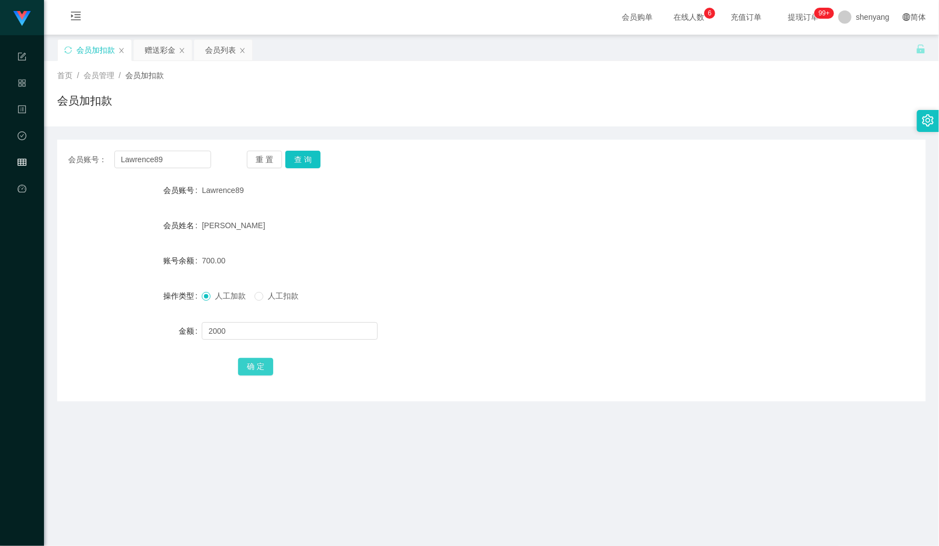
click at [251, 368] on button "确 定" at bounding box center [255, 367] width 35 height 18
click at [220, 50] on div "会员列表" at bounding box center [220, 50] width 31 height 21
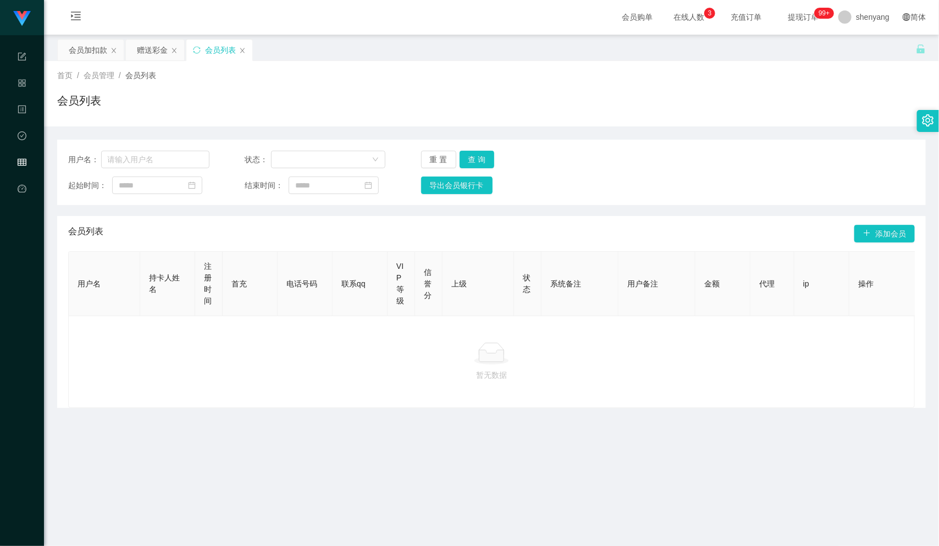
drag, startPoint x: 79, startPoint y: 43, endPoint x: 95, endPoint y: 68, distance: 28.7
click at [79, 43] on div "会员加扣款" at bounding box center [88, 50] width 38 height 21
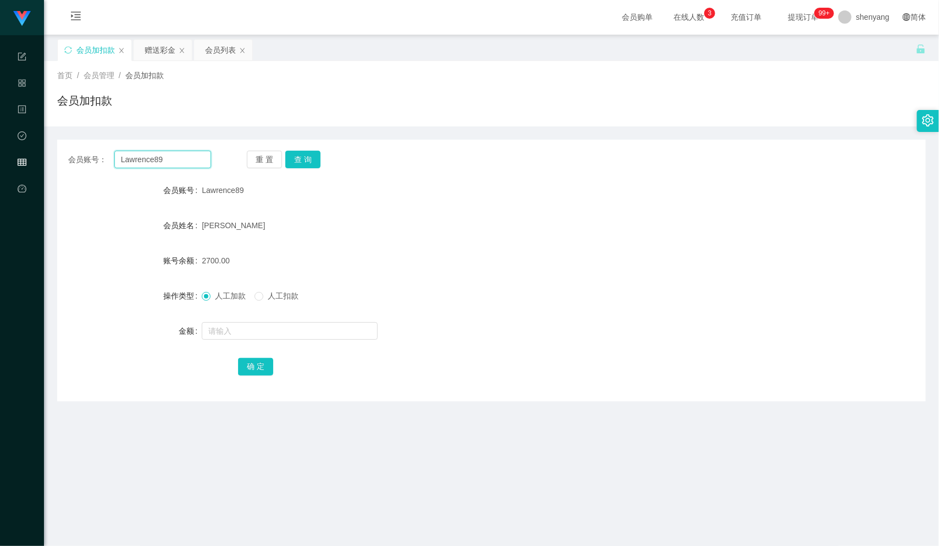
drag, startPoint x: 164, startPoint y: 157, endPoint x: 78, endPoint y: 169, distance: 87.2
click at [75, 169] on div "会员账号： Lawrence89 重 置 查 询 会员账号 Lawrence89 会员姓名 [PERSON_NAME] 账号余额 2700.00 操作类型 人…" at bounding box center [491, 271] width 869 height 262
click at [153, 158] on input "text" at bounding box center [162, 160] width 97 height 18
paste input "87951314"
type input "87951314"
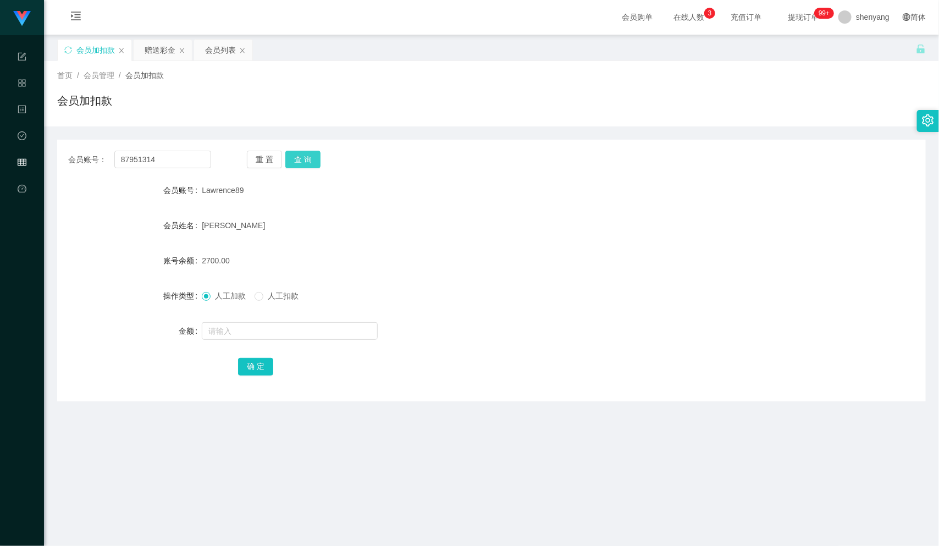
click at [301, 154] on button "查 询" at bounding box center [302, 160] width 35 height 18
click at [238, 326] on input "text" at bounding box center [290, 331] width 176 height 18
type input "30"
click at [252, 365] on button "确 定" at bounding box center [255, 367] width 35 height 18
click at [217, 48] on div "会员列表" at bounding box center [220, 50] width 31 height 21
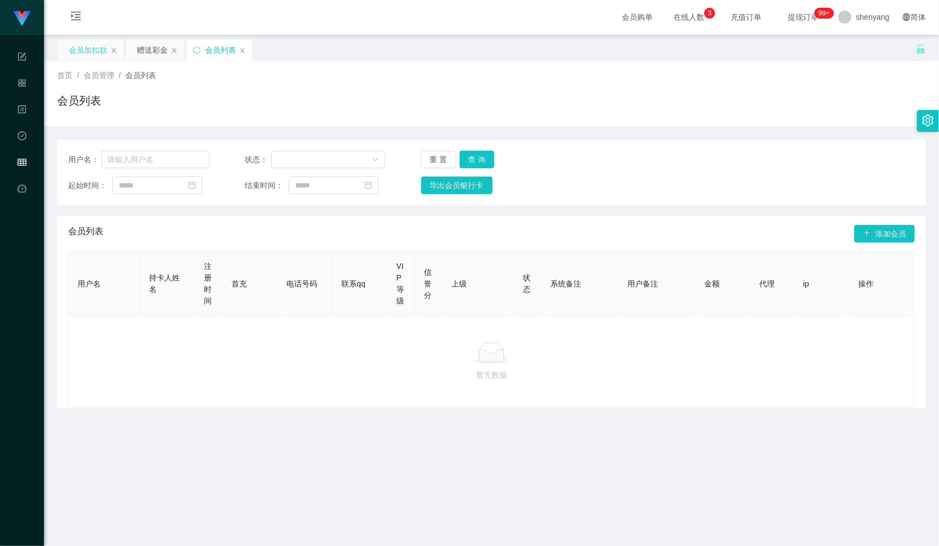
click at [96, 45] on div "会员加扣款" at bounding box center [88, 50] width 38 height 21
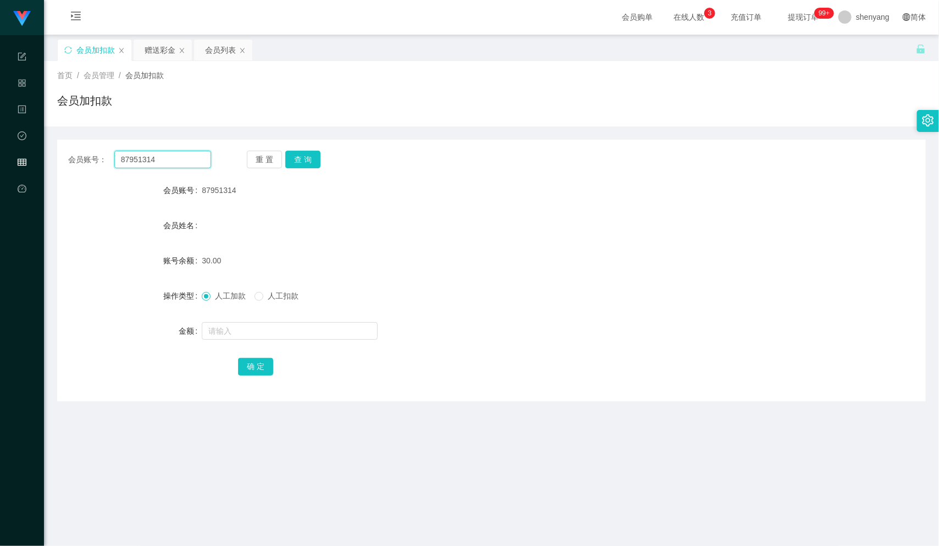
drag, startPoint x: 153, startPoint y: 157, endPoint x: 96, endPoint y: 158, distance: 57.7
click at [96, 158] on div "会员账号： 87951314" at bounding box center [139, 160] width 143 height 18
paste input "qq123"
type input "qq123"
click at [302, 157] on button "查 询" at bounding box center [302, 160] width 35 height 18
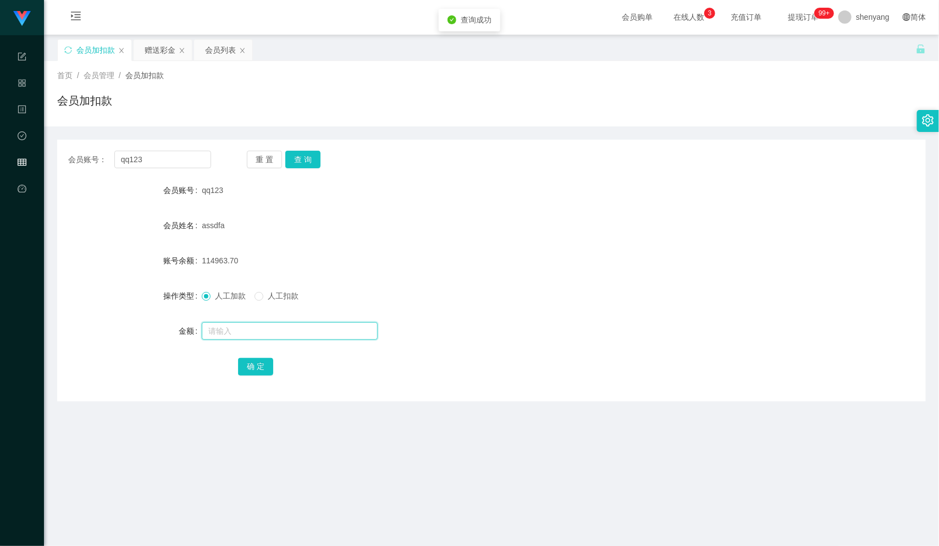
click at [284, 327] on input "text" at bounding box center [290, 331] width 176 height 18
type input "30"
click at [253, 366] on button "确 定" at bounding box center [255, 367] width 35 height 18
drag, startPoint x: 149, startPoint y: 157, endPoint x: 115, endPoint y: 156, distance: 33.6
click at [115, 156] on input "qq123" at bounding box center [162, 160] width 97 height 18
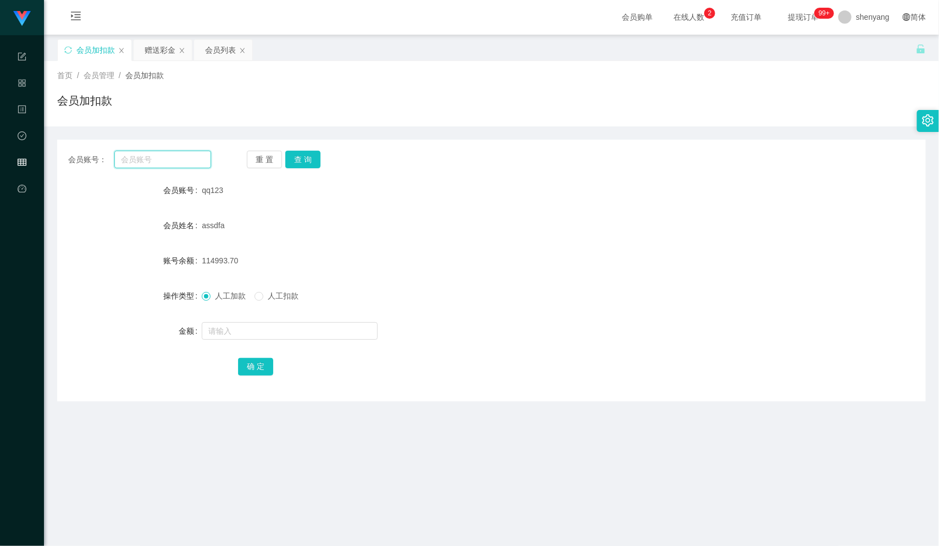
click at [134, 164] on input "text" at bounding box center [162, 160] width 97 height 18
paste input "qq123"
type input "qq123"
click at [305, 153] on button "查 询" at bounding box center [302, 160] width 35 height 18
click at [309, 158] on button "查 询" at bounding box center [302, 160] width 35 height 18
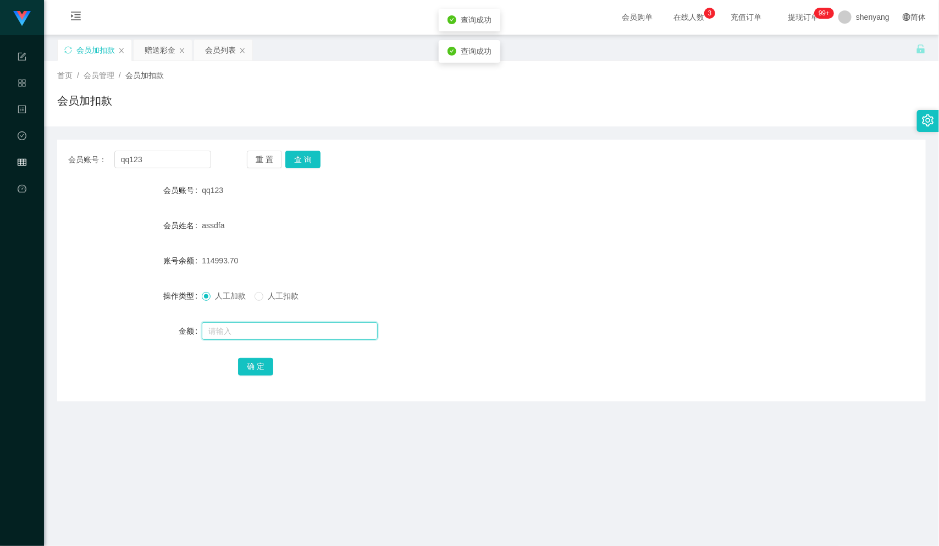
click at [227, 332] on input "text" at bounding box center [290, 331] width 176 height 18
type input "30"
click at [259, 363] on button "确 定" at bounding box center [255, 367] width 35 height 18
drag, startPoint x: 159, startPoint y: 165, endPoint x: 111, endPoint y: 164, distance: 47.9
click at [111, 164] on div "会员账号： qq123" at bounding box center [139, 160] width 143 height 18
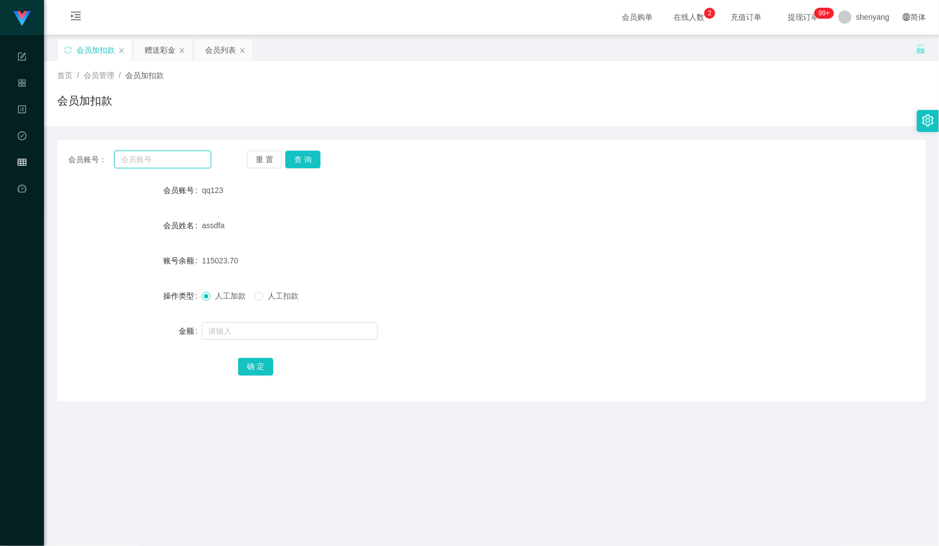
paste input "WW123"
type input "WW123"
click at [312, 153] on button "查 询" at bounding box center [302, 160] width 35 height 18
click at [281, 330] on input "text" at bounding box center [290, 331] width 176 height 18
type input "30"
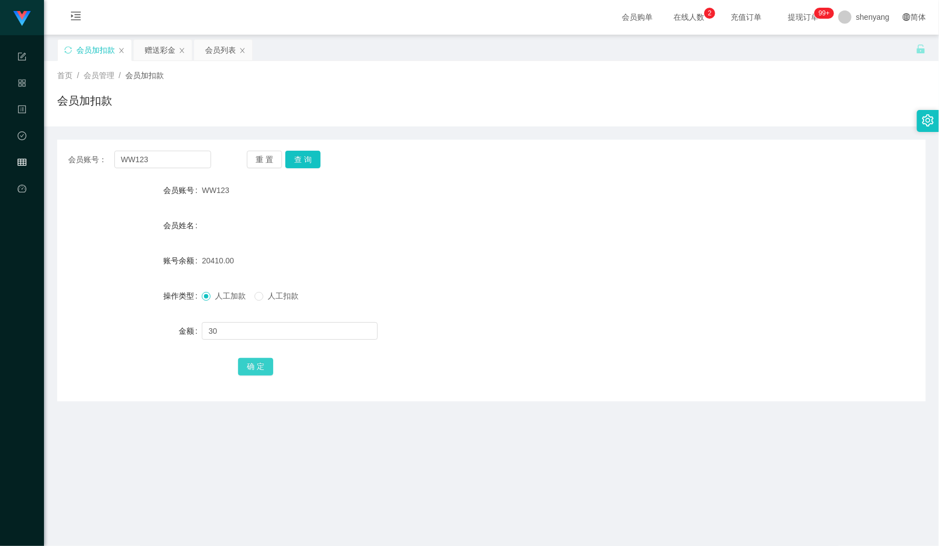
click at [259, 368] on button "确 定" at bounding box center [255, 367] width 35 height 18
drag, startPoint x: 148, startPoint y: 162, endPoint x: 73, endPoint y: 166, distance: 75.4
click at [71, 166] on div "会员账号： WW123" at bounding box center [139, 160] width 143 height 18
click at [144, 164] on input "text" at bounding box center [162, 160] width 97 height 18
paste input "qq123"
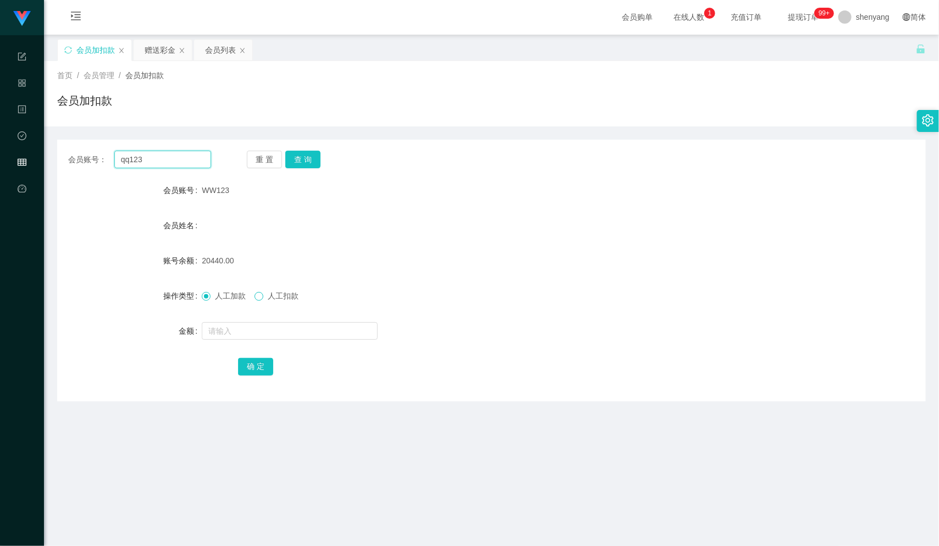
type input "qq123"
click at [267, 327] on input "text" at bounding box center [290, 331] width 176 height 18
type input "-"
type input "30"
click at [257, 366] on button "确 定" at bounding box center [255, 367] width 35 height 18
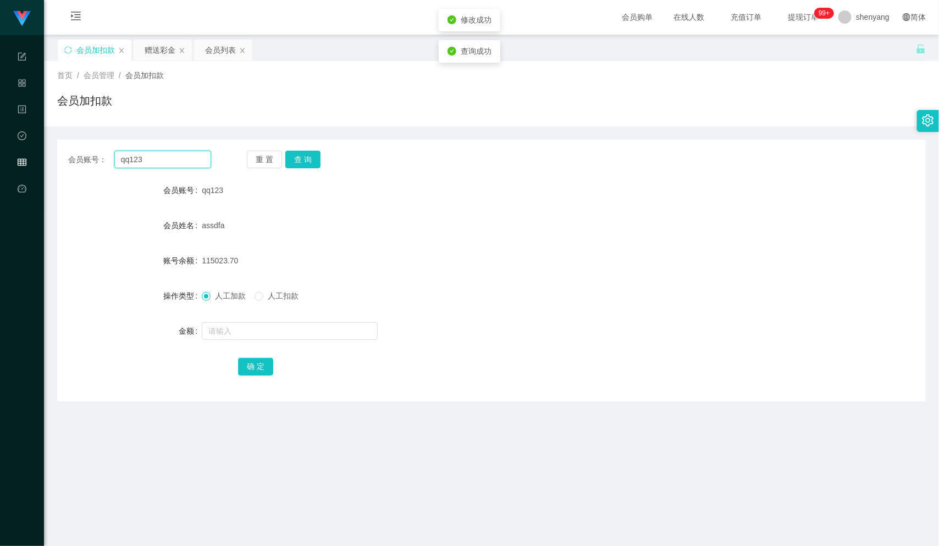
drag, startPoint x: 142, startPoint y: 160, endPoint x: 88, endPoint y: 166, distance: 54.7
click at [88, 166] on div "会员账号： qq123" at bounding box center [139, 160] width 143 height 18
click at [530, 89] on div "首页 / 会员管理 / 会员加扣款 / 会员加扣款" at bounding box center [491, 94] width 869 height 48
click at [230, 46] on div "会员列表" at bounding box center [220, 50] width 31 height 21
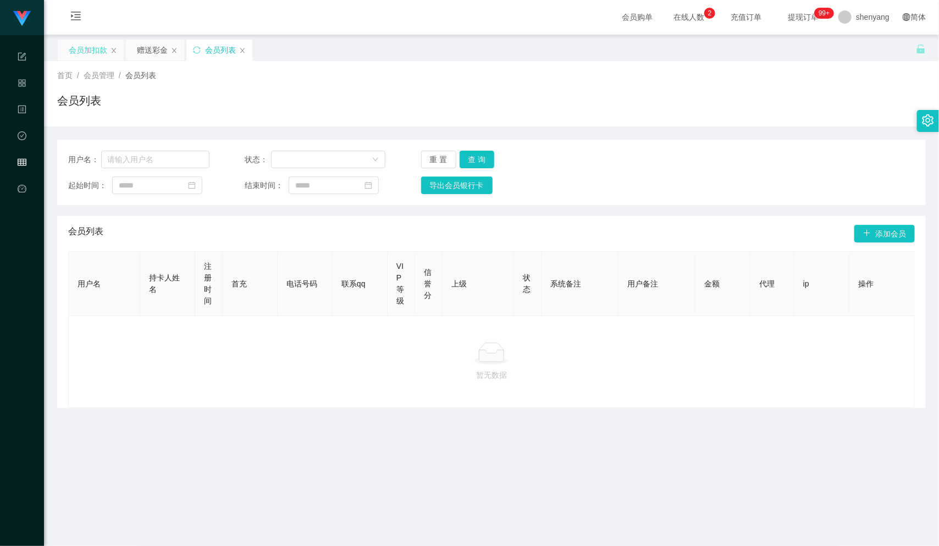
click at [87, 43] on div "会员加扣款" at bounding box center [88, 50] width 38 height 21
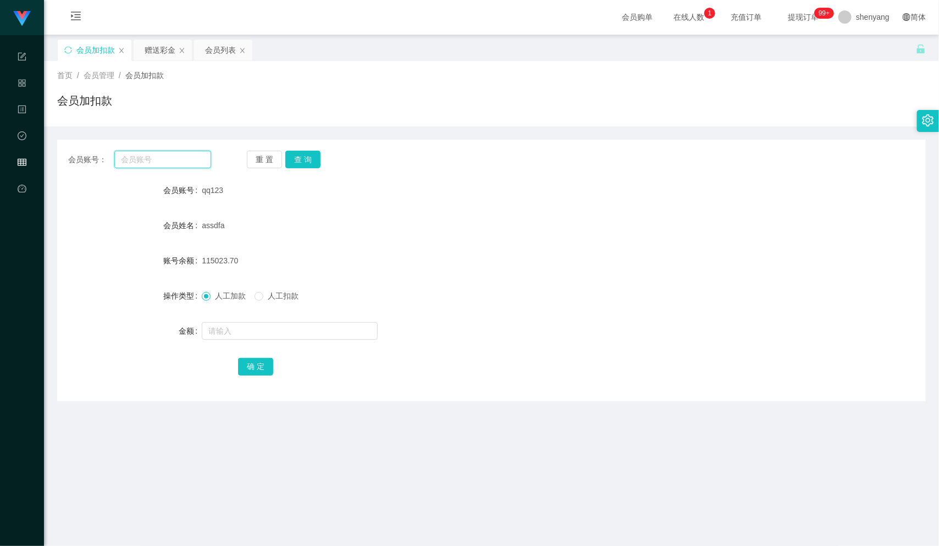
click at [155, 162] on input "text" at bounding box center [162, 160] width 97 height 18
paste input "0149104159"
type input "0149104159"
click at [300, 158] on button "查 询" at bounding box center [302, 160] width 35 height 18
click at [297, 333] on input "text" at bounding box center [290, 331] width 176 height 18
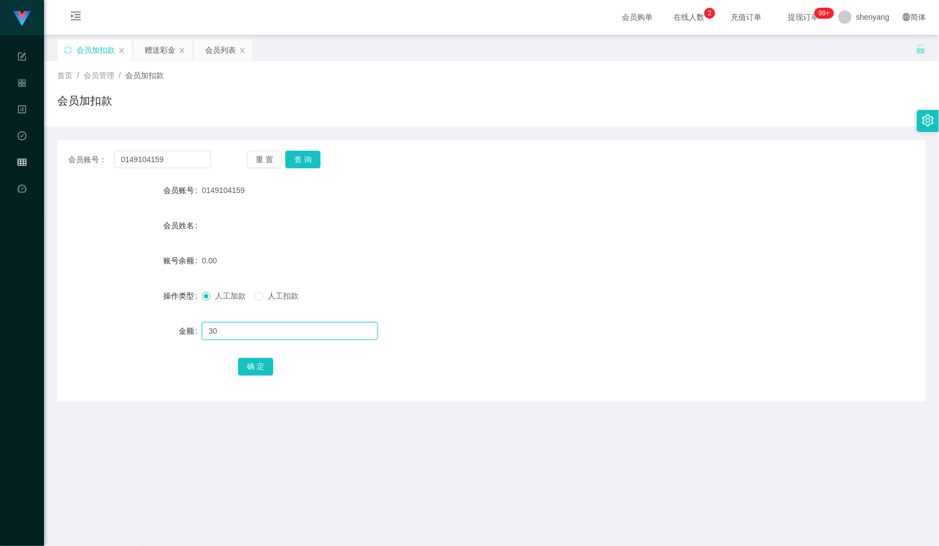
type input "30"
click at [254, 366] on button "确 定" at bounding box center [255, 367] width 35 height 18
drag, startPoint x: 655, startPoint y: 278, endPoint x: 644, endPoint y: 272, distance: 12.8
click at [654, 278] on form "会员账号 0149104159 会员姓名 账号余额 30.00 操作类型 人工加款 人工扣款 金额 确 定" at bounding box center [491, 278] width 869 height 198
drag, startPoint x: 142, startPoint y: 163, endPoint x: 82, endPoint y: 172, distance: 60.0
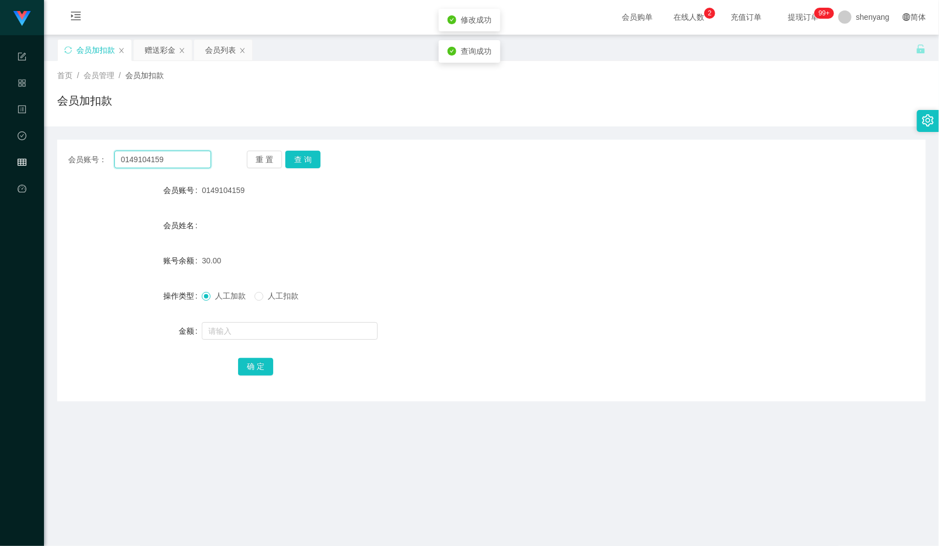
click at [76, 172] on div "会员账号： 0149104159 重 置 查 询 会员账号 0149104159 会员姓名 账号余额 30.00 操作类型 人工加款 人工扣款 金额 确 定" at bounding box center [491, 271] width 869 height 262
click at [146, 148] on div "会员账号： 重 置 查 询 会员账号 0149104159 会员姓名 账号余额 30.00 操作类型 人工加款 人工扣款 金额 确 定" at bounding box center [491, 271] width 869 height 262
click at [147, 157] on input "text" at bounding box center [162, 160] width 97 height 18
paste input "Min2012"
type input "Min2012"
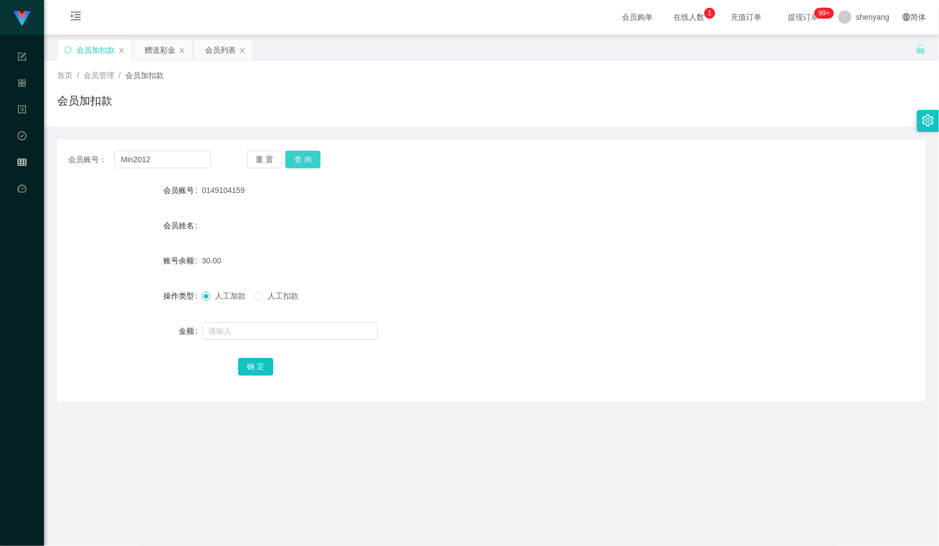
click at [299, 152] on button "查 询" at bounding box center [302, 160] width 35 height 18
click at [283, 339] on input "text" at bounding box center [290, 331] width 176 height 18
type input "30"
click at [257, 365] on button "确 定" at bounding box center [255, 367] width 35 height 18
click at [82, 162] on div "会员账号： Min2012" at bounding box center [139, 160] width 143 height 18
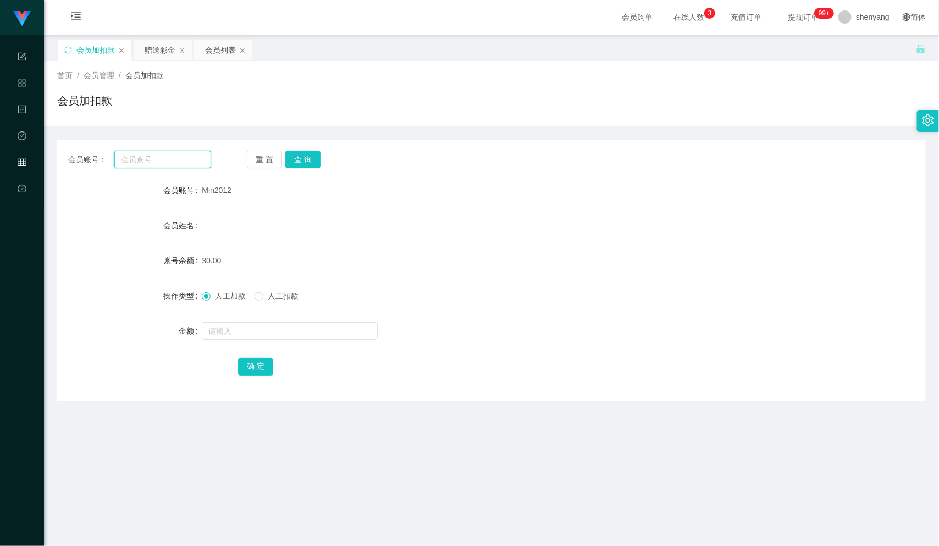
click at [168, 155] on input "text" at bounding box center [162, 160] width 97 height 18
paste input "Min2012"
type input "Min2012"
click at [300, 154] on button "查 询" at bounding box center [302, 160] width 35 height 18
click at [250, 325] on input "text" at bounding box center [290, 331] width 176 height 18
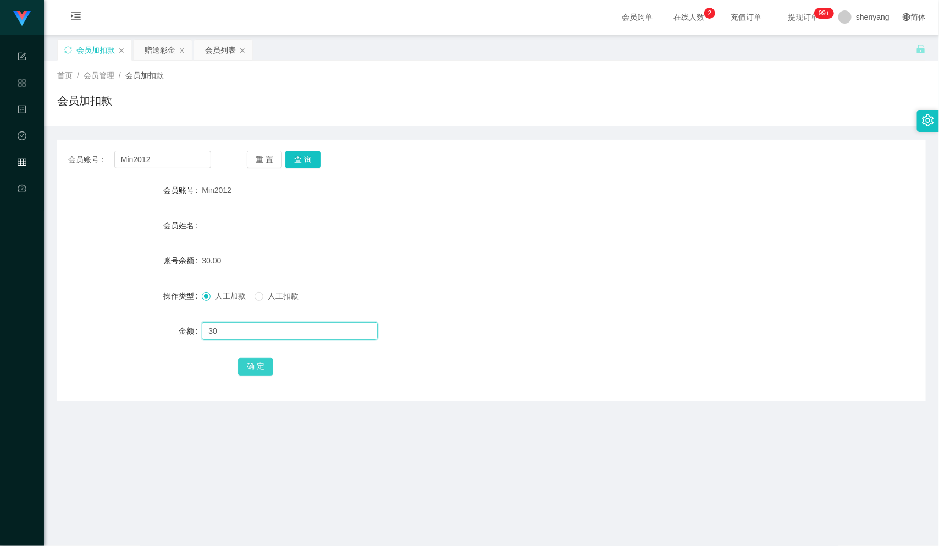
type input "30"
click at [252, 363] on button "确 定" at bounding box center [255, 367] width 35 height 18
drag, startPoint x: 153, startPoint y: 157, endPoint x: 80, endPoint y: 161, distance: 73.8
click at [80, 161] on div "会员账号： Min2012" at bounding box center [139, 160] width 143 height 18
click at [292, 337] on input "text" at bounding box center [290, 331] width 176 height 18
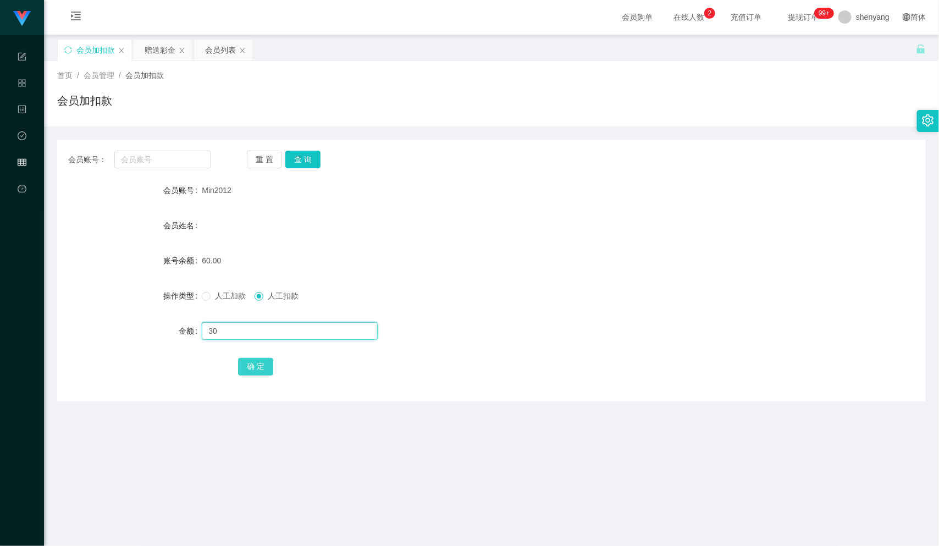
type input "30"
click at [250, 360] on button "确 定" at bounding box center [255, 367] width 35 height 18
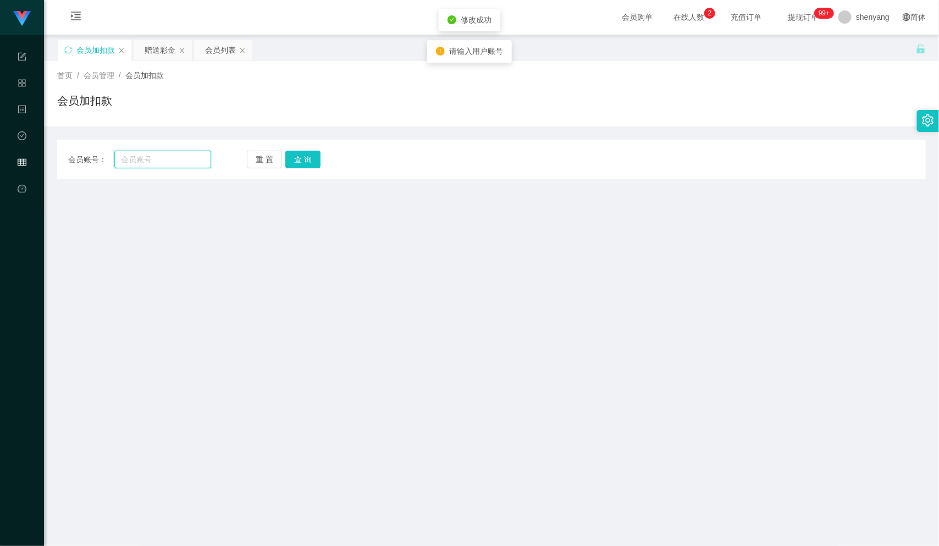
click at [161, 159] on input "text" at bounding box center [162, 160] width 97 height 18
click at [222, 45] on div "会员列表" at bounding box center [220, 50] width 31 height 21
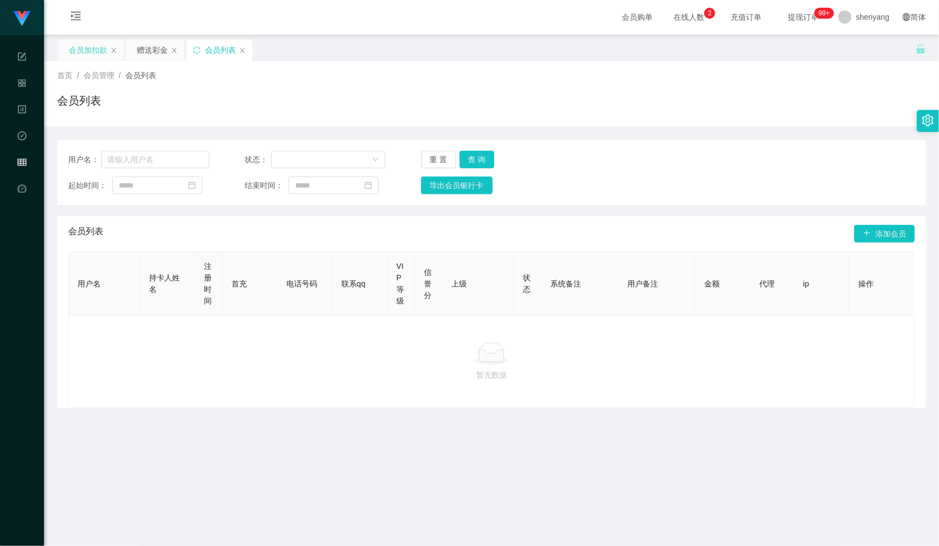
click at [103, 48] on div "会员加扣款" at bounding box center [88, 50] width 38 height 21
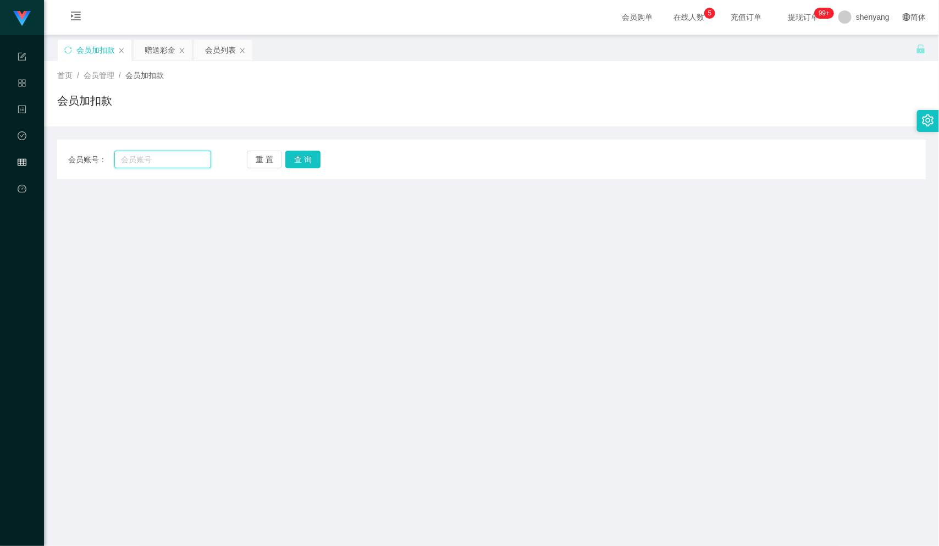
click at [141, 151] on input "text" at bounding box center [162, 160] width 97 height 18
paste input "Min2012"
type input "Min2012"
click at [304, 157] on button "查 询" at bounding box center [302, 160] width 35 height 18
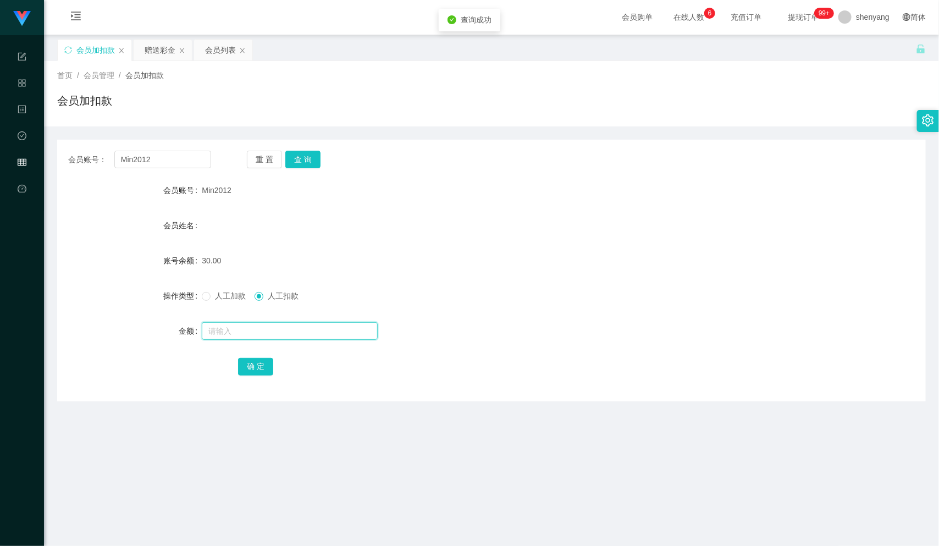
click at [266, 327] on input "text" at bounding box center [290, 331] width 176 height 18
drag, startPoint x: 152, startPoint y: 159, endPoint x: 62, endPoint y: 159, distance: 90.2
click at [62, 159] on div "会员账号： Min2012 重 置 查 询" at bounding box center [491, 160] width 869 height 18
click at [152, 158] on input "text" at bounding box center [162, 160] width 97 height 18
paste input "66748345"
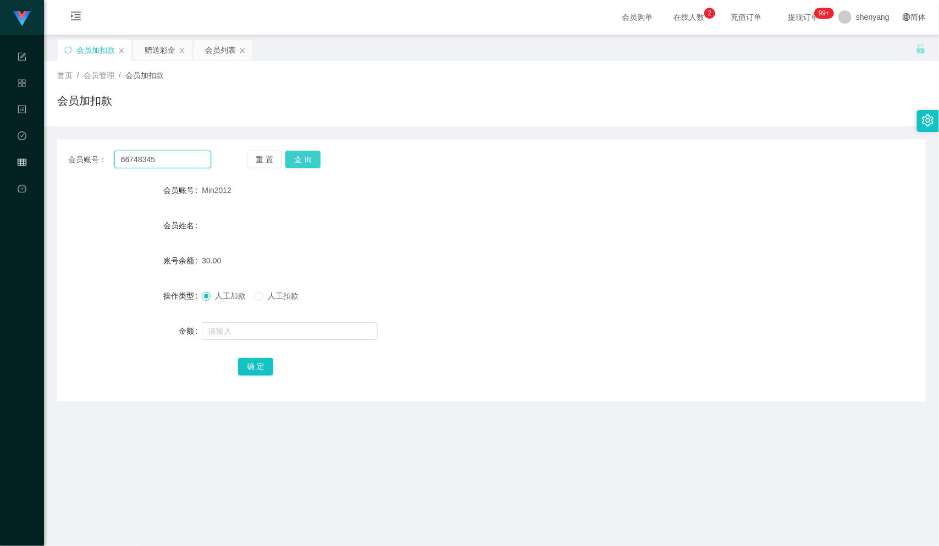
type input "66748345"
click at [309, 159] on button "查 询" at bounding box center [302, 160] width 35 height 18
click at [271, 333] on input "text" at bounding box center [290, 331] width 176 height 18
type input "30"
click at [258, 366] on button "确 定" at bounding box center [255, 367] width 35 height 18
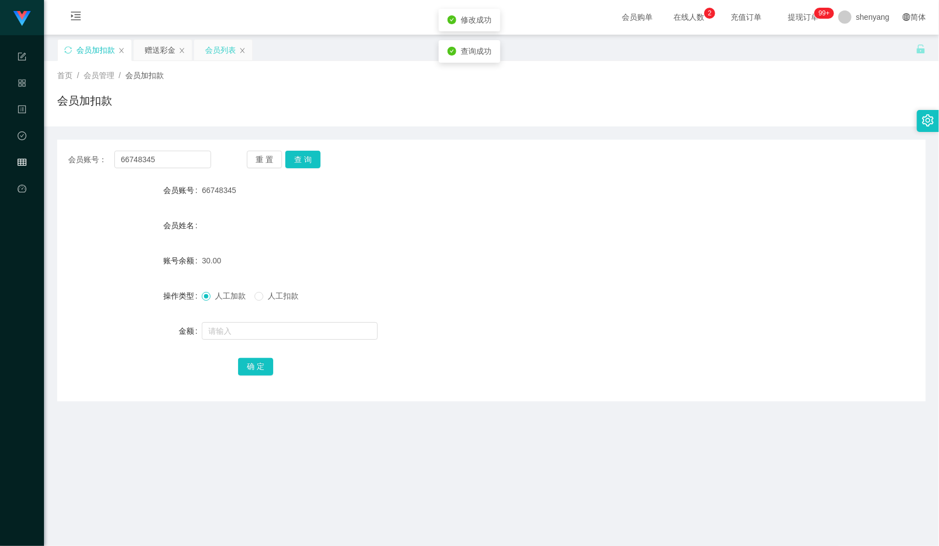
click at [230, 51] on div "会员列表" at bounding box center [220, 50] width 31 height 21
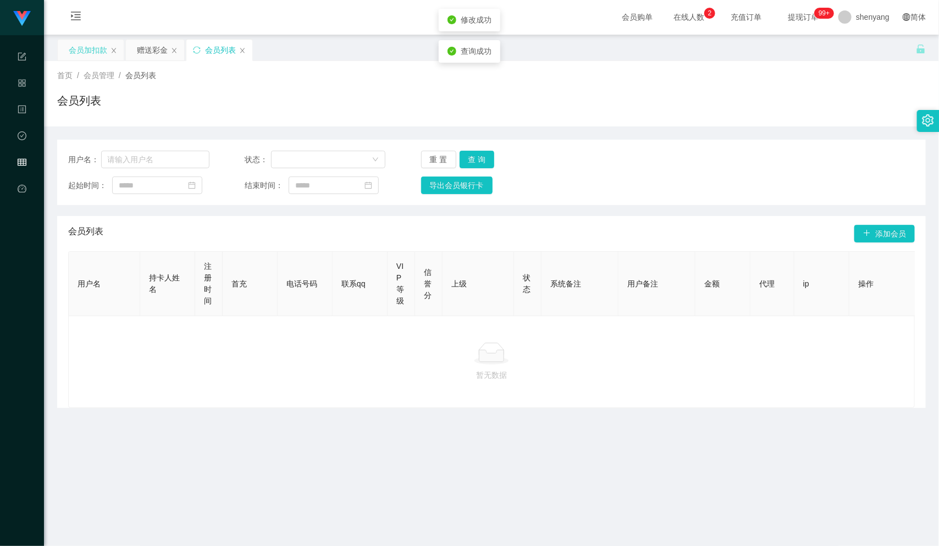
click at [96, 48] on div "会员加扣款" at bounding box center [88, 50] width 38 height 21
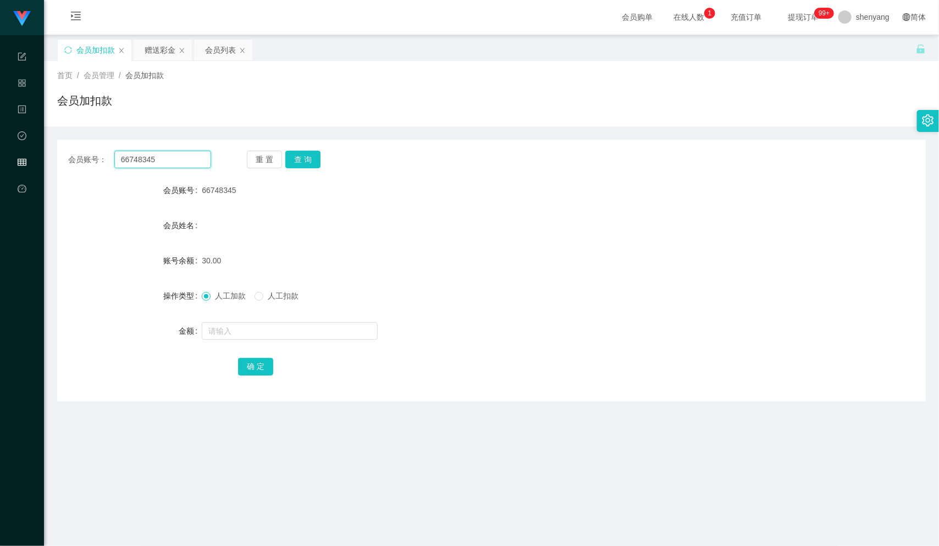
drag, startPoint x: 159, startPoint y: 152, endPoint x: 98, endPoint y: 162, distance: 61.8
click at [98, 162] on div "会员账号： 66748345" at bounding box center [139, 160] width 143 height 18
click at [144, 156] on input "text" at bounding box center [162, 160] width 97 height 18
paste input "weiyu123"
type input "weiyu123"
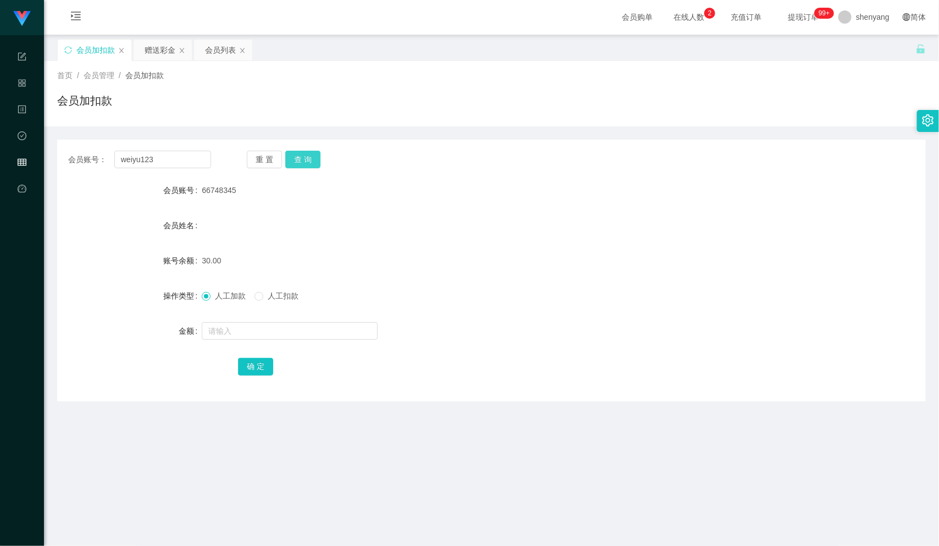
click at [305, 152] on button "查 询" at bounding box center [302, 160] width 35 height 18
click at [263, 330] on input "text" at bounding box center [290, 331] width 176 height 18
type input "30"
click at [264, 365] on button "确 定" at bounding box center [255, 367] width 35 height 18
drag, startPoint x: 152, startPoint y: 157, endPoint x: 115, endPoint y: 154, distance: 37.0
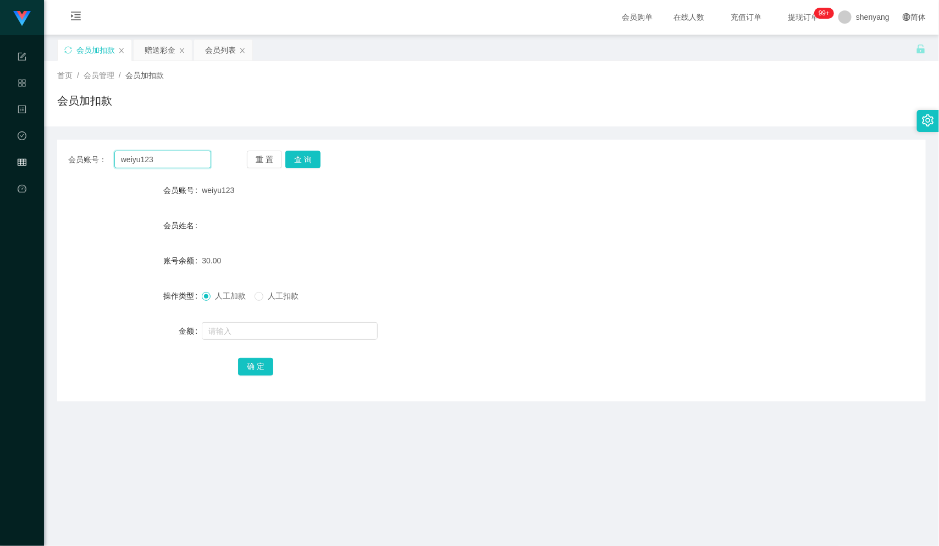
click at [115, 154] on input "weiyu123" at bounding box center [162, 160] width 97 height 18
click at [279, 330] on input "text" at bounding box center [290, 331] width 176 height 18
click at [136, 163] on input "text" at bounding box center [162, 160] width 97 height 18
click at [134, 159] on input "text" at bounding box center [162, 160] width 97 height 18
paste input "Lawrence89"
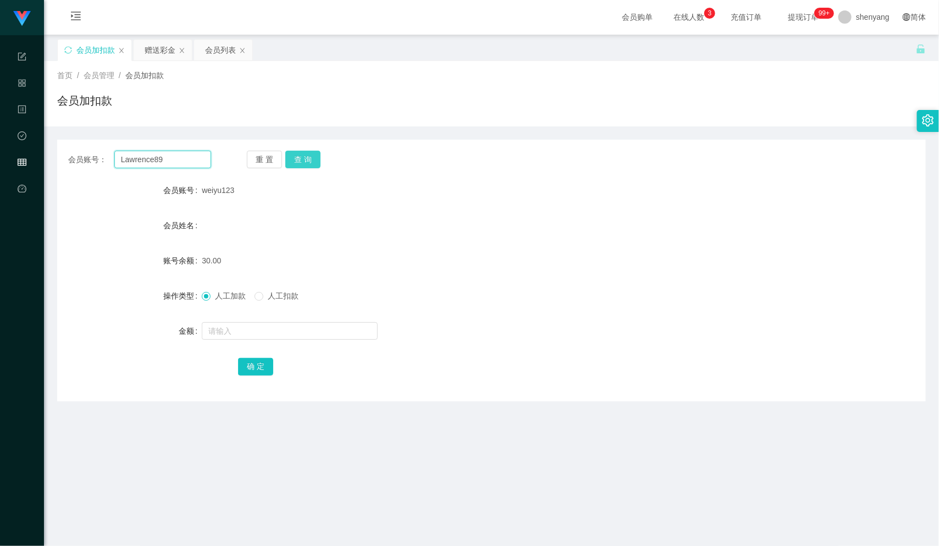
type input "Lawrence89"
click at [304, 157] on button "查 询" at bounding box center [302, 160] width 35 height 18
click at [243, 335] on input "text" at bounding box center [290, 331] width 176 height 18
type input "4000"
click at [255, 360] on button "确 定" at bounding box center [255, 367] width 35 height 18
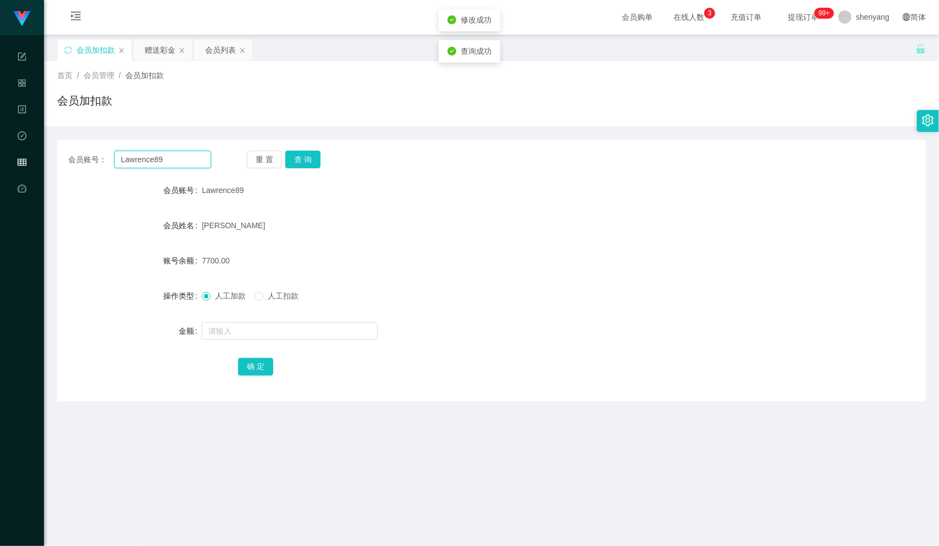
drag, startPoint x: 155, startPoint y: 159, endPoint x: 43, endPoint y: 160, distance: 111.6
click at [43, 160] on section "工作台 系统配置 产品管理 内容中心 数据中心 会员管理 平台首页 保存配置 重置配置 整体风格设置 主题色 导航设置 内容区域宽度 定宽 固定Header …" at bounding box center [469, 355] width 939 height 712
click at [145, 157] on input "text" at bounding box center [162, 160] width 97 height 18
